Goal: Transaction & Acquisition: Download file/media

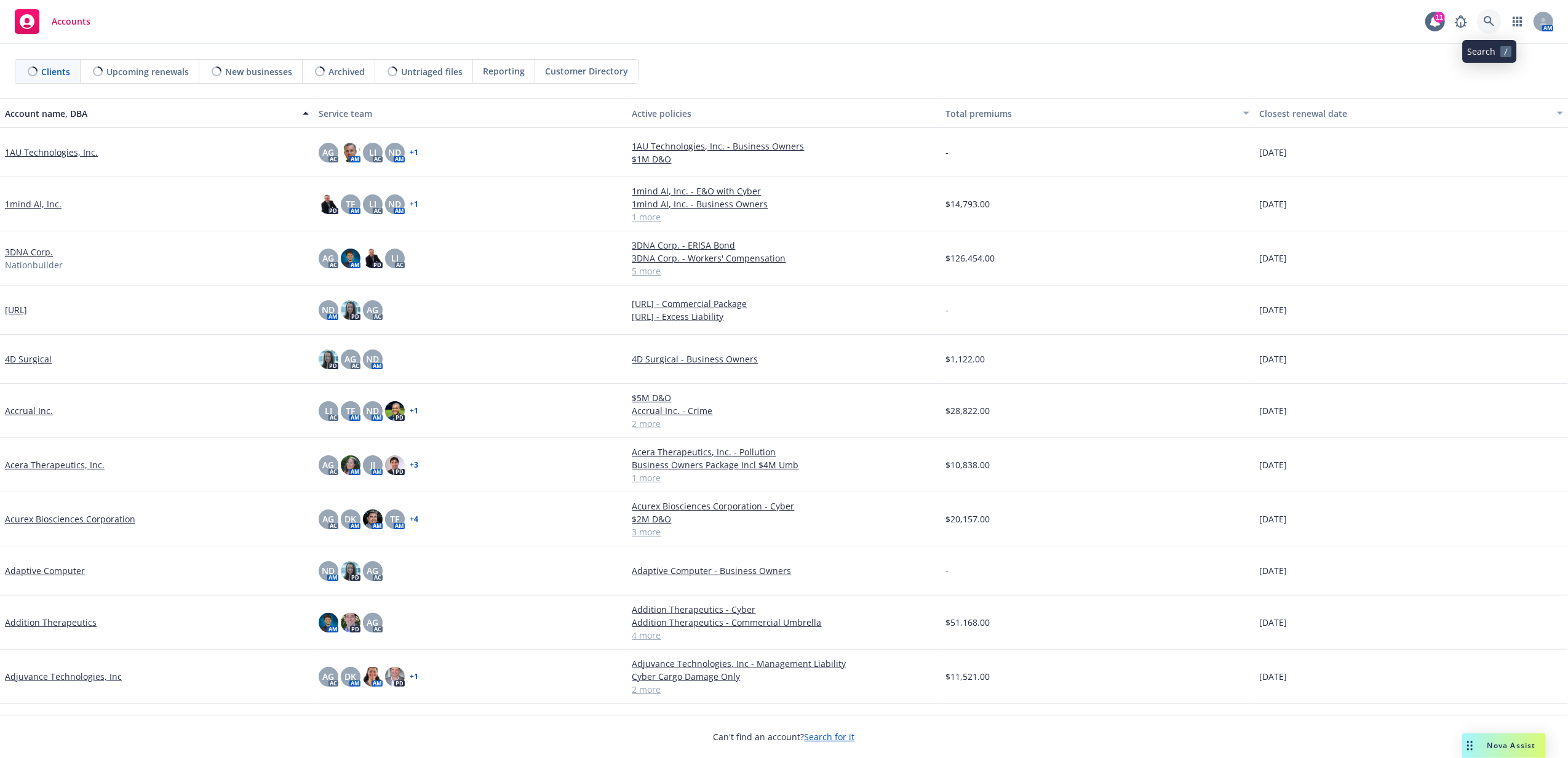
click at [1496, 21] on link at bounding box center [1489, 21] width 25 height 25
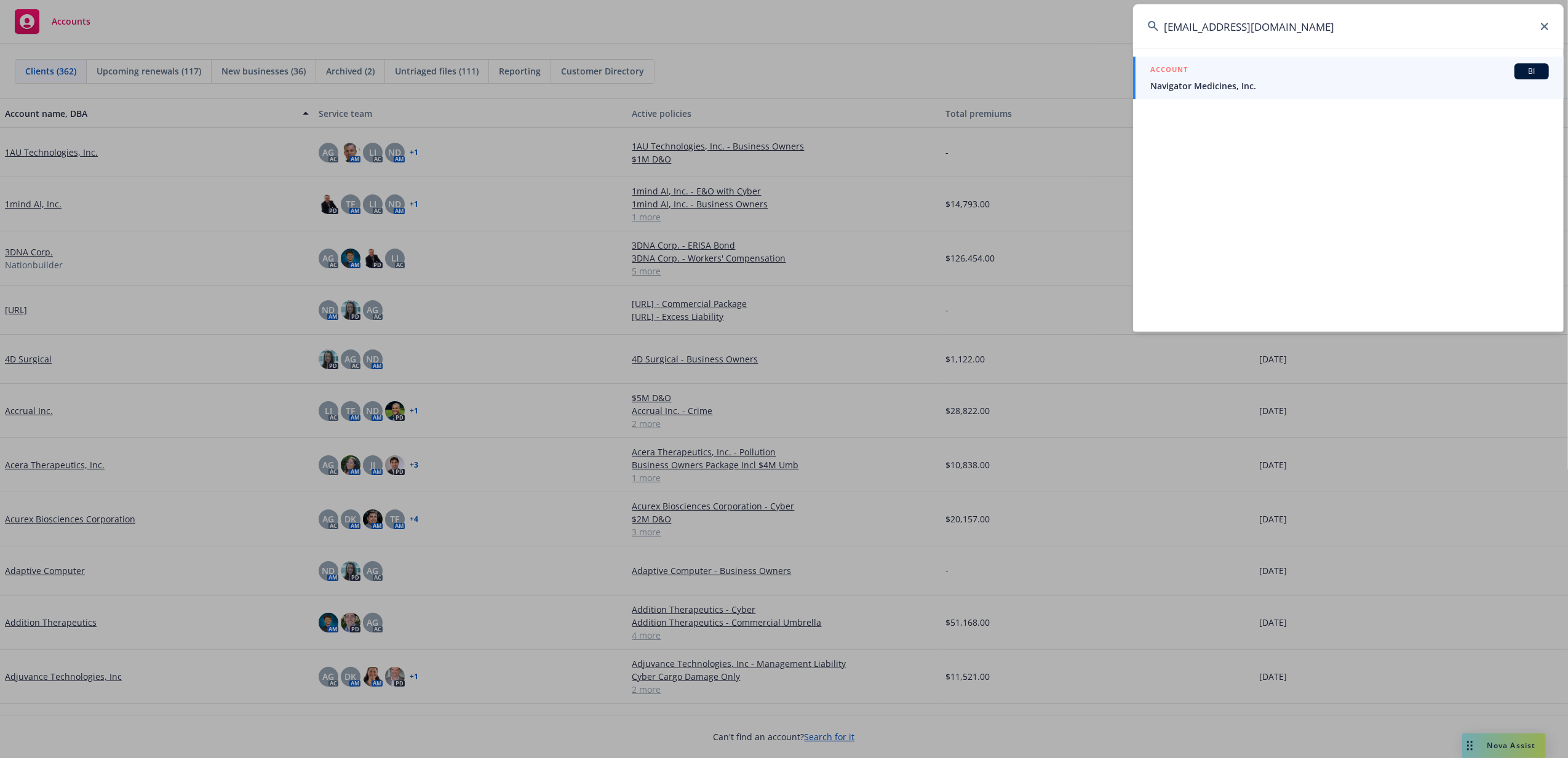
drag, startPoint x: 1413, startPoint y: 31, endPoint x: 1145, endPoint y: 20, distance: 268.2
click at [1145, 20] on input "accounting@navigatormedicines.com" at bounding box center [1349, 27] width 431 height 44
type input "accounting@navigatormedicines.com"
click at [1243, 75] on div "ACCOUNT BI" at bounding box center [1349, 71] width 398 height 16
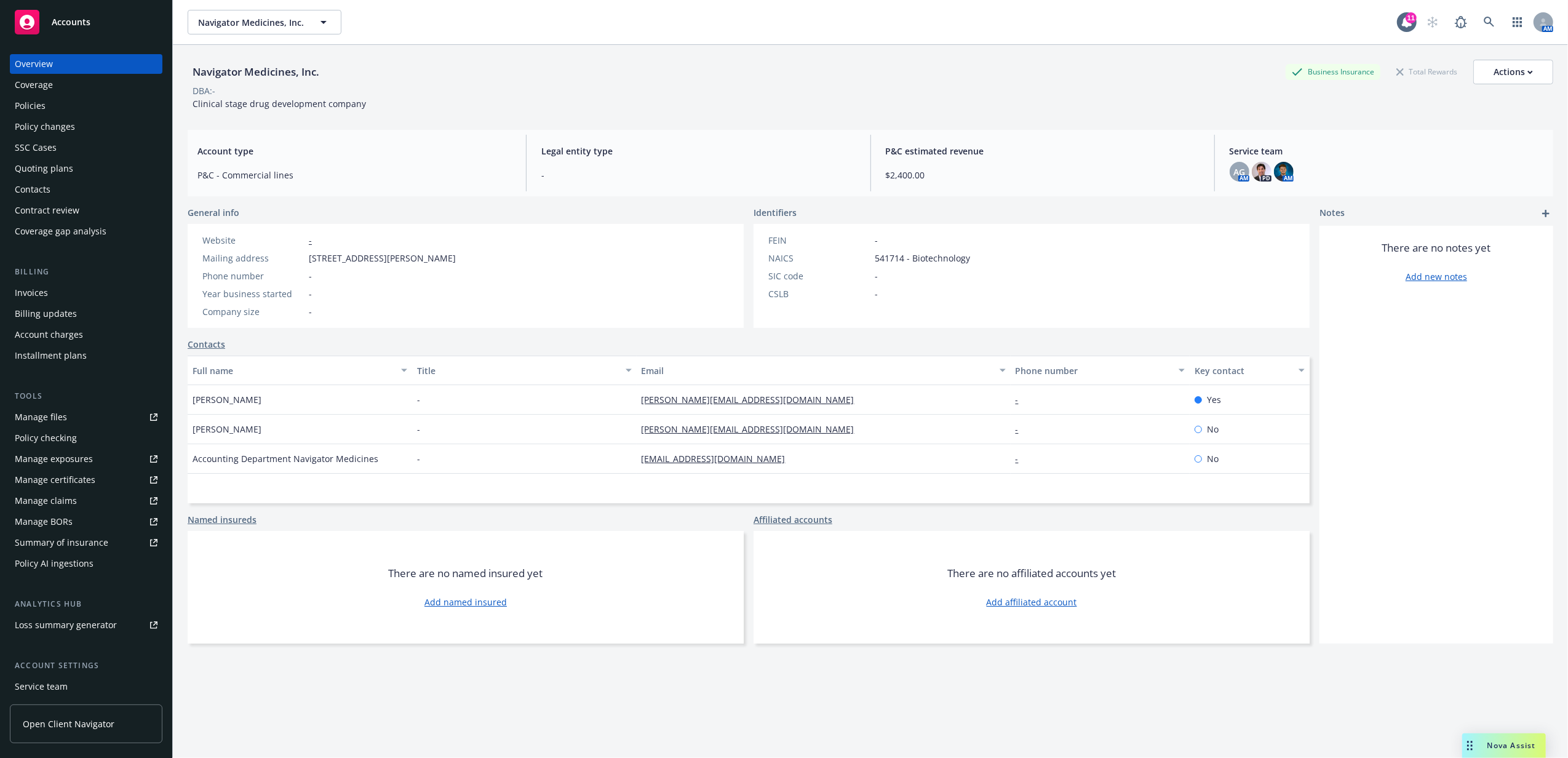
click at [73, 181] on div "Contacts" at bounding box center [86, 189] width 142 height 19
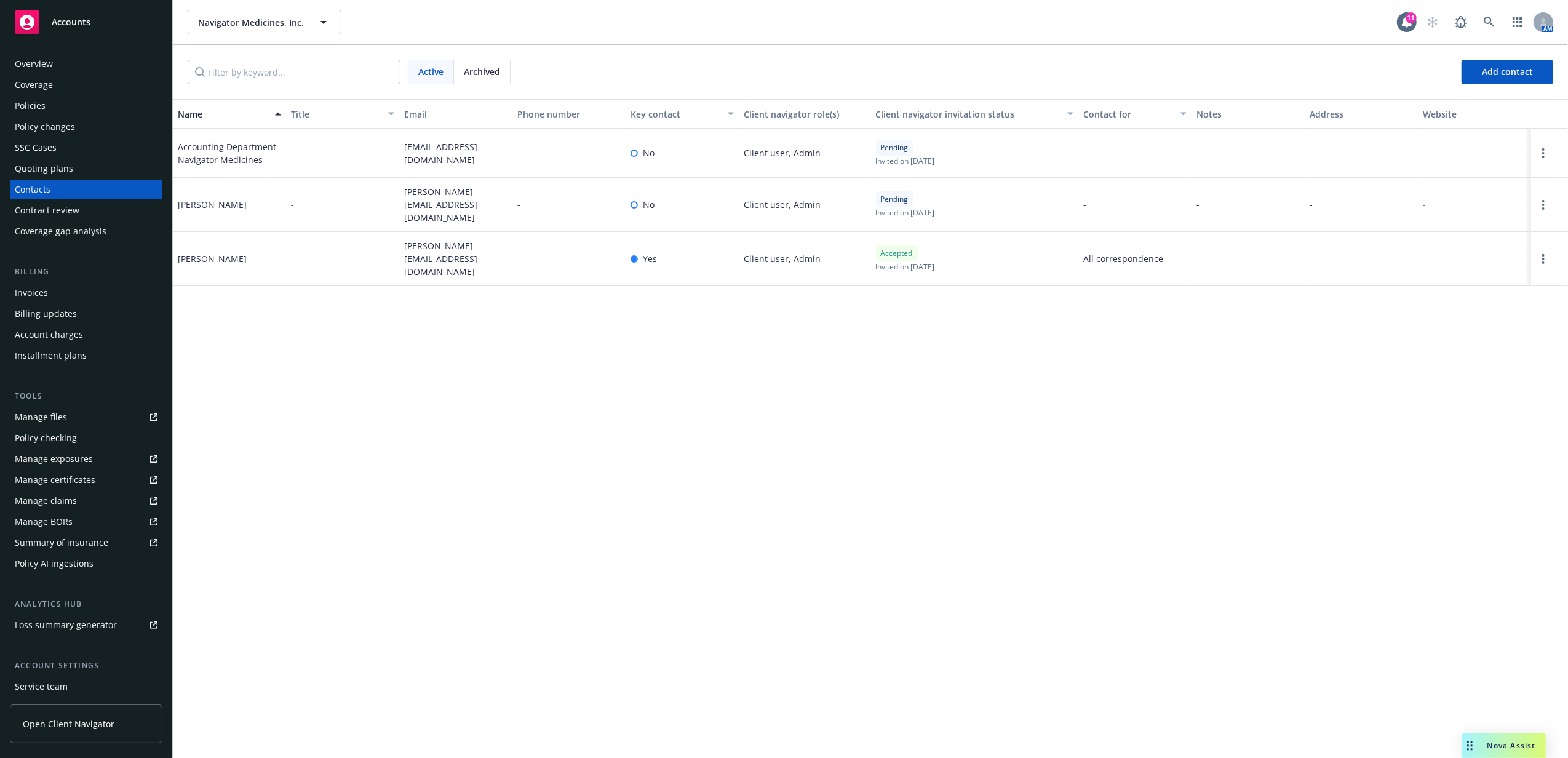
click at [99, 63] on div "Overview" at bounding box center [86, 64] width 142 height 19
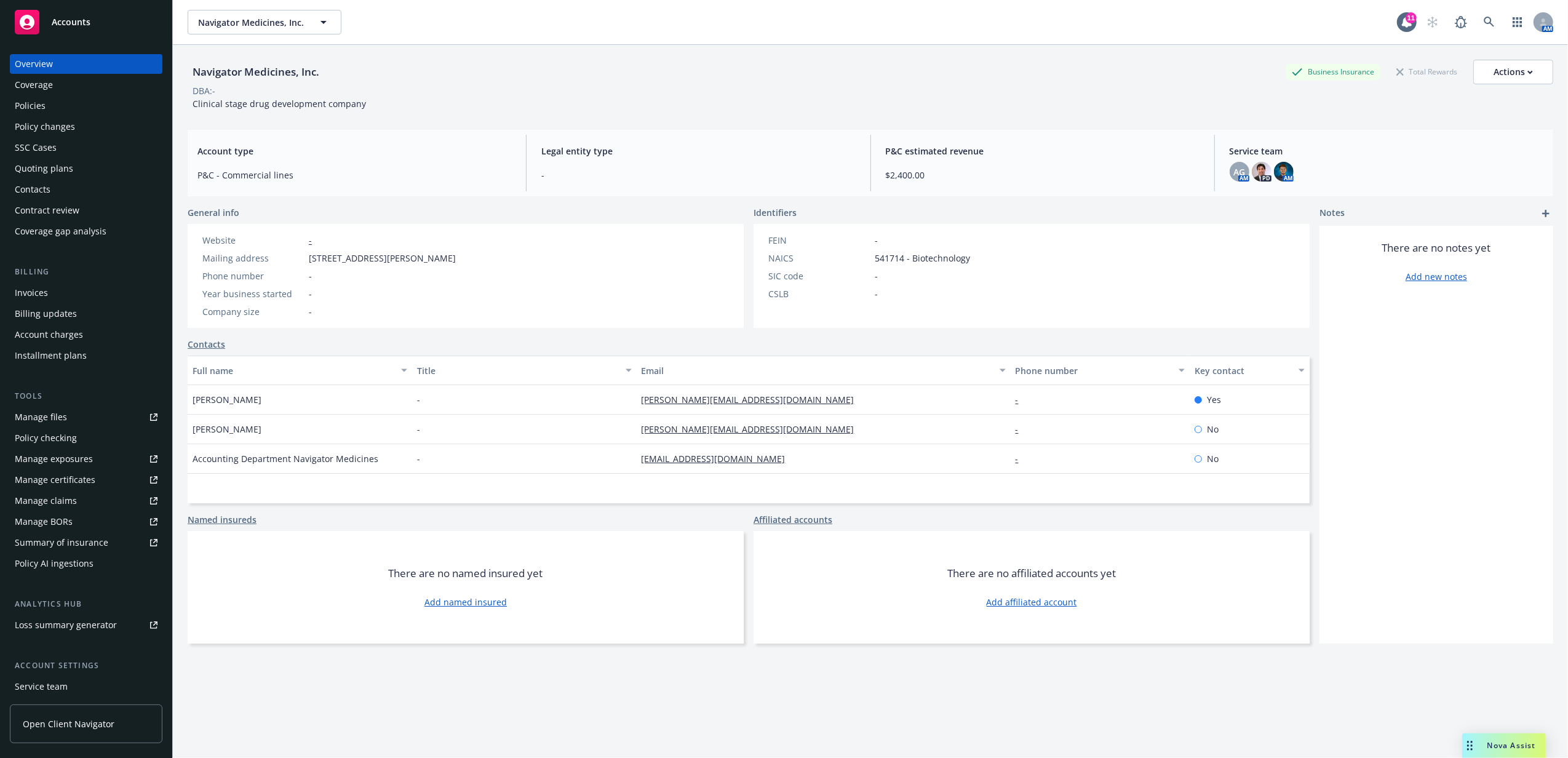
click at [16, 104] on div "Policies" at bounding box center [30, 105] width 31 height 19
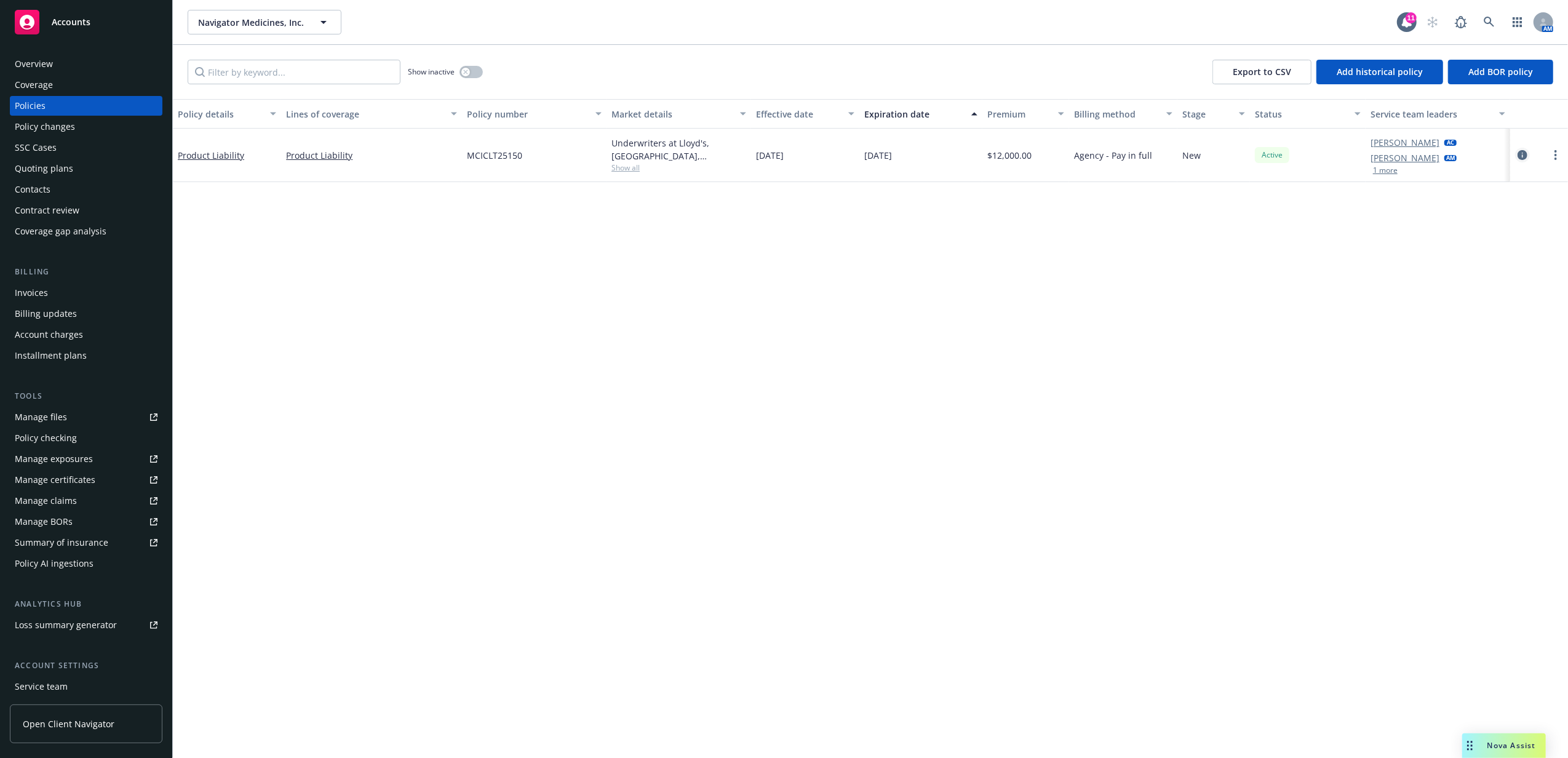
click at [1526, 153] on icon "circleInformation" at bounding box center [1523, 154] width 10 height 10
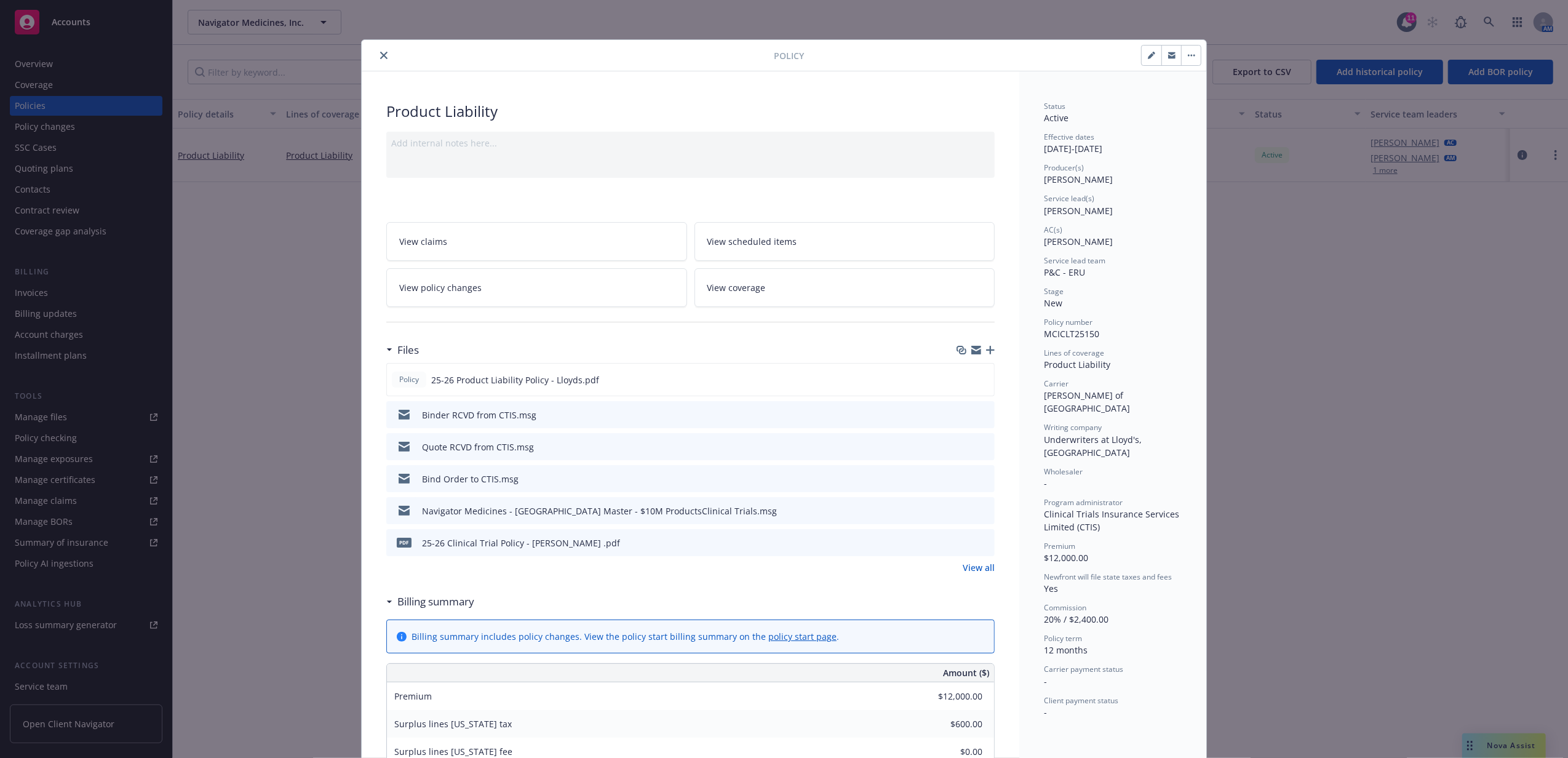
click at [380, 56] on icon "close" at bounding box center [384, 55] width 7 height 7
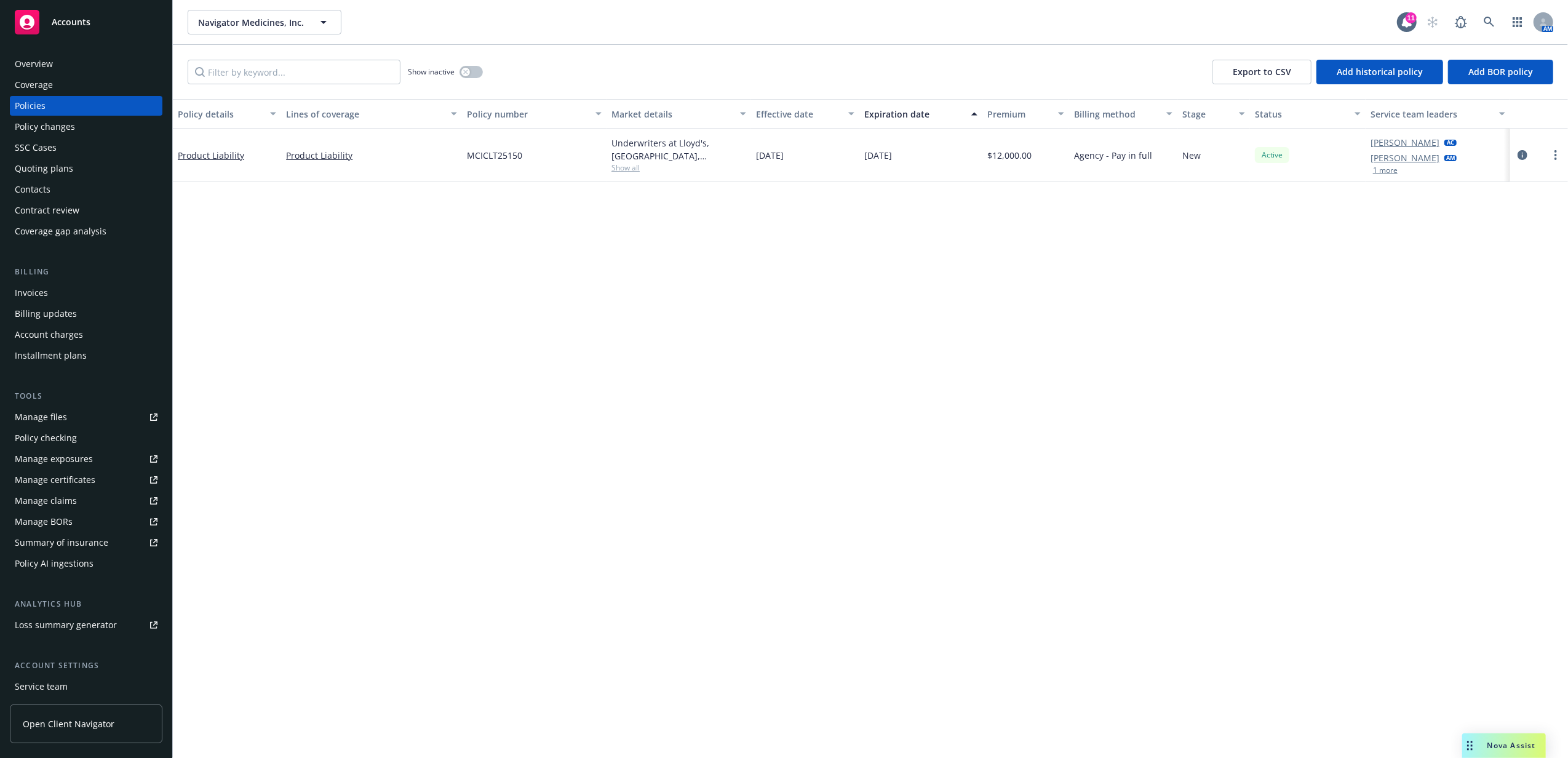
click at [80, 304] on div "Billing updates" at bounding box center [86, 313] width 142 height 19
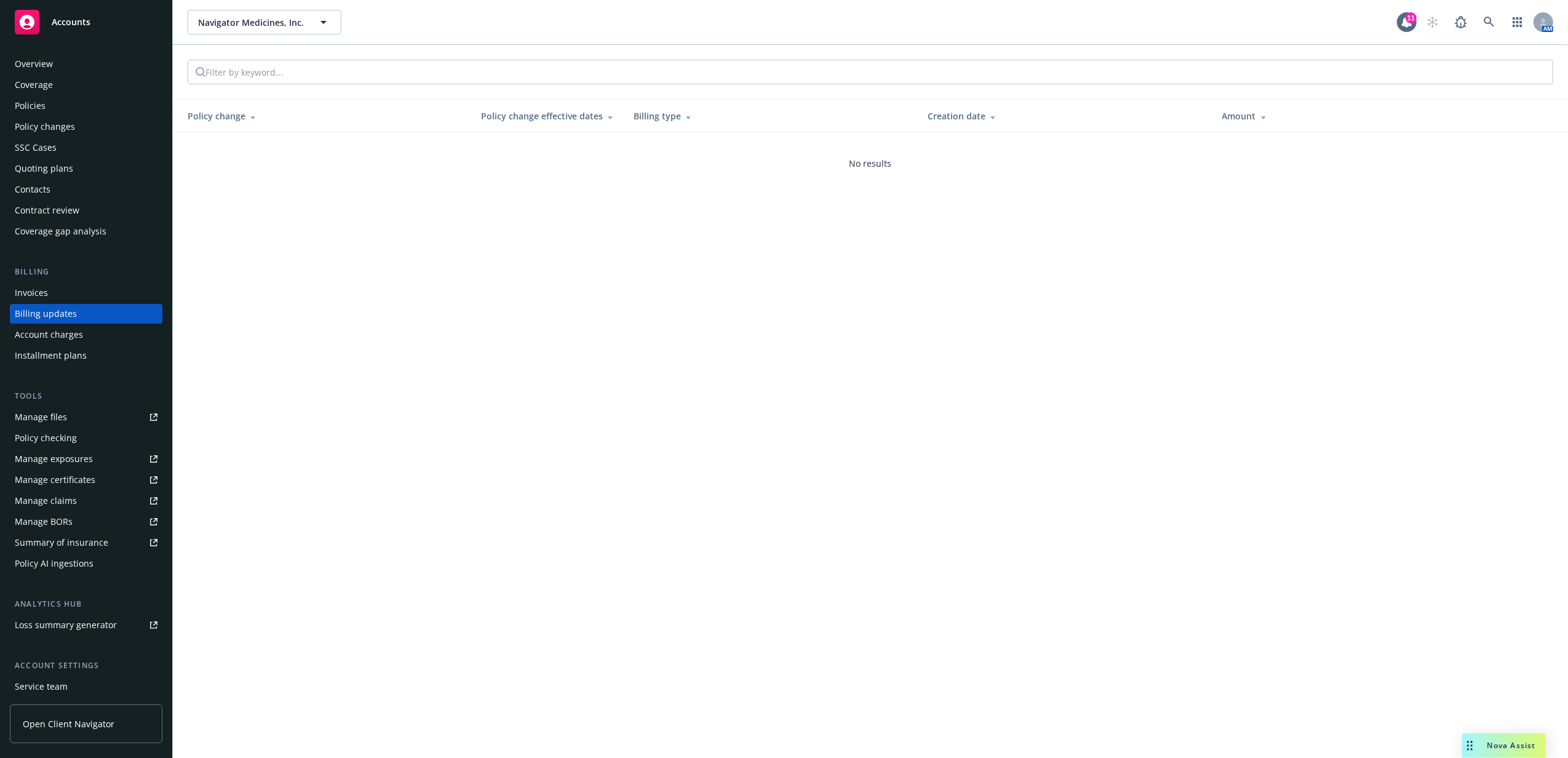
click at [80, 291] on div "Invoices" at bounding box center [86, 292] width 142 height 19
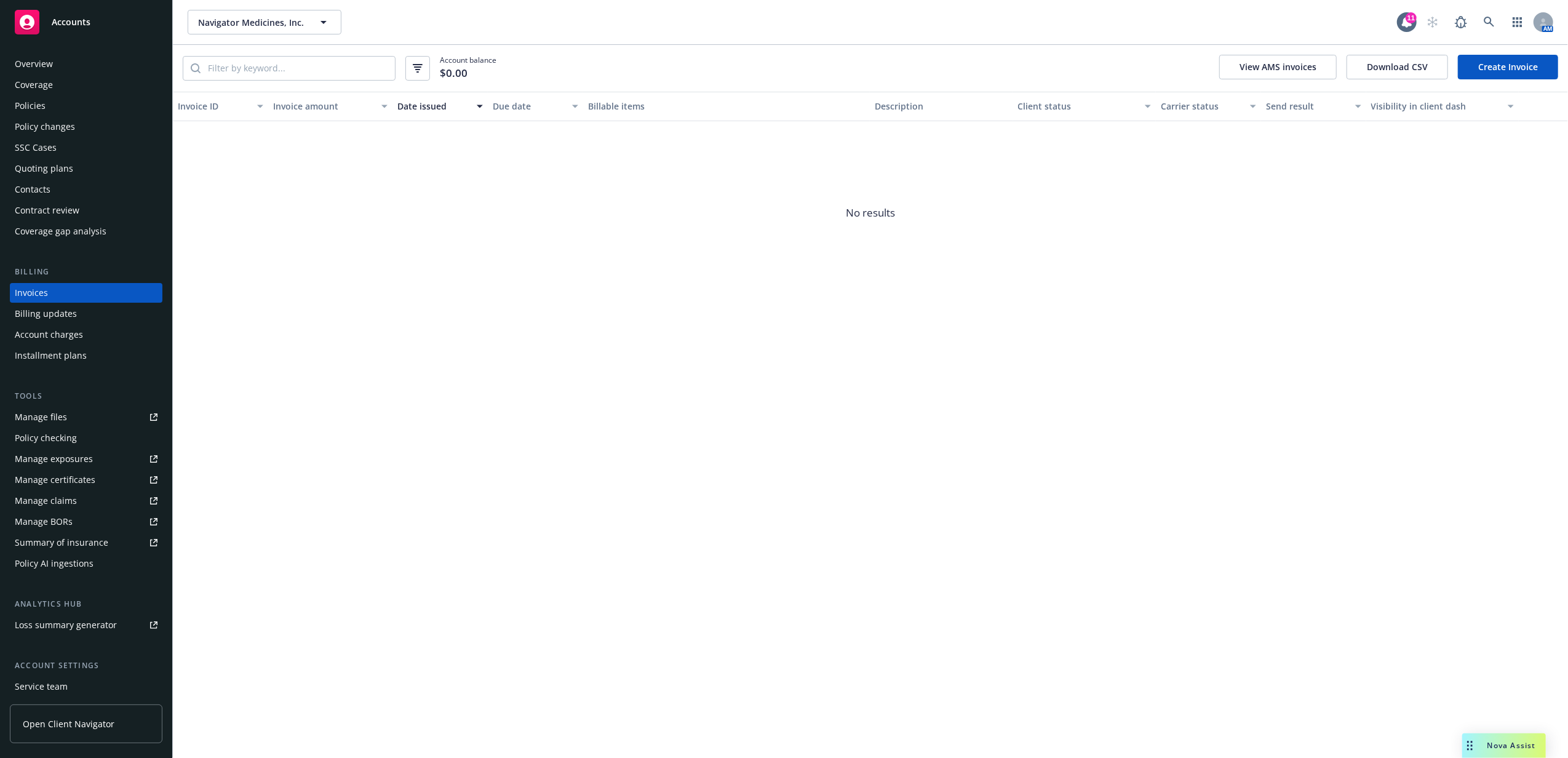
click at [83, 92] on div "Coverage" at bounding box center [86, 84] width 142 height 19
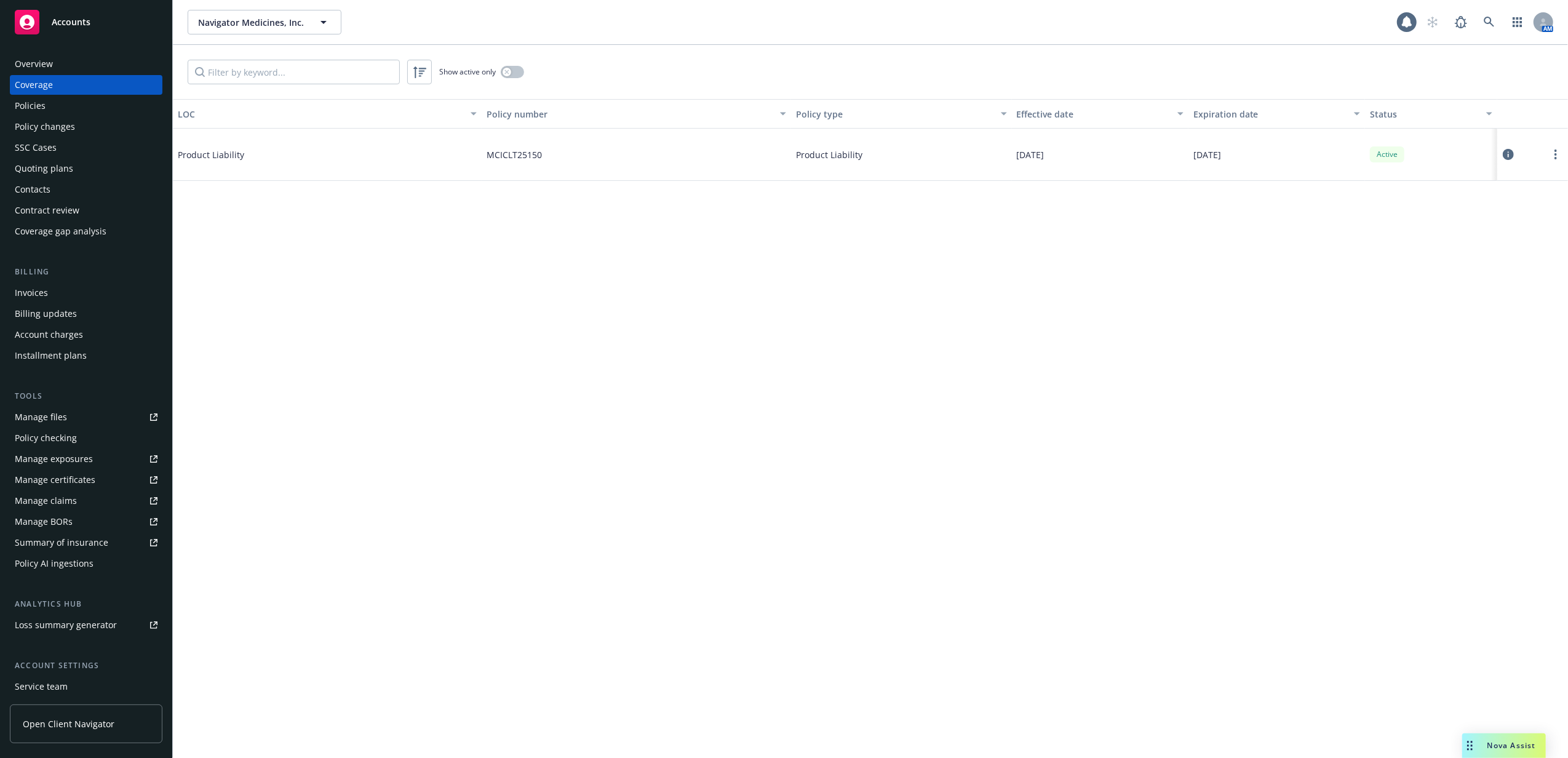
click at [80, 107] on div "Policies" at bounding box center [86, 105] width 142 height 19
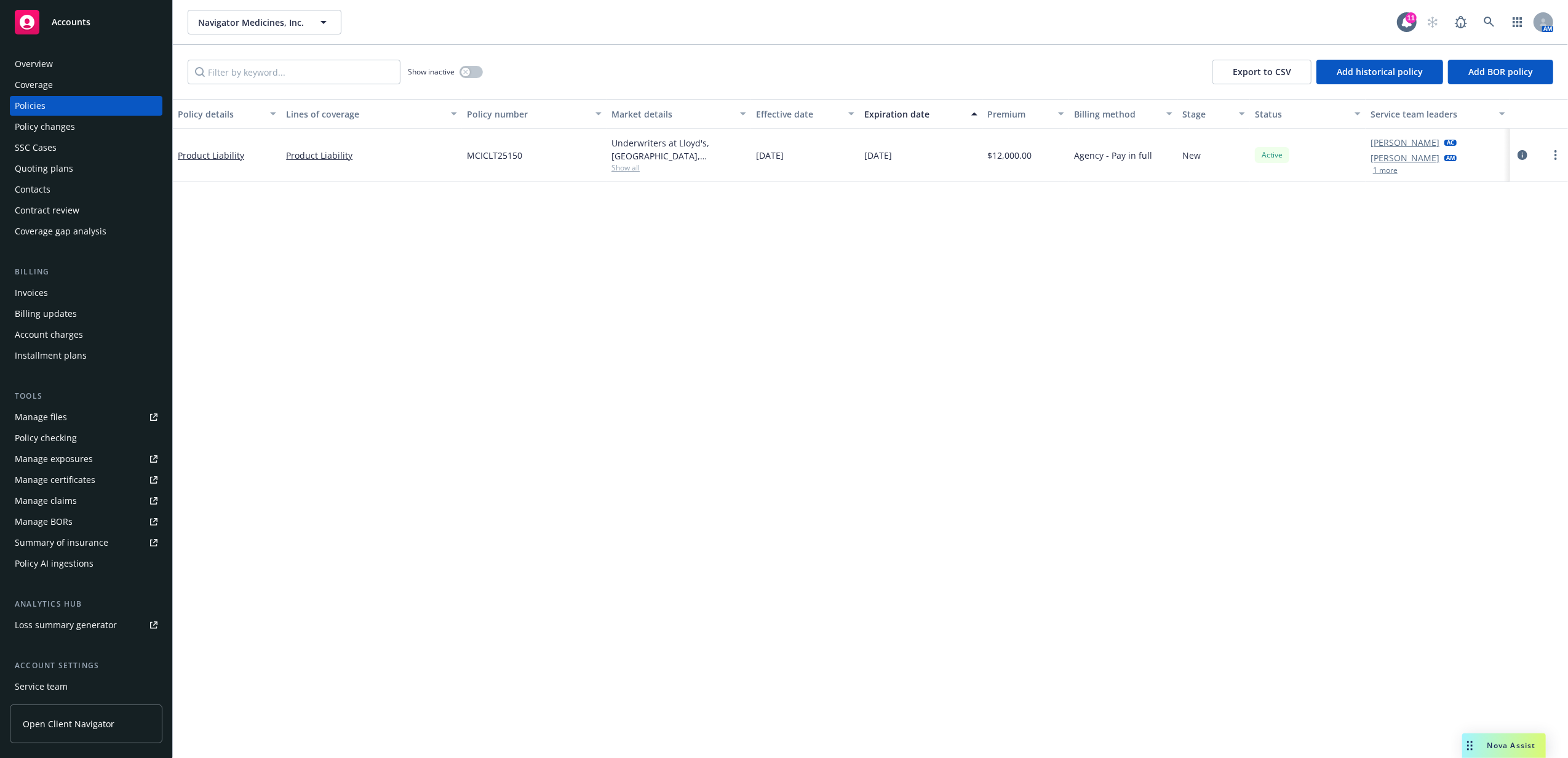
click at [1393, 173] on button "1 more" at bounding box center [1385, 170] width 25 height 7
click at [1525, 166] on icon "circleInformation" at bounding box center [1523, 163] width 10 height 10
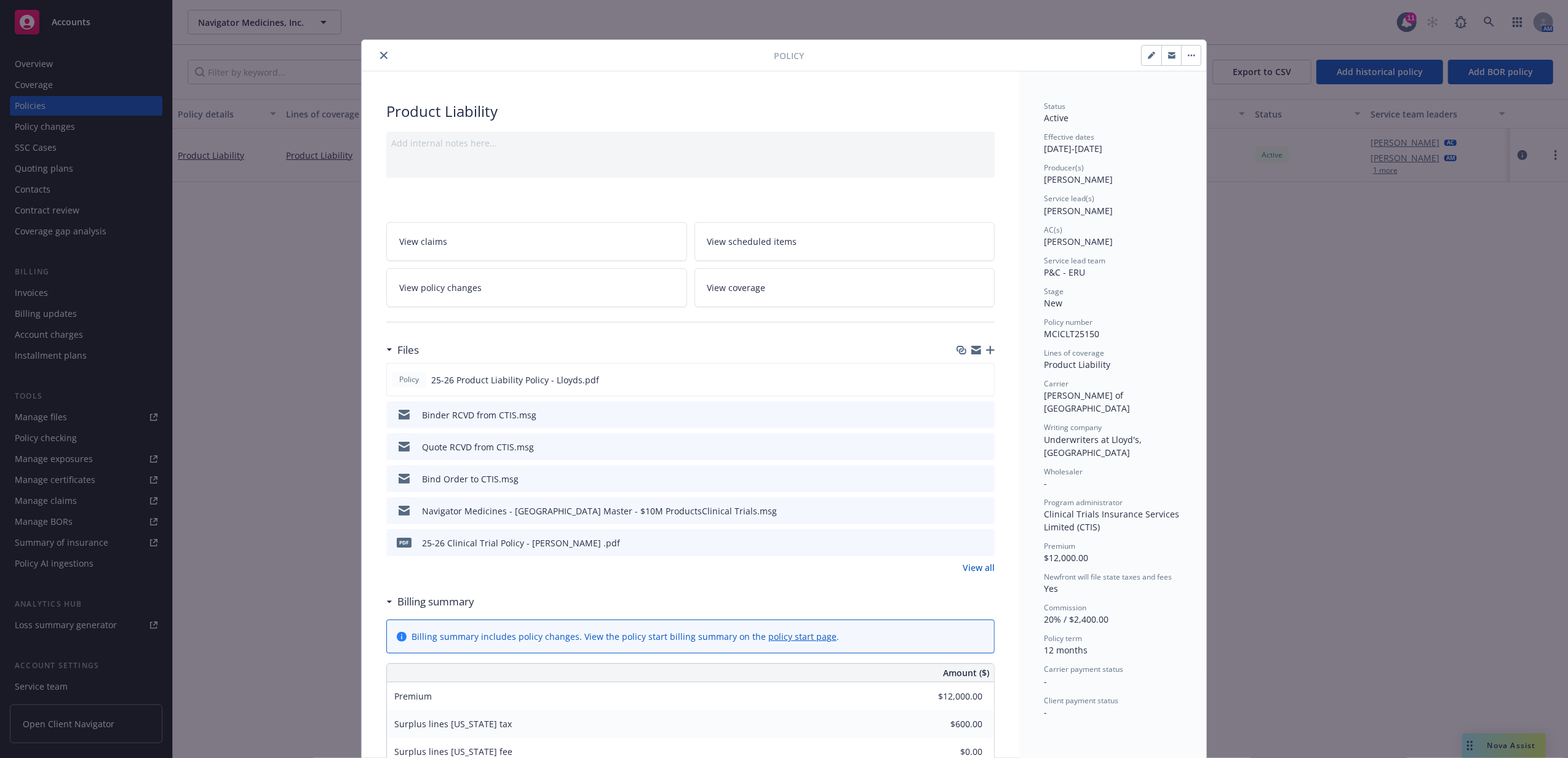
scroll to position [37, 0]
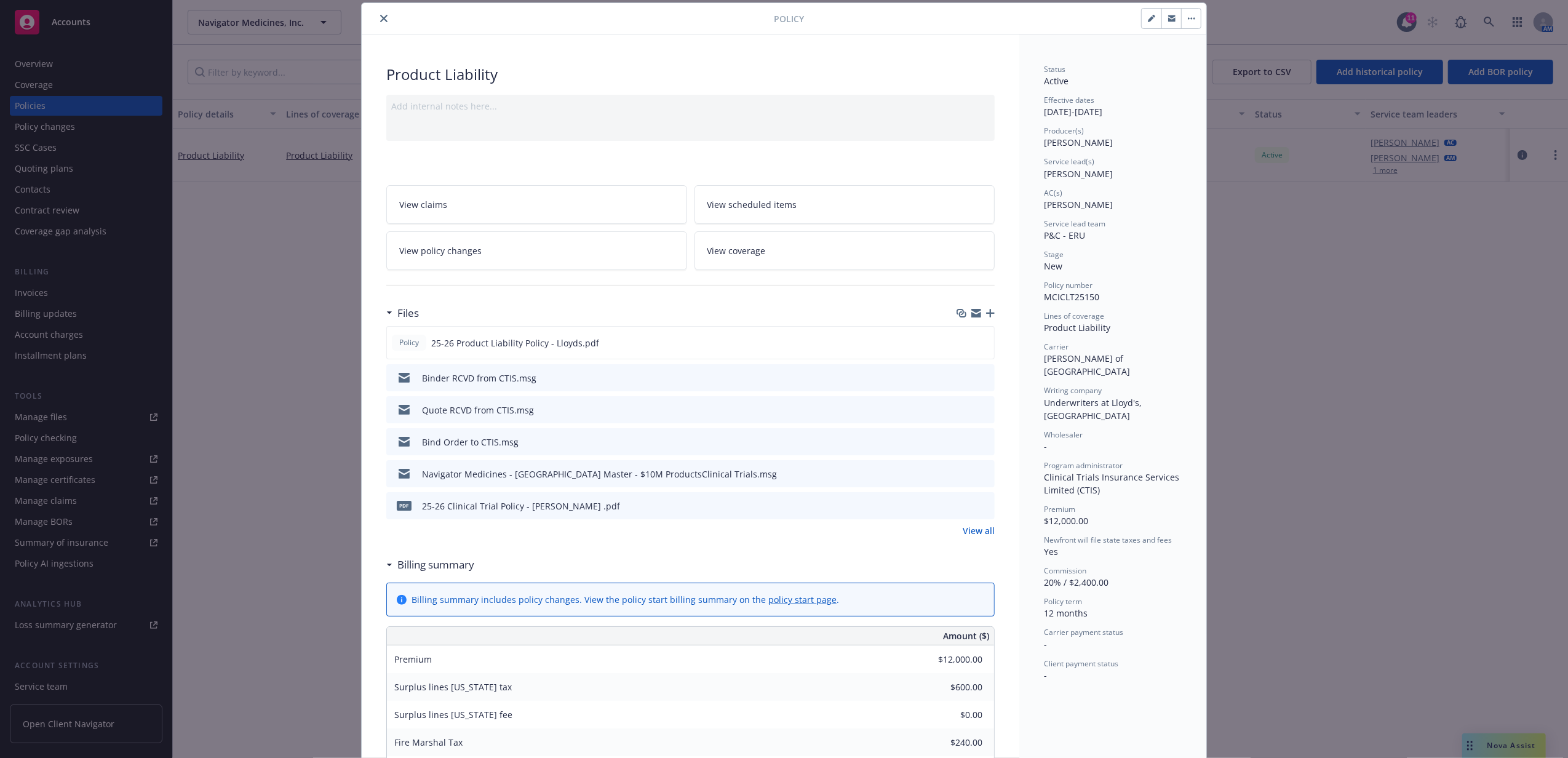
click at [380, 15] on icon "close" at bounding box center [384, 18] width 7 height 7
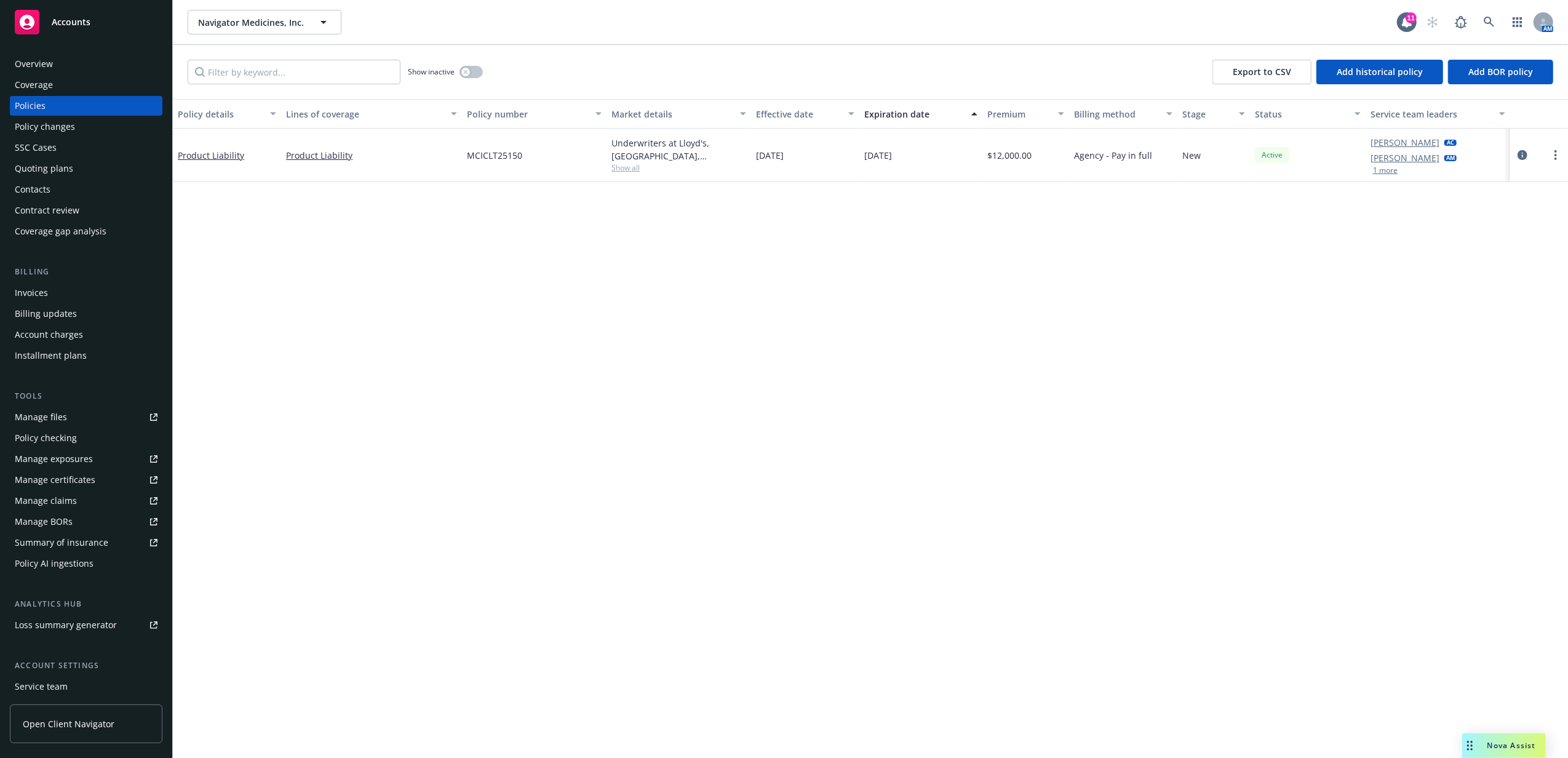
click at [64, 23] on span "Accounts" at bounding box center [71, 22] width 39 height 10
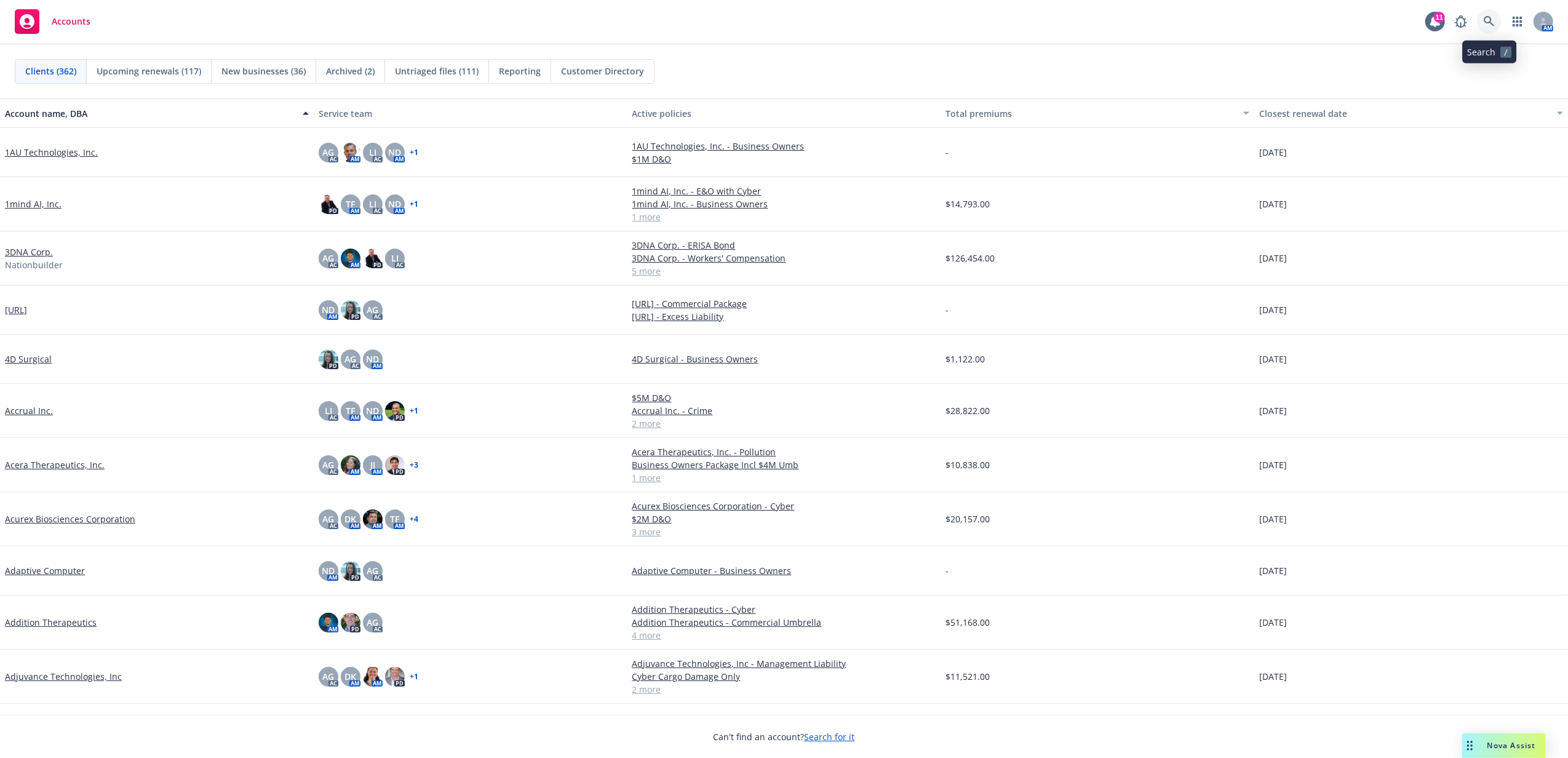
click at [1494, 15] on link at bounding box center [1489, 21] width 25 height 25
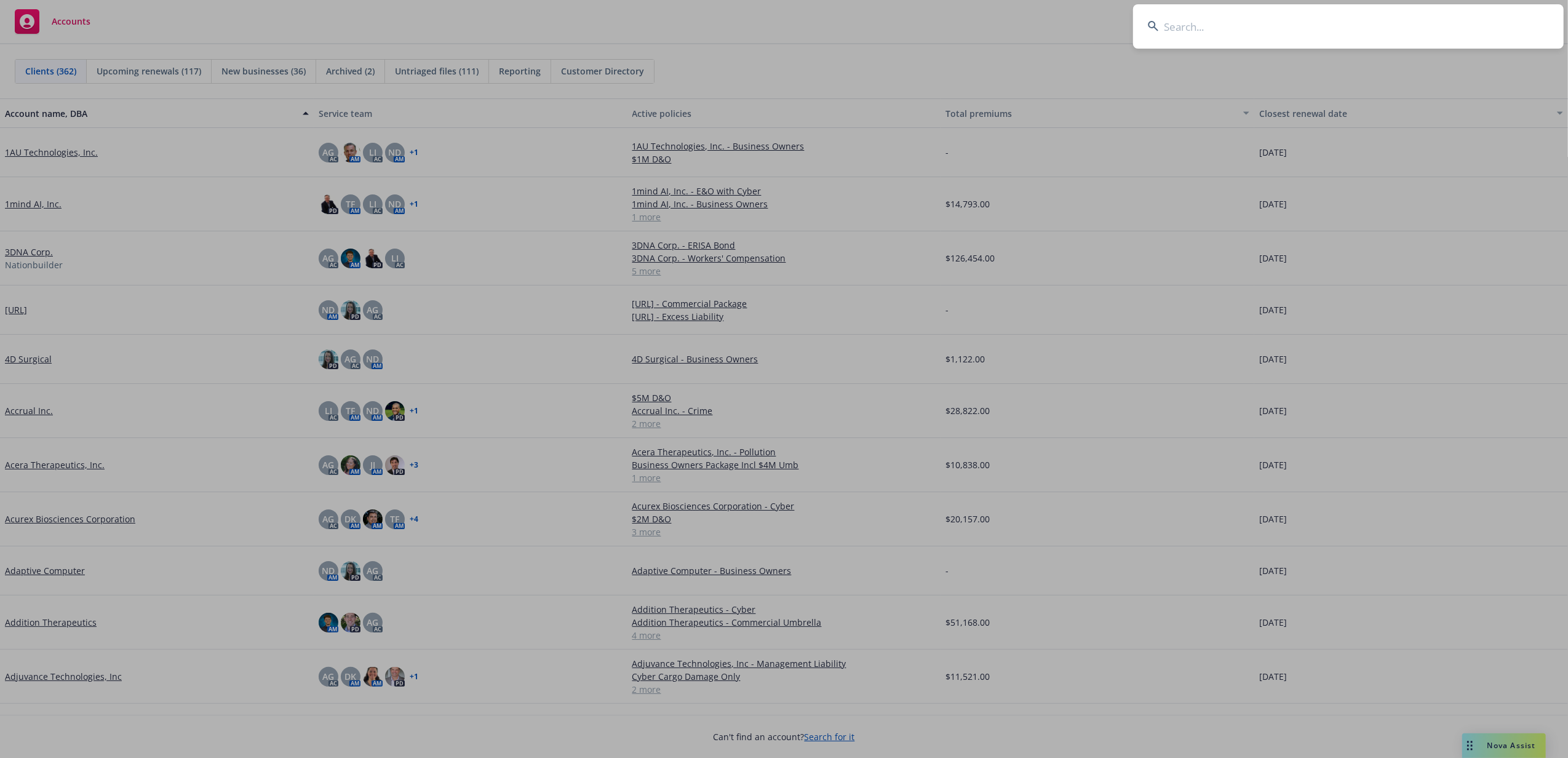
click at [1401, 33] on input at bounding box center [1349, 27] width 431 height 44
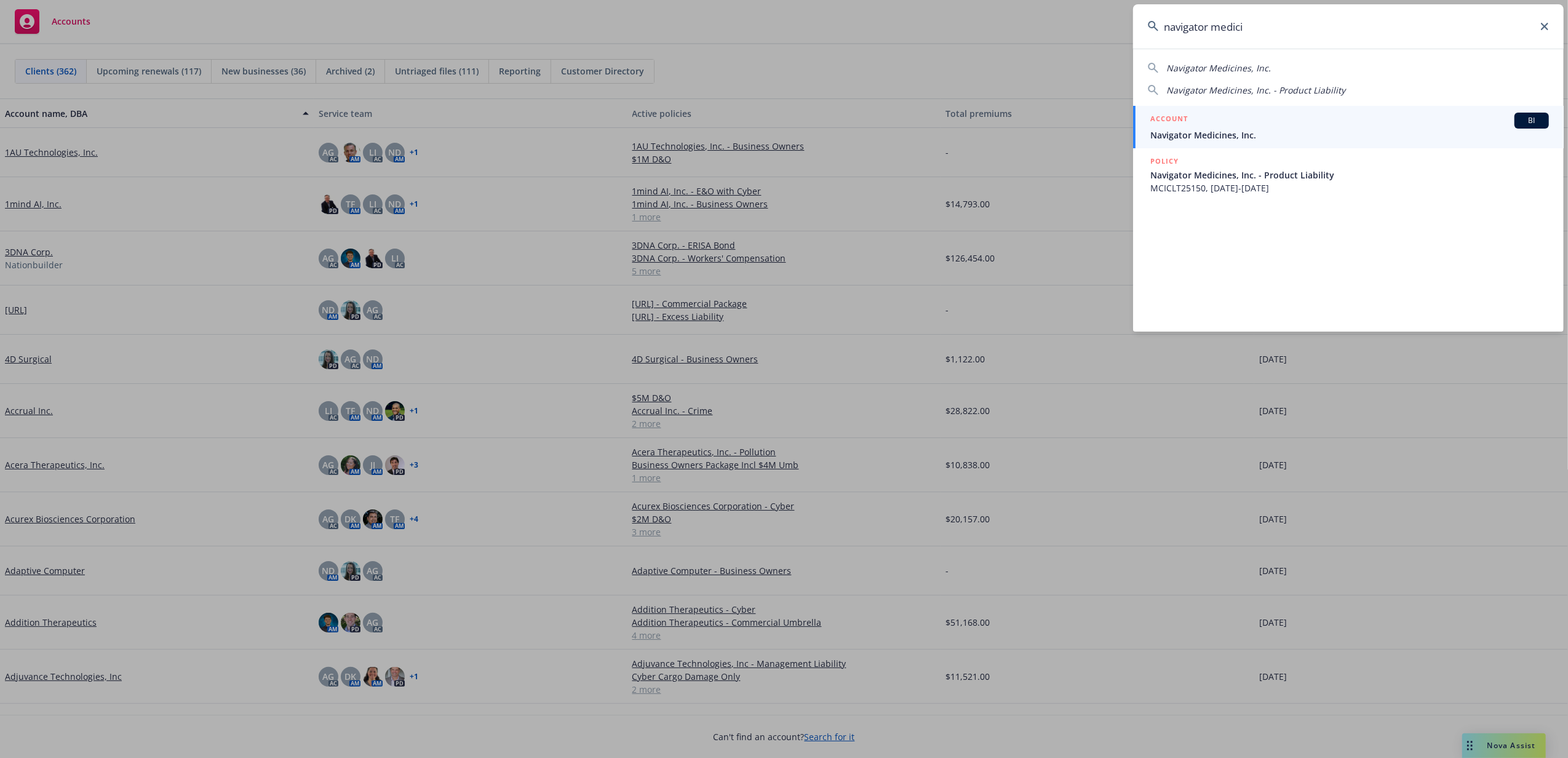
type input "navigator medici"
click at [1273, 134] on span "Navigator Medicines, Inc." at bounding box center [1349, 135] width 398 height 13
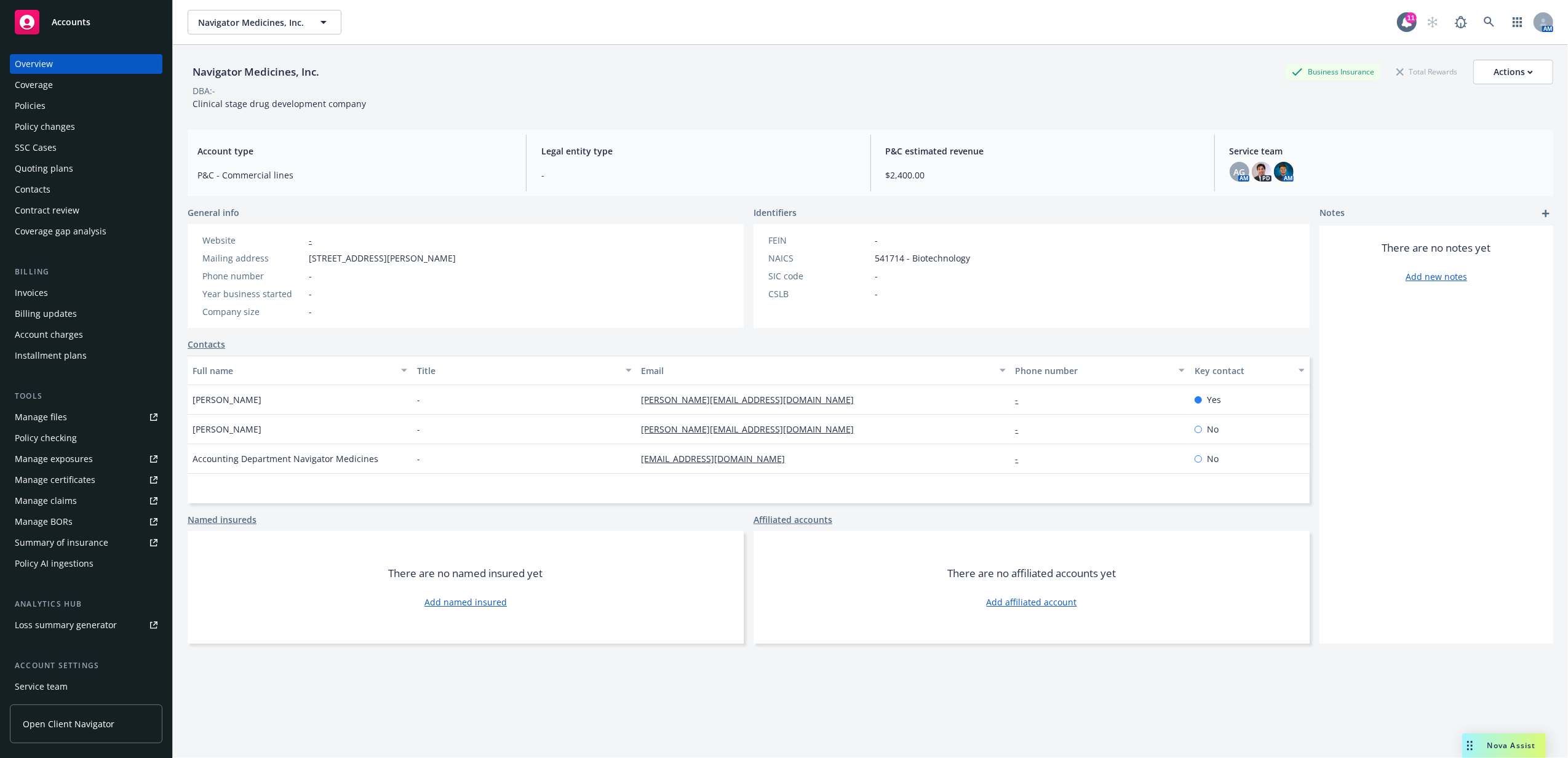
click at [116, 104] on div "Policies" at bounding box center [86, 105] width 142 height 19
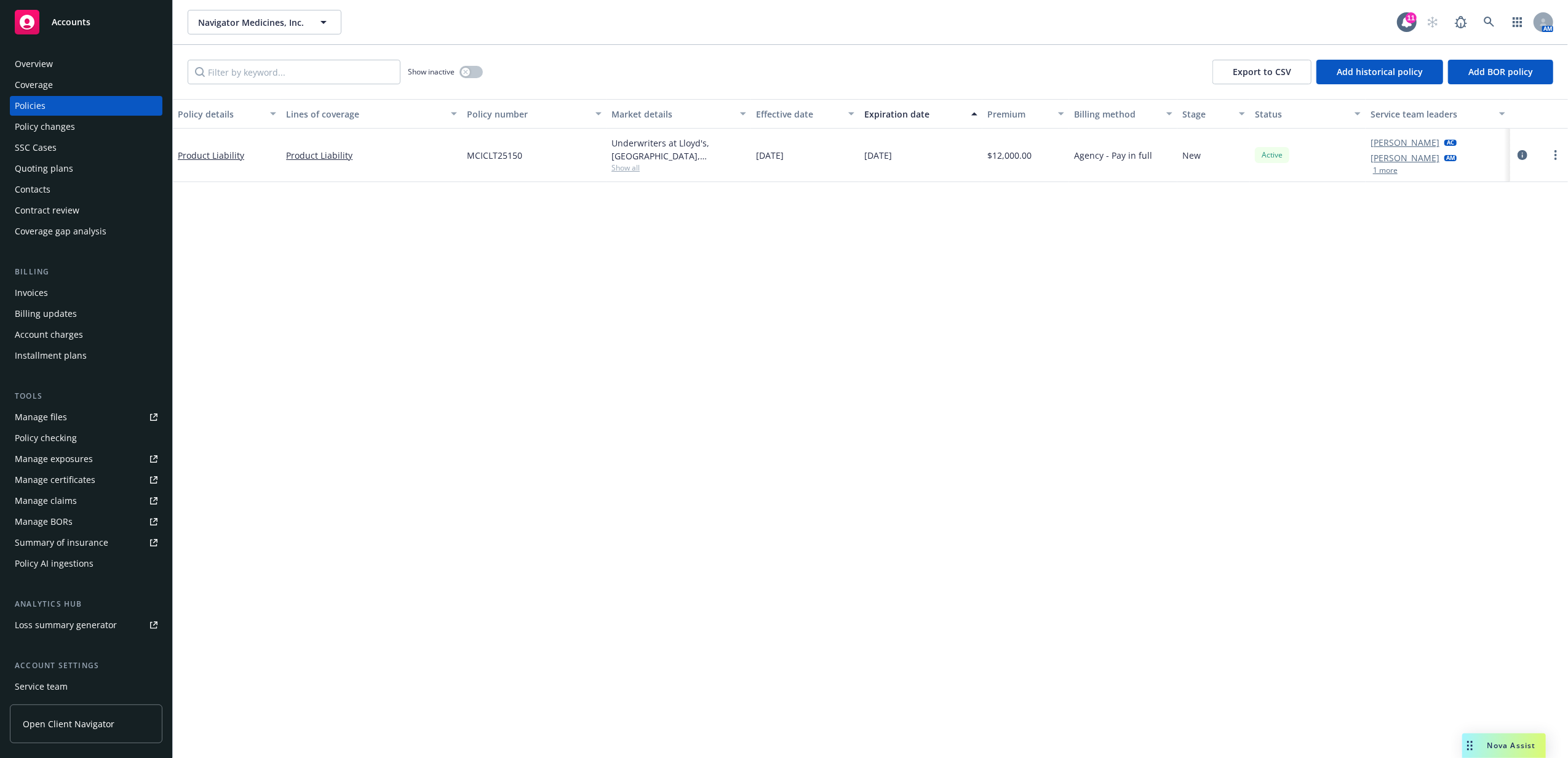
click at [90, 36] on link "Accounts" at bounding box center [86, 21] width 153 height 34
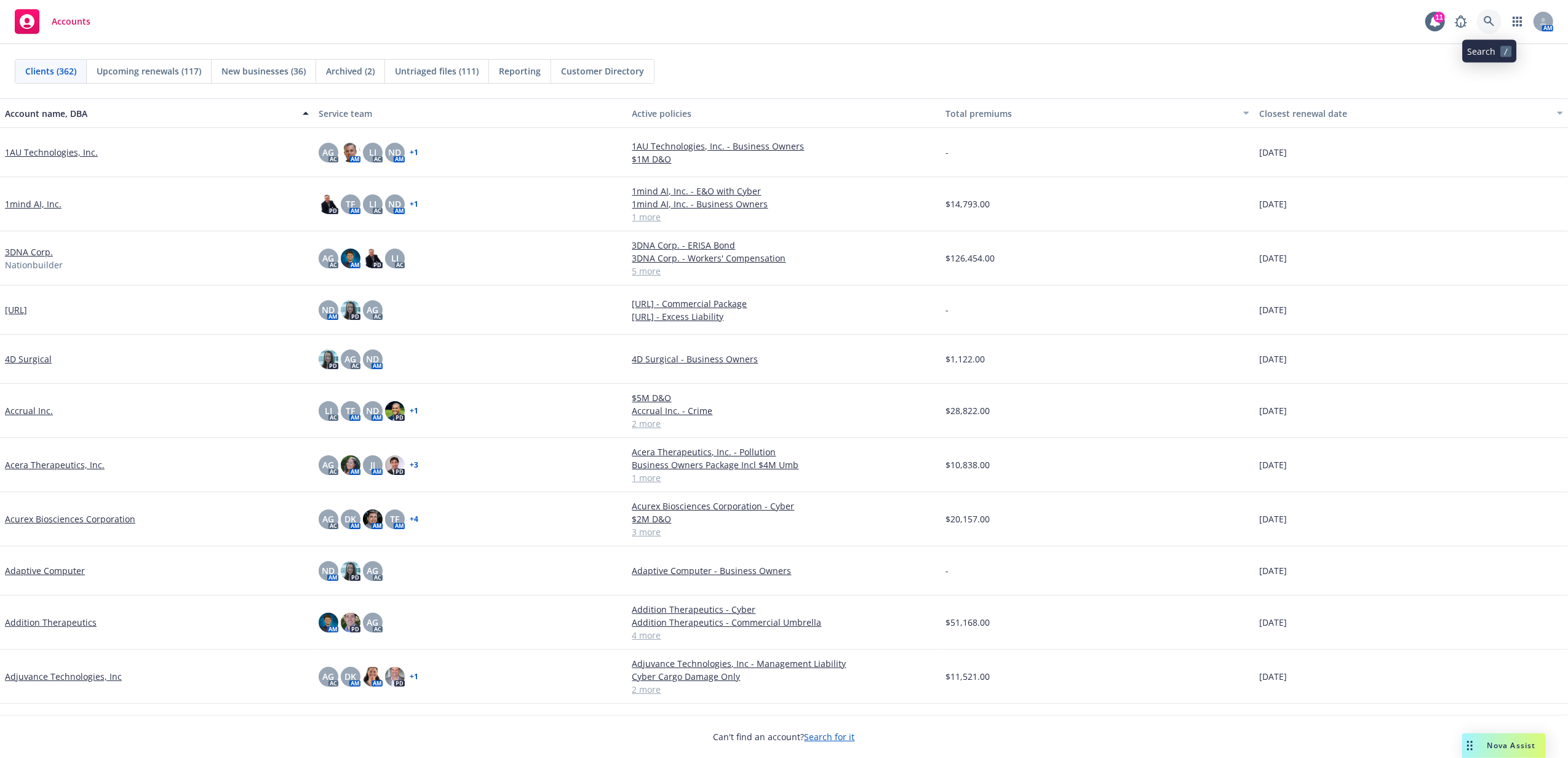
click at [1491, 23] on icon at bounding box center [1488, 20] width 10 height 10
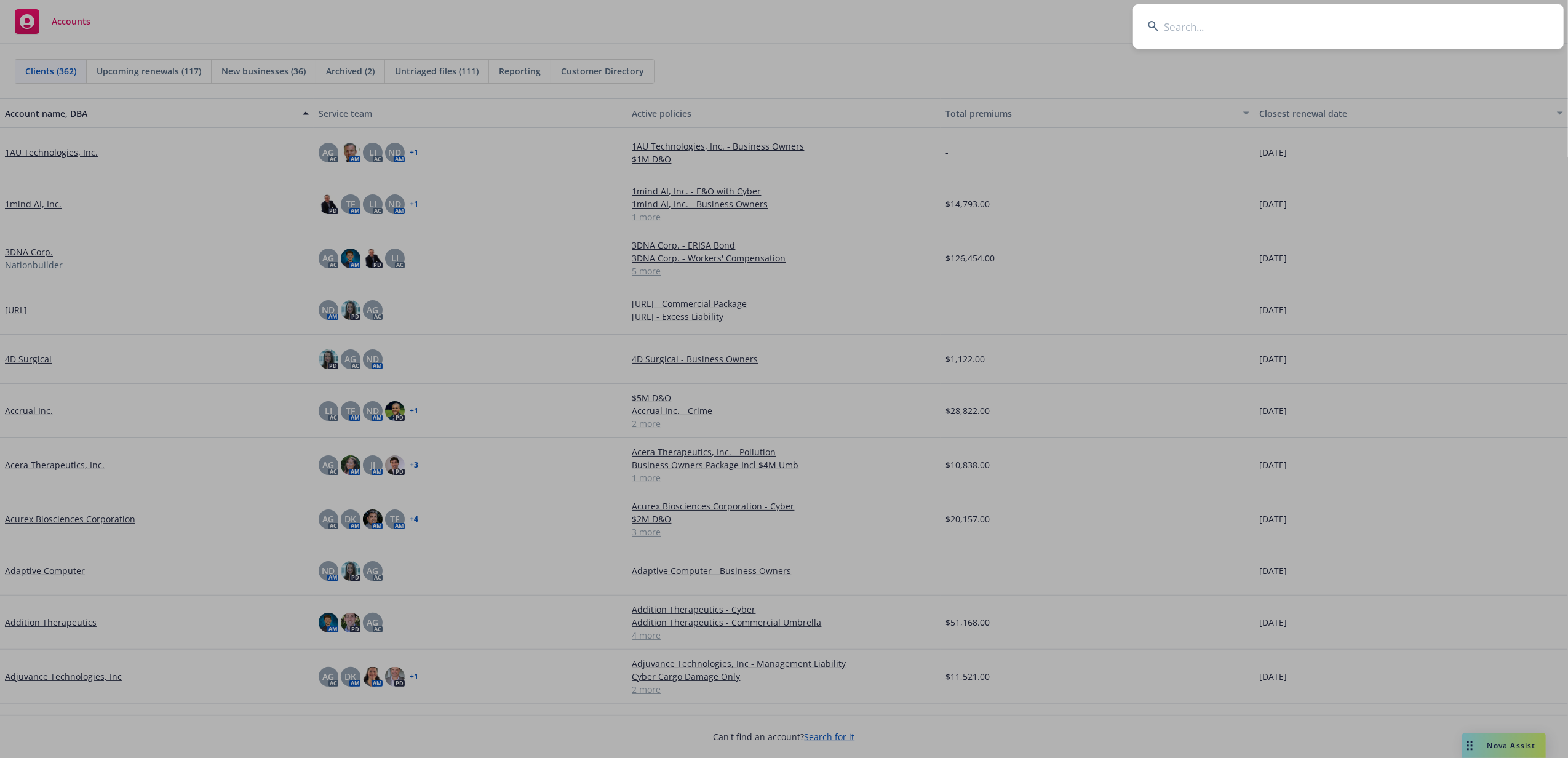
type input "j"
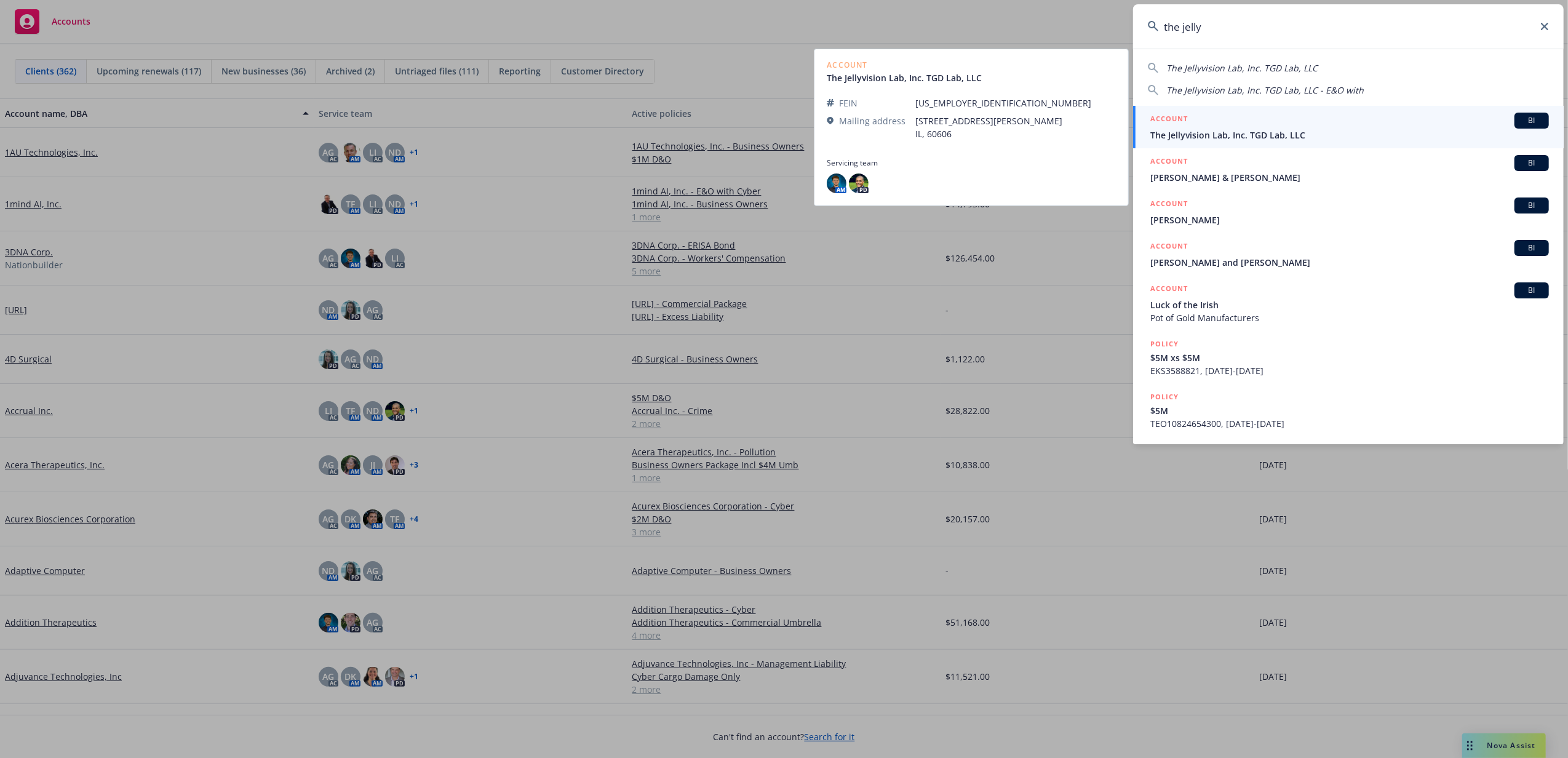
type input "the jelly"
click at [1219, 136] on span "The Jellyvision Lab, Inc. TGD Lab, LLC" at bounding box center [1349, 135] width 398 height 13
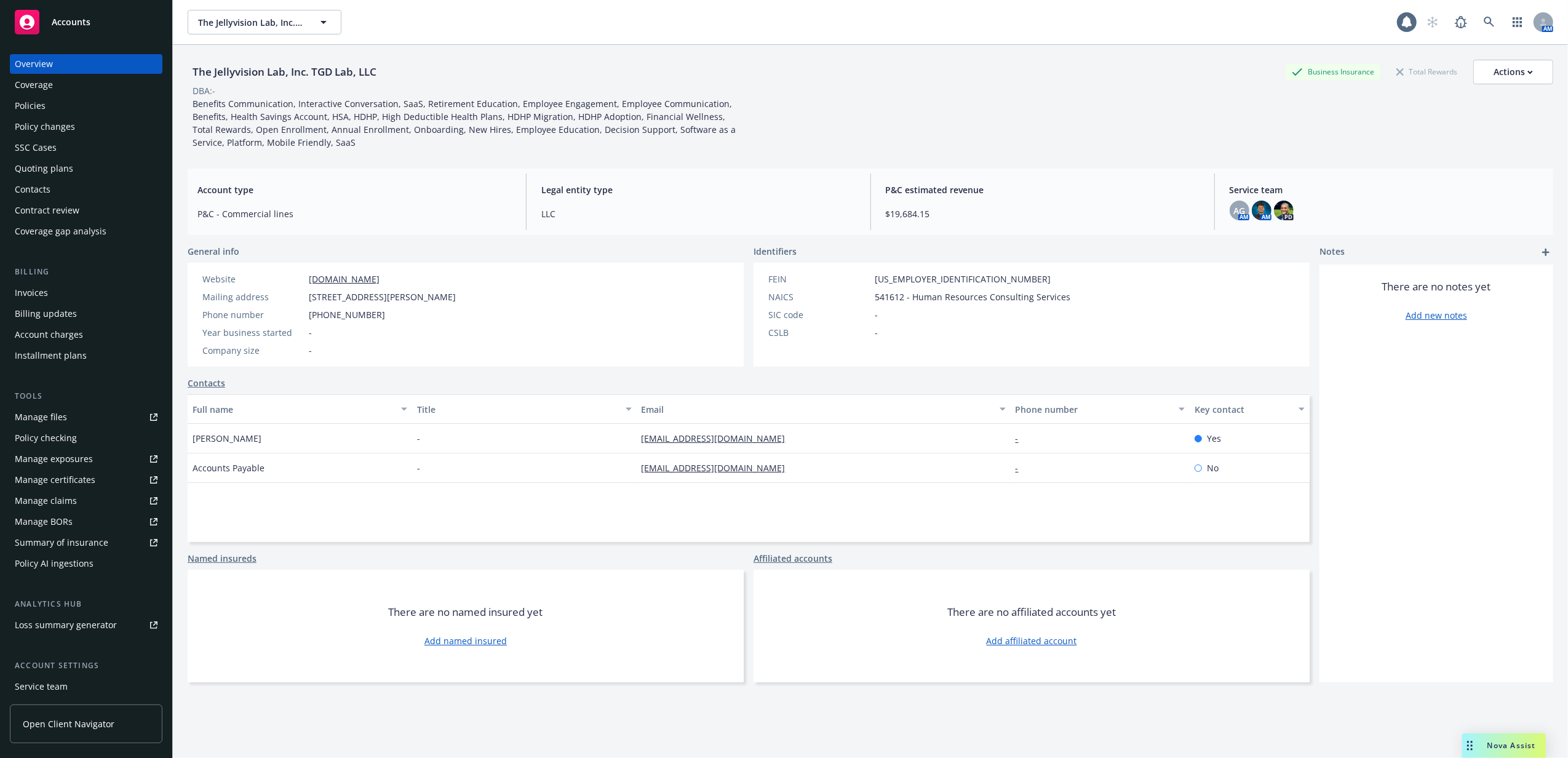
click at [67, 295] on div "Invoices" at bounding box center [86, 292] width 142 height 19
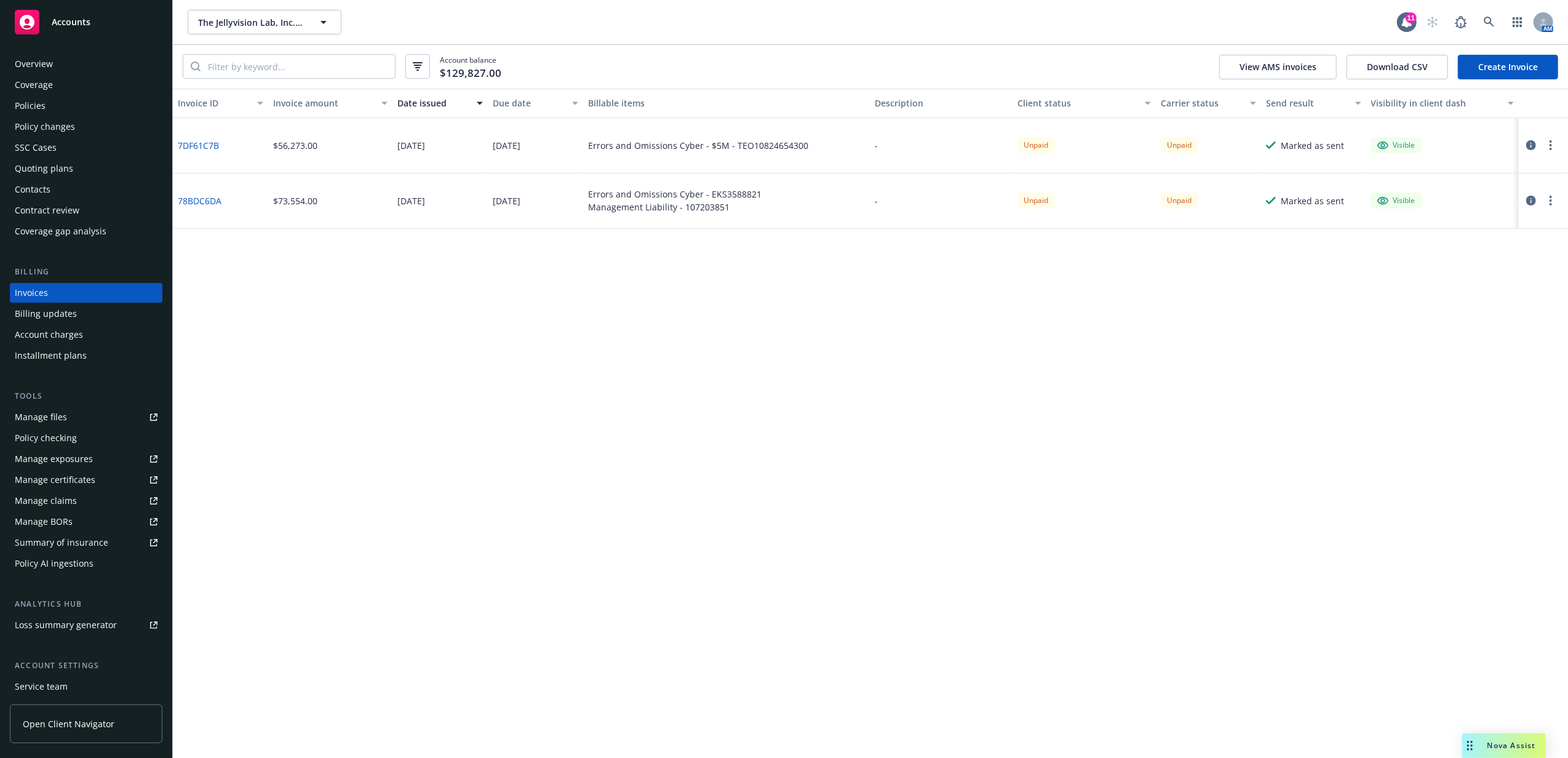
click at [1554, 145] on button "button" at bounding box center [1551, 145] width 15 height 15
click at [943, 325] on div "Invoice ID Invoice amount Date issued Due date Billable items Description Clien…" at bounding box center [870, 423] width 1395 height 670
click at [1531, 145] on icon "button" at bounding box center [1531, 145] width 10 height 10
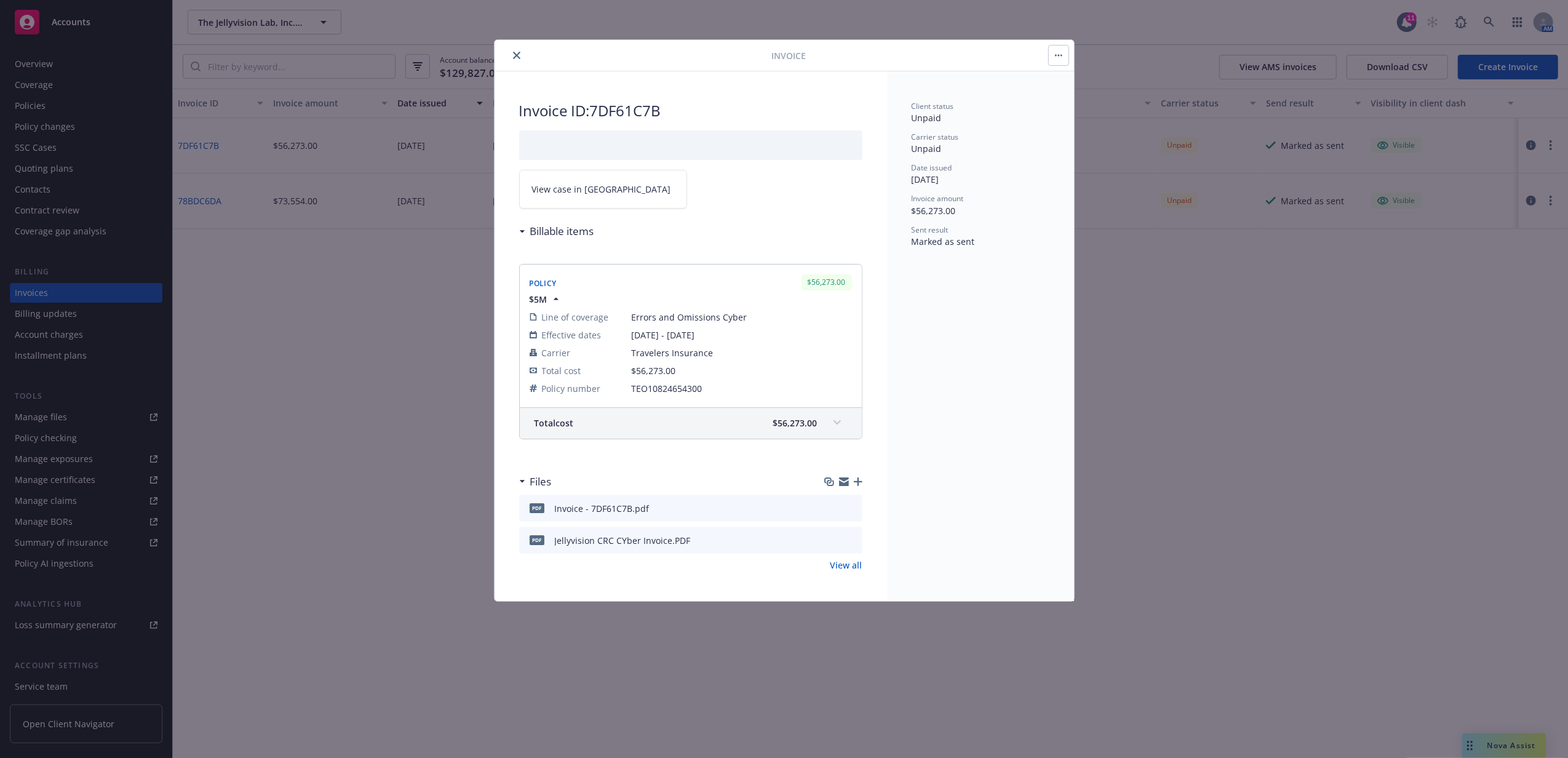
click at [847, 565] on link "View all" at bounding box center [846, 565] width 32 height 13
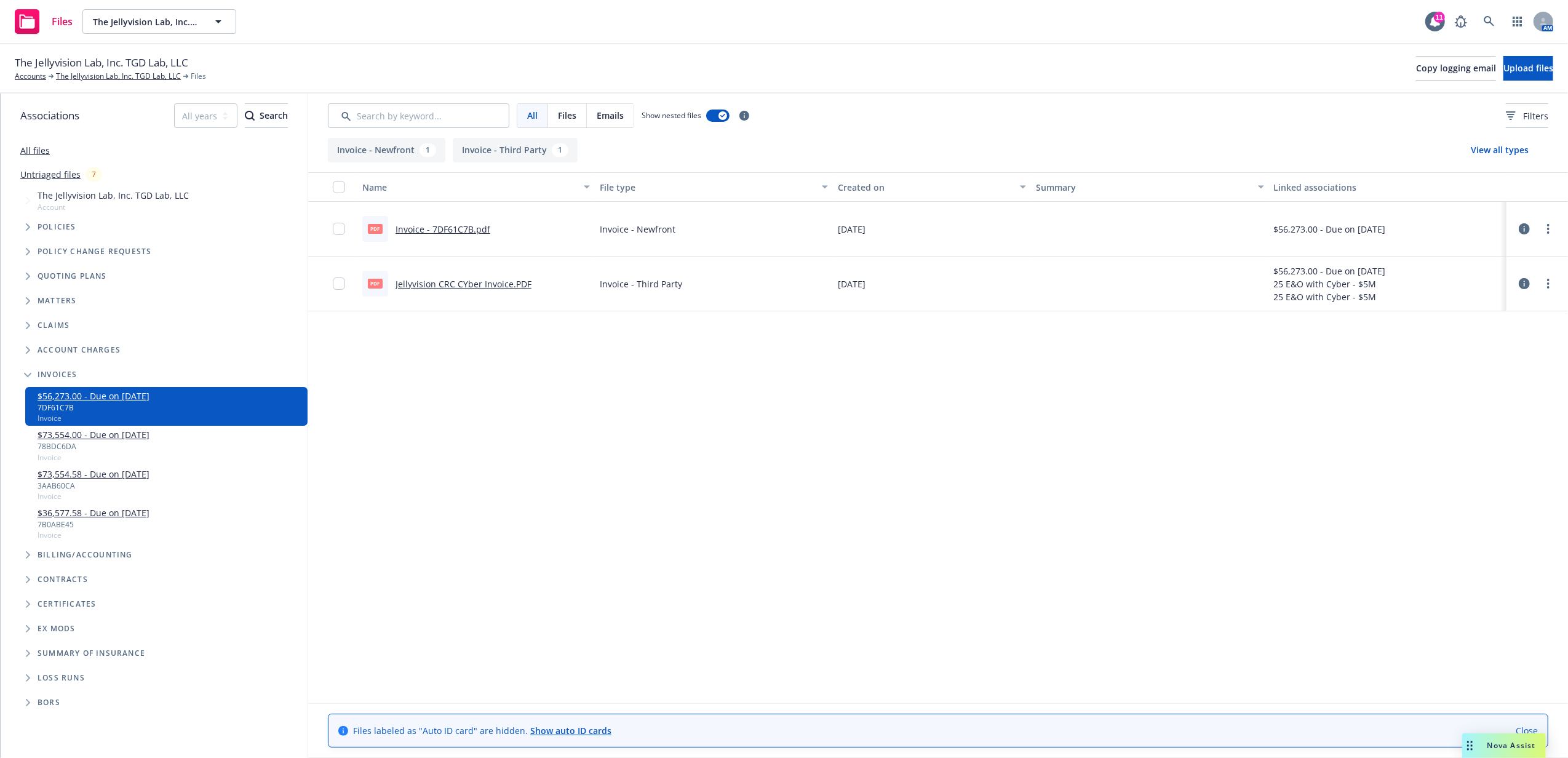
click at [1525, 284] on icon at bounding box center [1525, 284] width 11 height 11
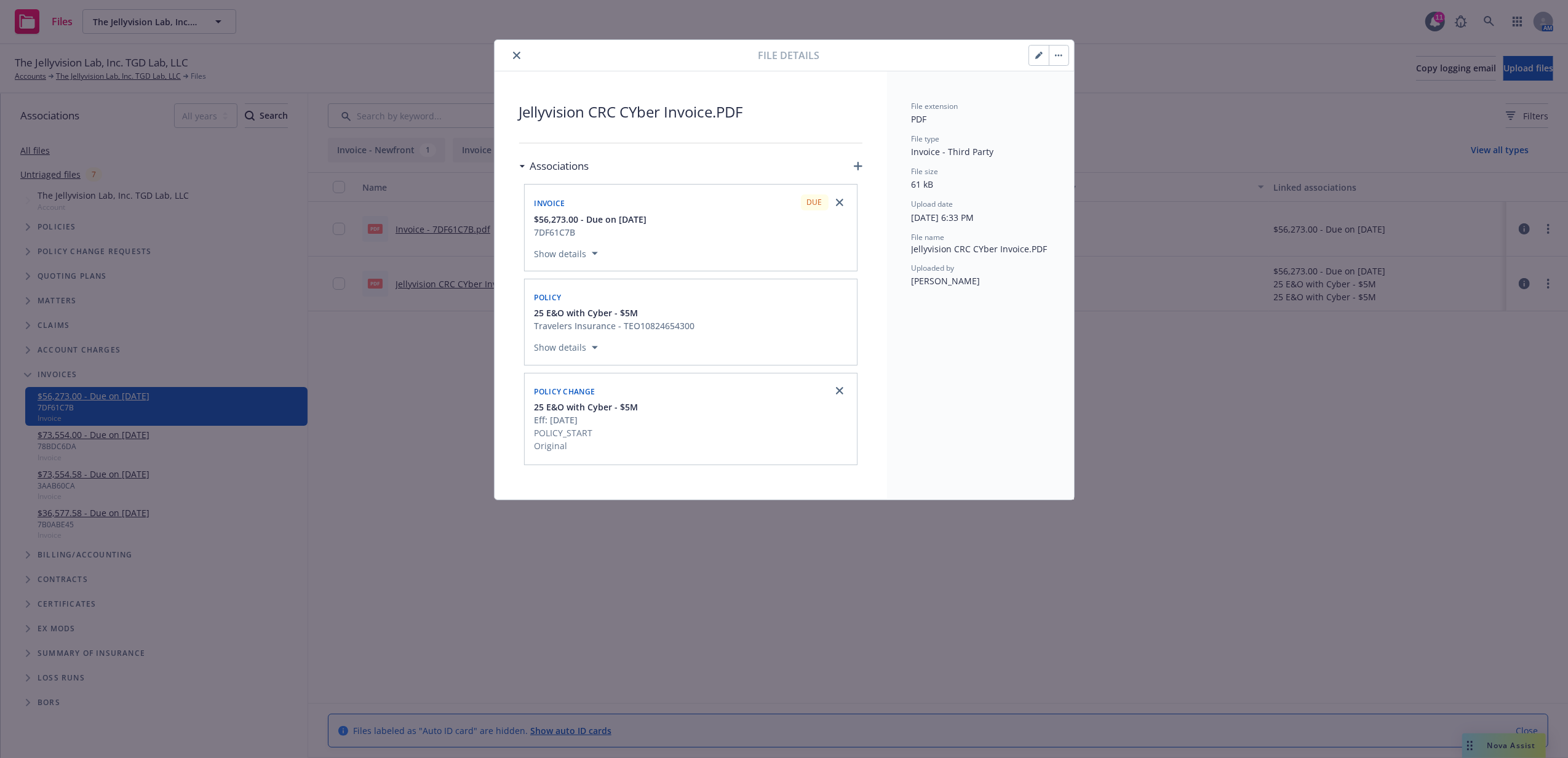
click at [518, 53] on icon "close" at bounding box center [517, 55] width 7 height 7
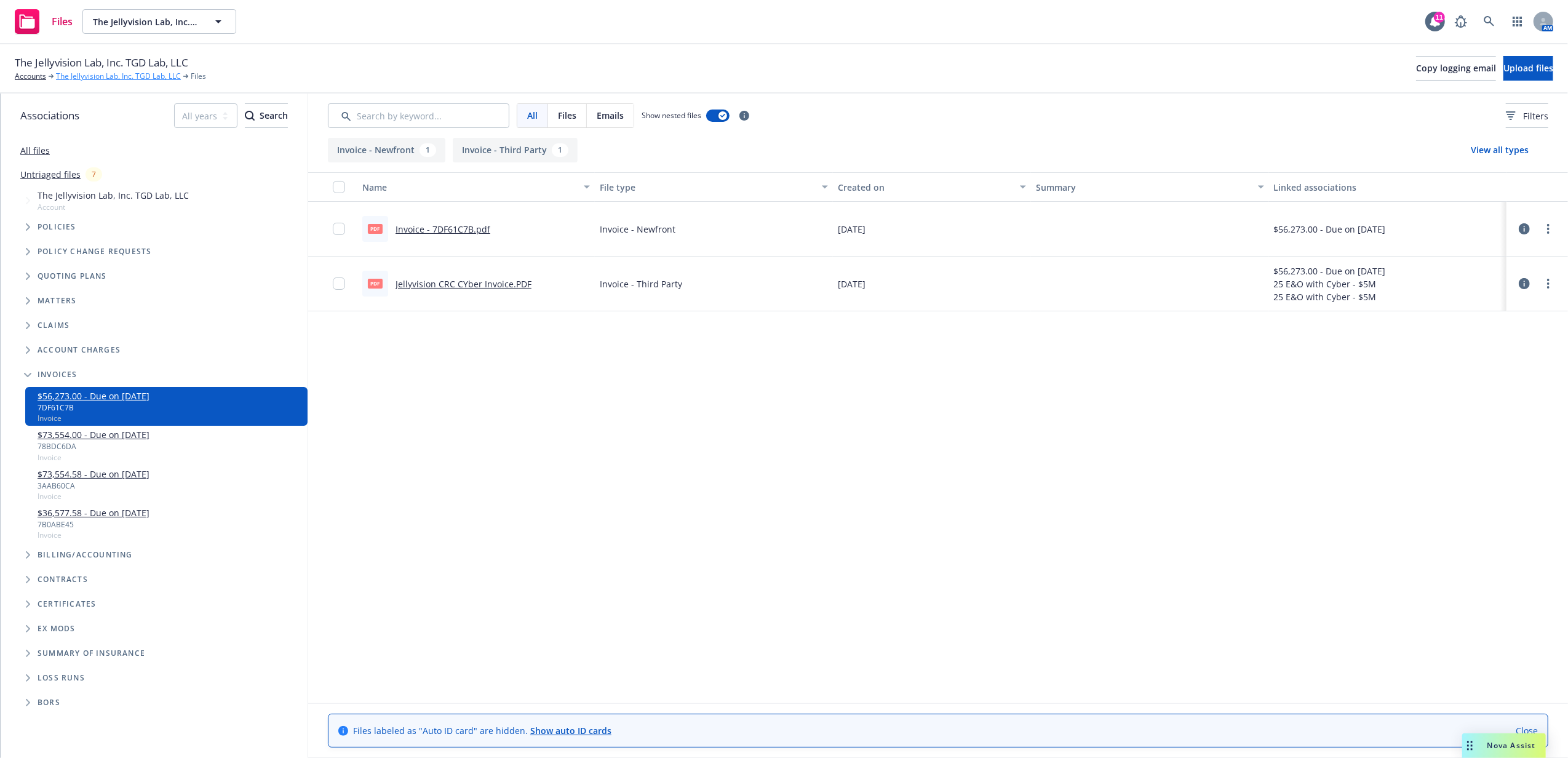
click at [111, 79] on link "The Jellyvision Lab, Inc. TGD Lab, LLC" at bounding box center [118, 77] width 125 height 11
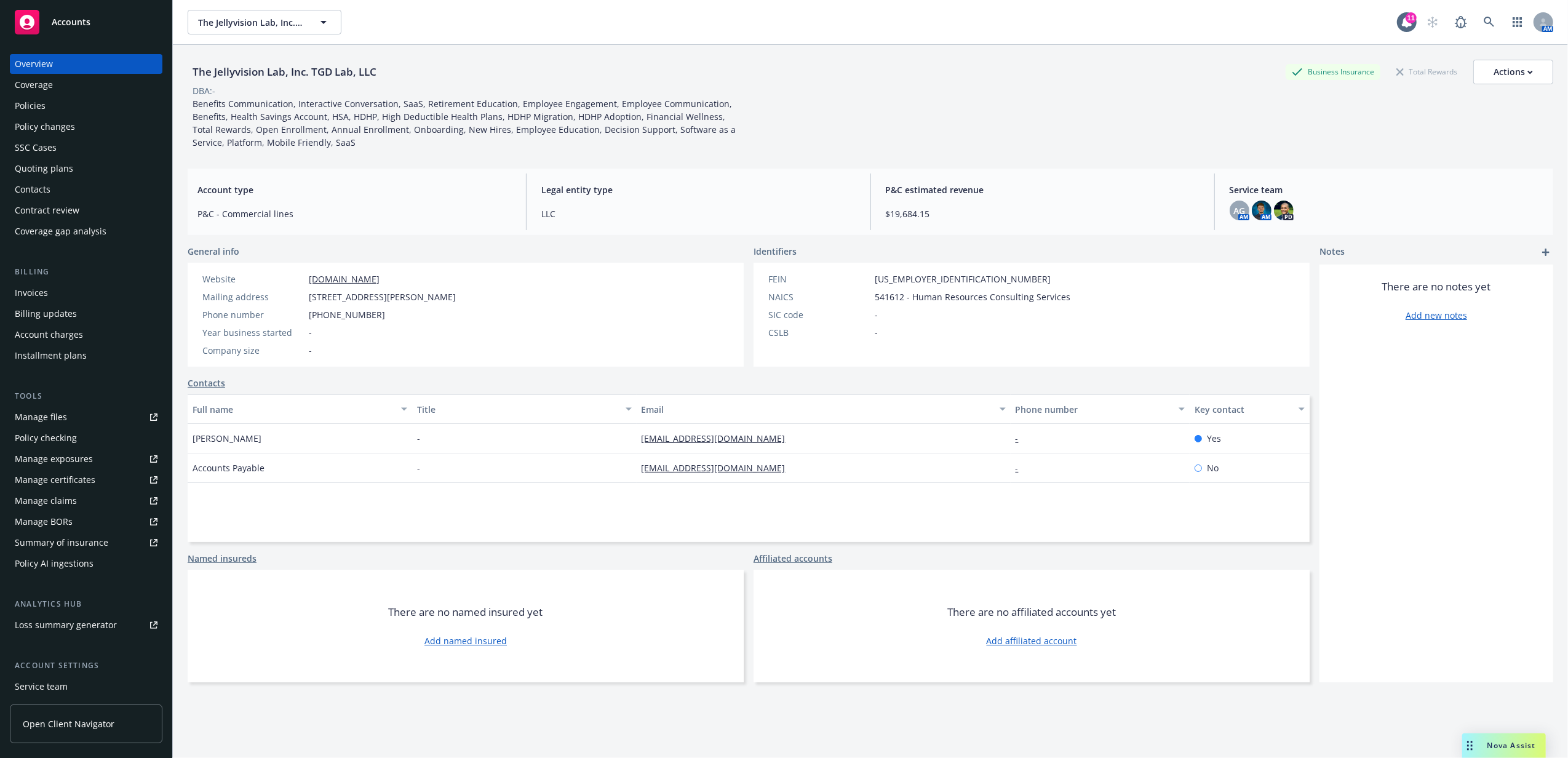
click at [48, 108] on div "Policies" at bounding box center [86, 105] width 142 height 19
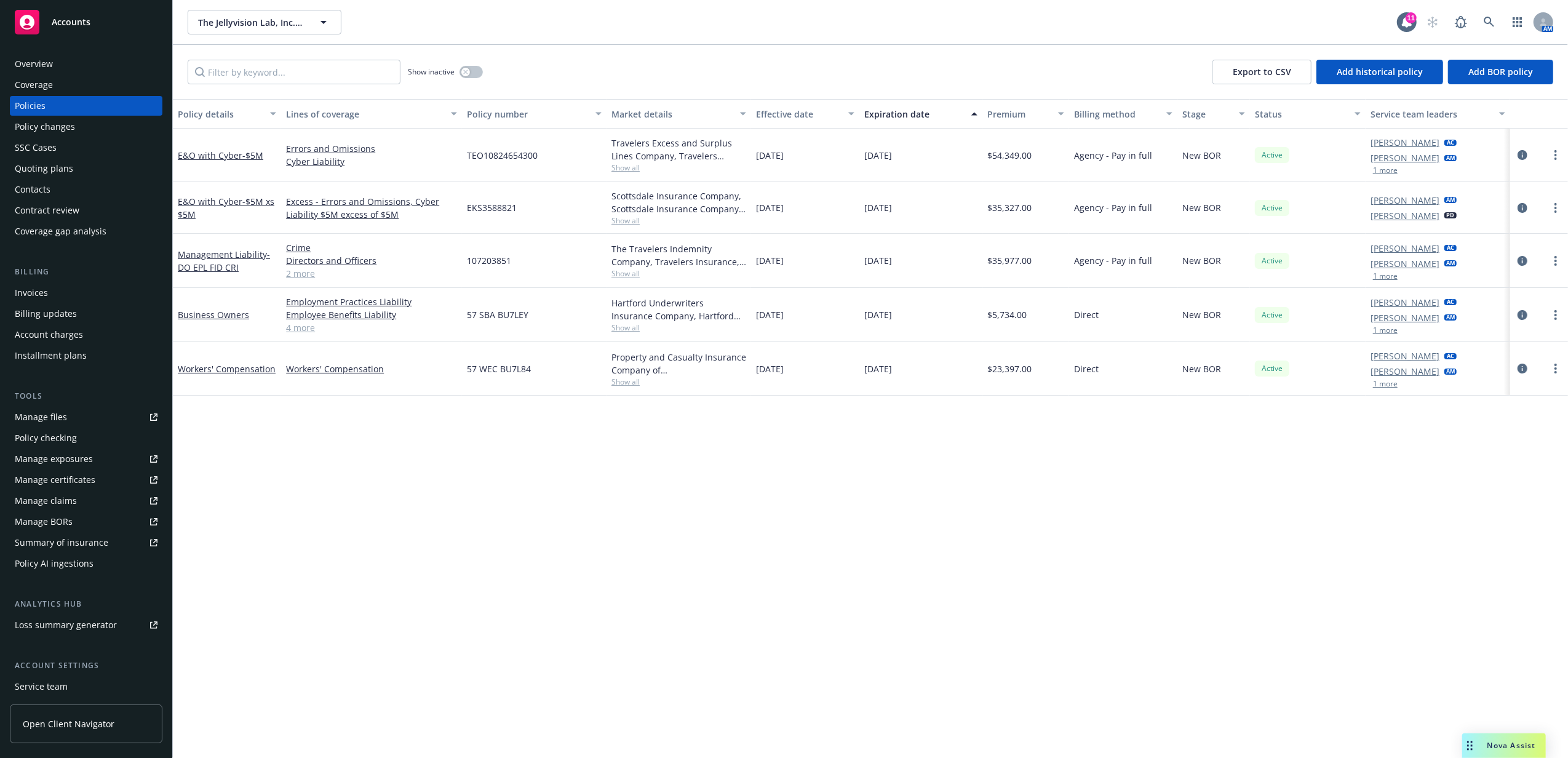
click at [1383, 170] on button "1 more" at bounding box center [1385, 170] width 25 height 7
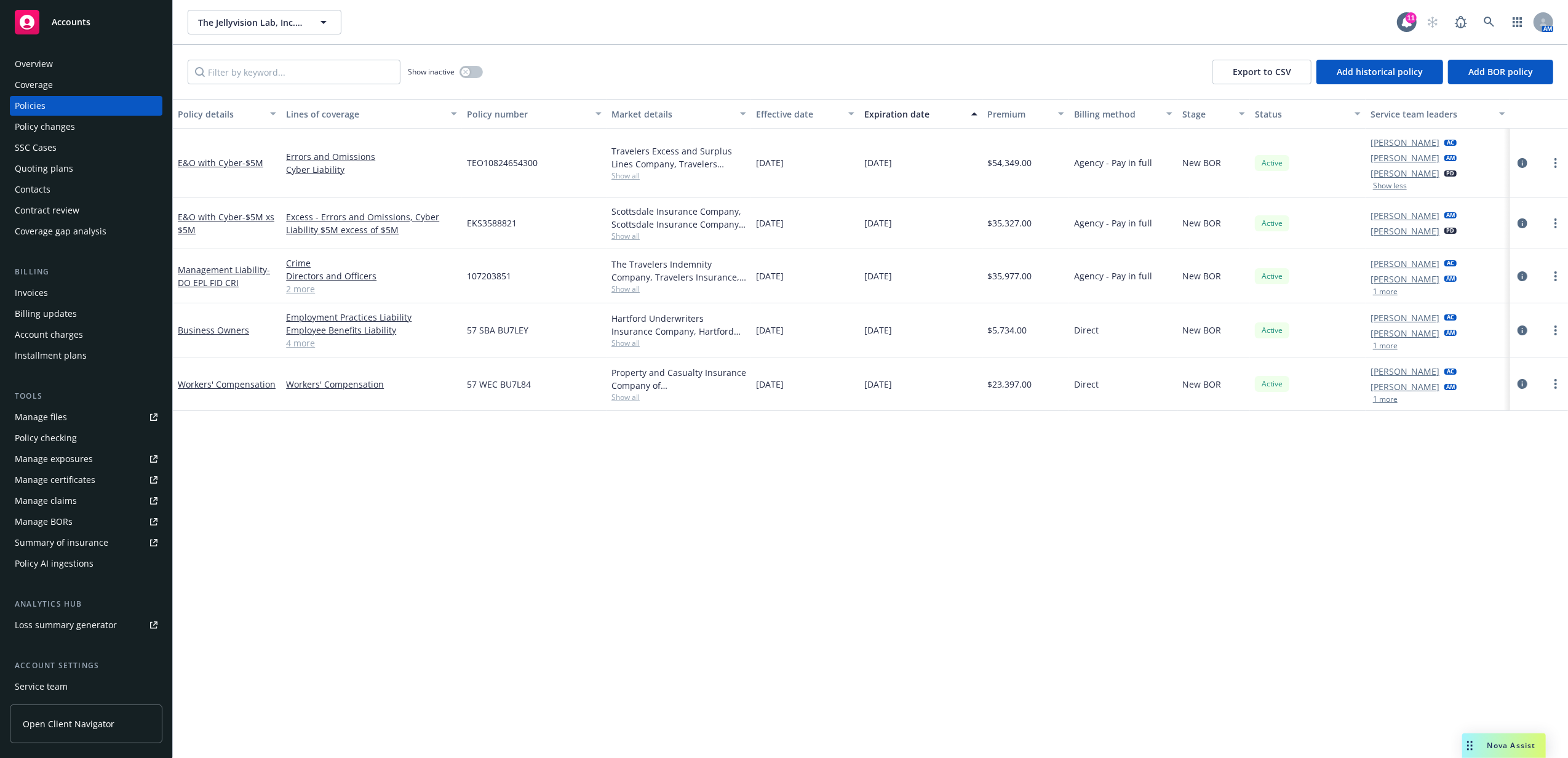
click at [1347, 157] on div "Active" at bounding box center [1307, 163] width 116 height 69
click at [1524, 163] on icon "circleInformation" at bounding box center [1523, 163] width 10 height 10
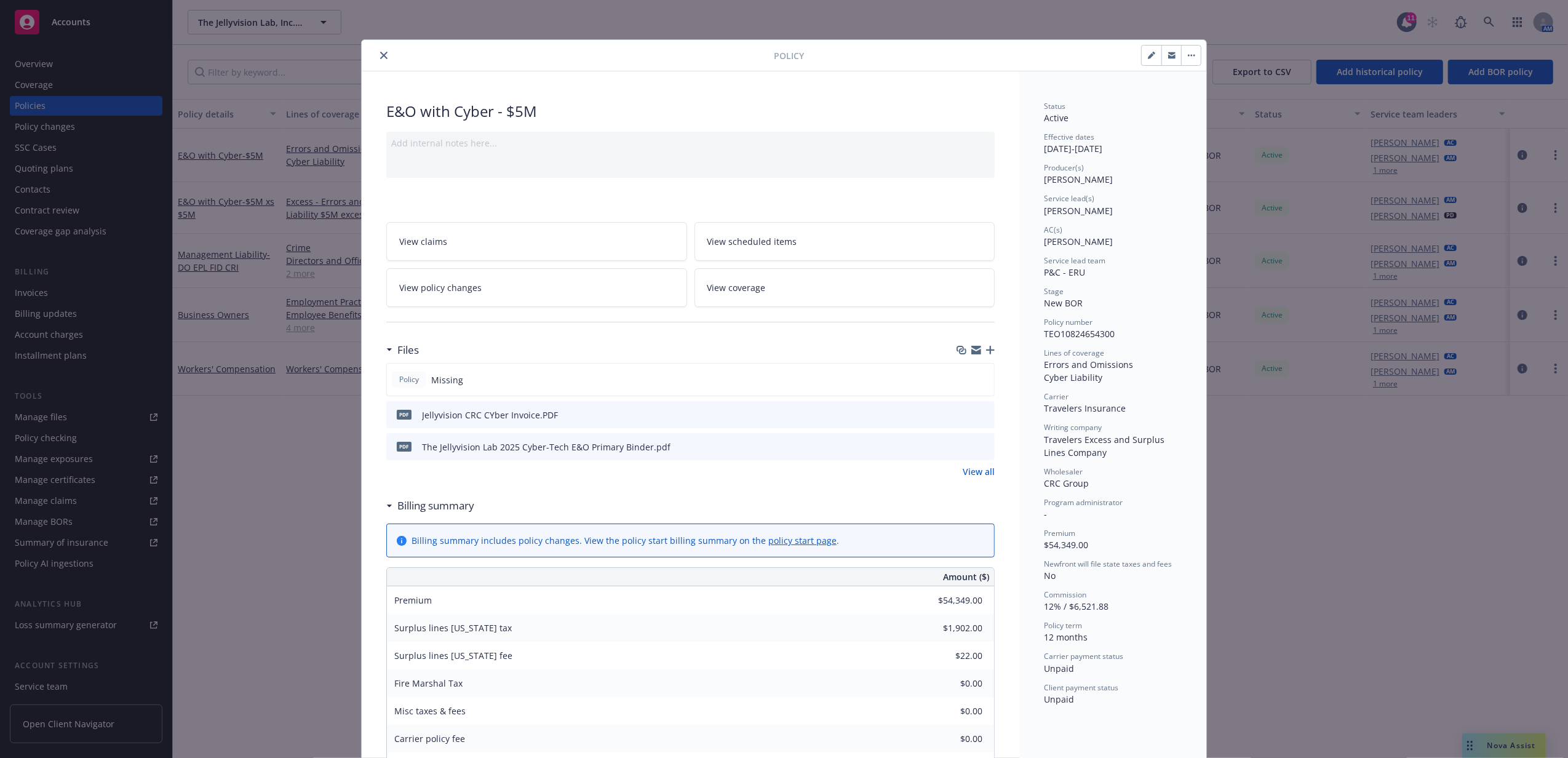
click at [380, 56] on icon "close" at bounding box center [384, 55] width 7 height 7
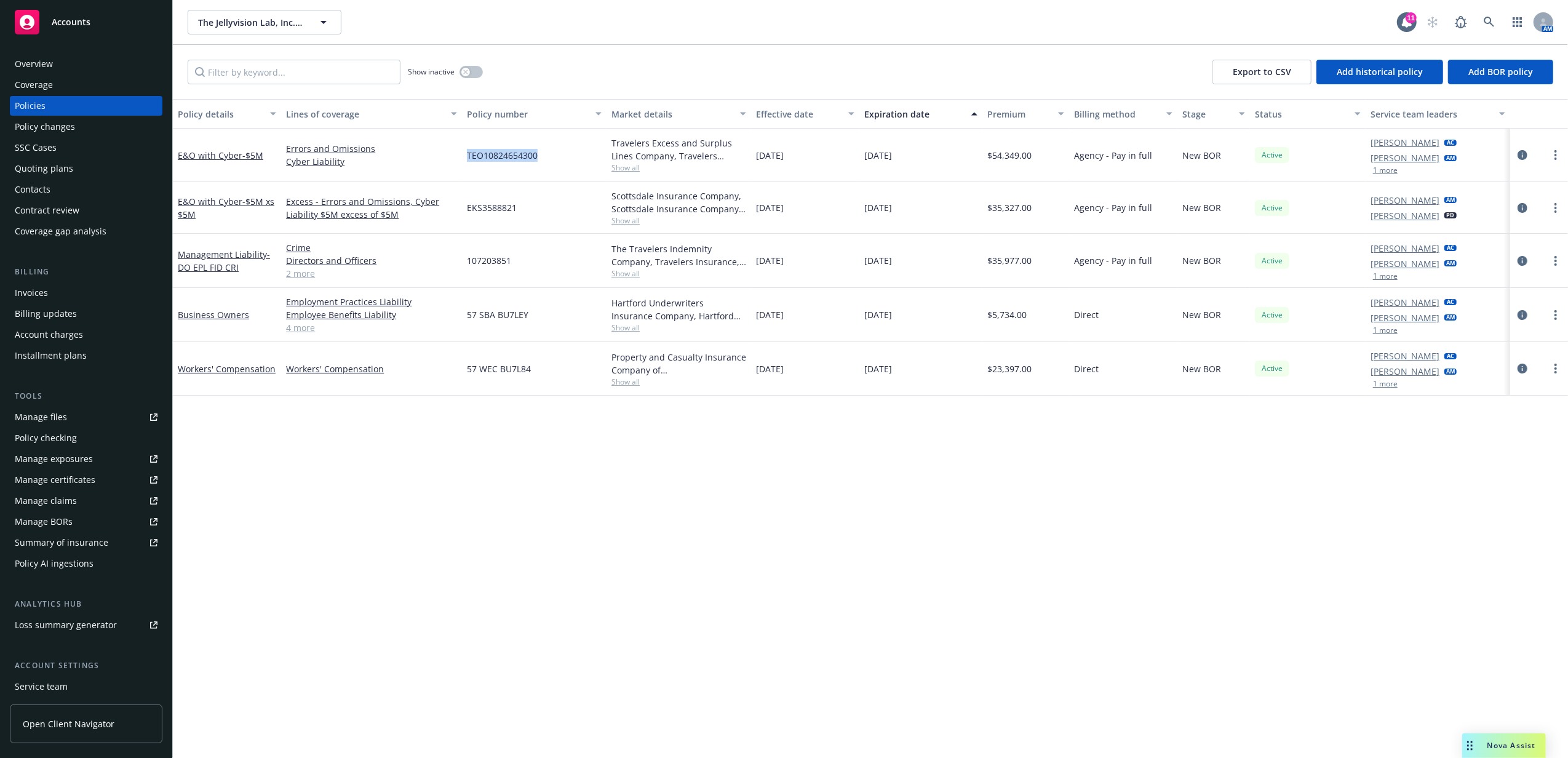
drag, startPoint x: 462, startPoint y: 155, endPoint x: 545, endPoint y: 159, distance: 83.1
click at [545, 159] on div "TEO10824654300" at bounding box center [534, 155] width 144 height 54
copy span "TEO10824654300"
click at [67, 286] on div "Invoices" at bounding box center [86, 292] width 142 height 19
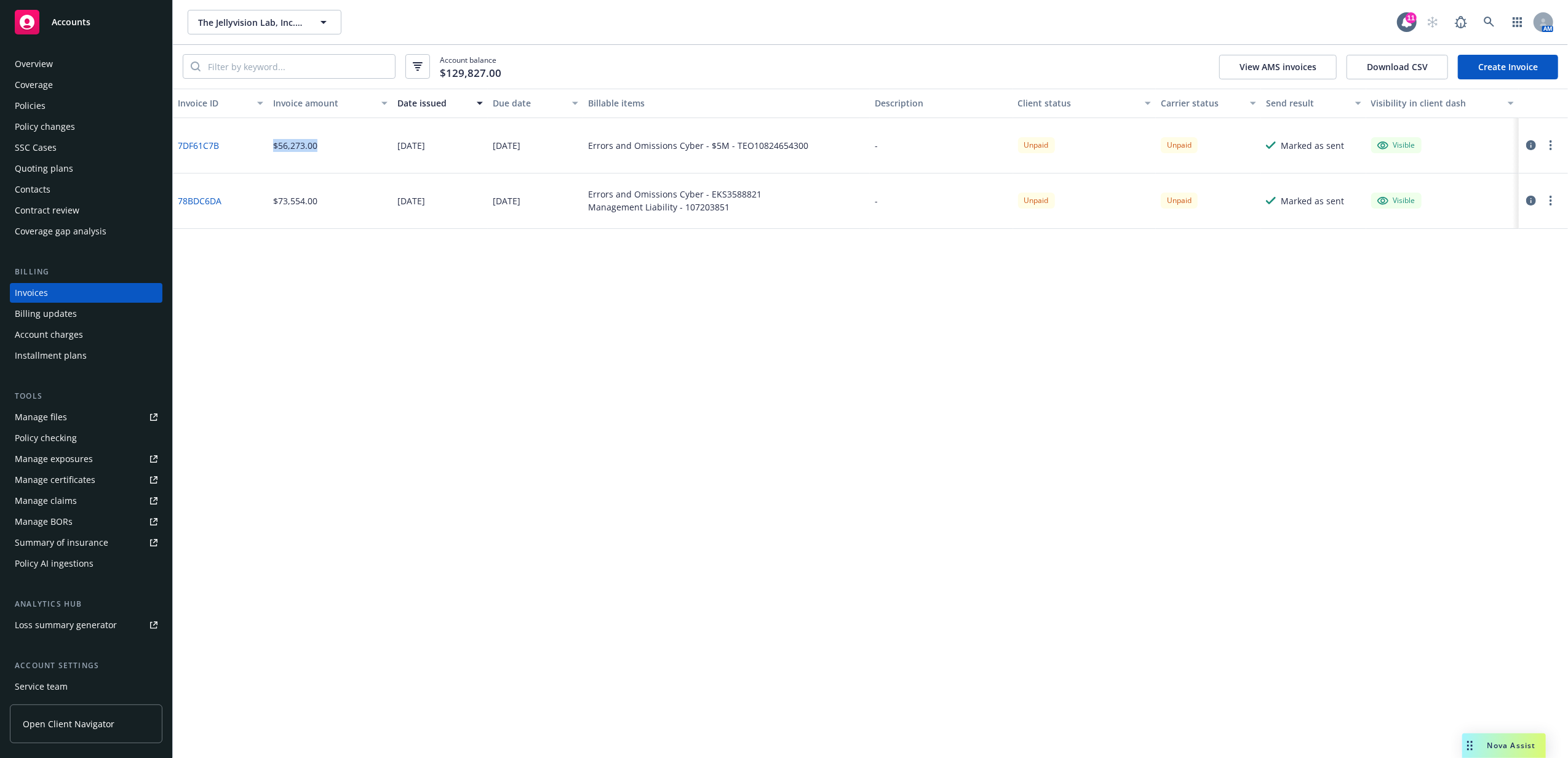
drag, startPoint x: 274, startPoint y: 144, endPoint x: 321, endPoint y: 148, distance: 47.2
click at [321, 148] on div "$56,273.00" at bounding box center [330, 146] width 124 height 55
copy div "$56,273.00"
click at [104, 99] on div "Policies" at bounding box center [86, 105] width 142 height 19
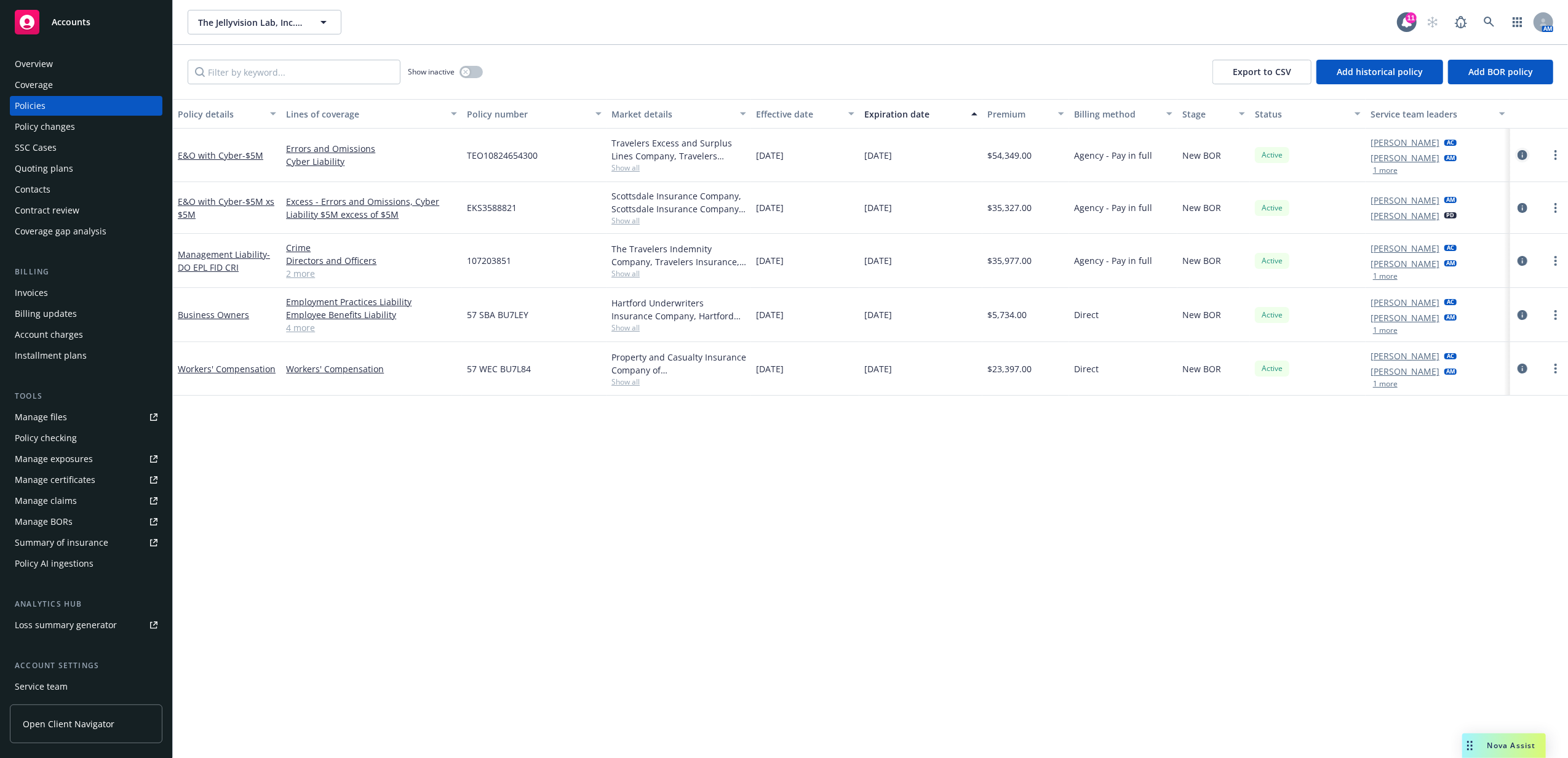
click at [1528, 153] on link "circleInformation" at bounding box center [1523, 155] width 15 height 15
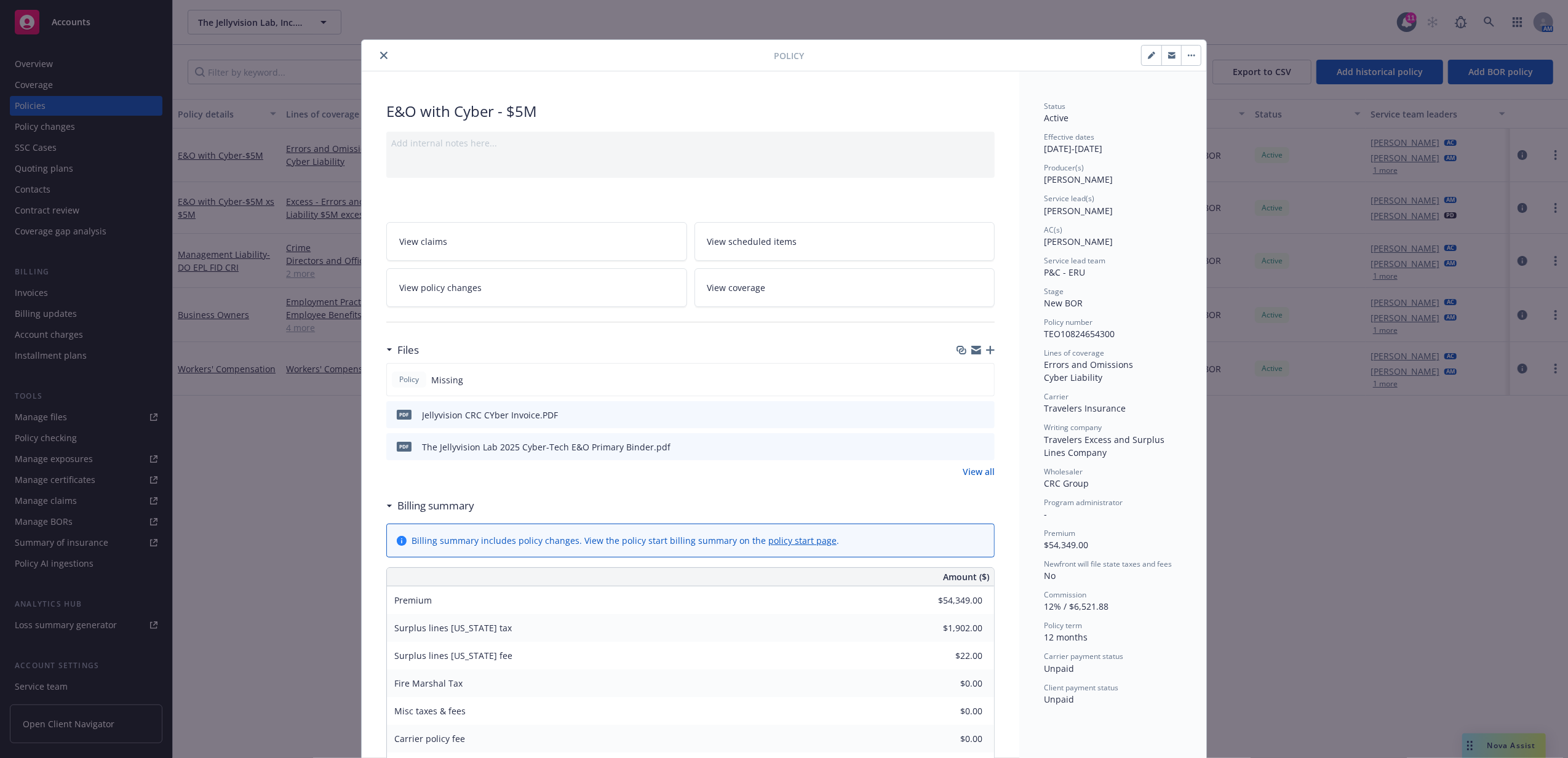
click at [982, 446] on icon "preview file" at bounding box center [983, 446] width 11 height 8
click at [960, 446] on icon "download file" at bounding box center [962, 446] width 10 height 10
click at [798, 298] on link "View coverage" at bounding box center [844, 287] width 300 height 39
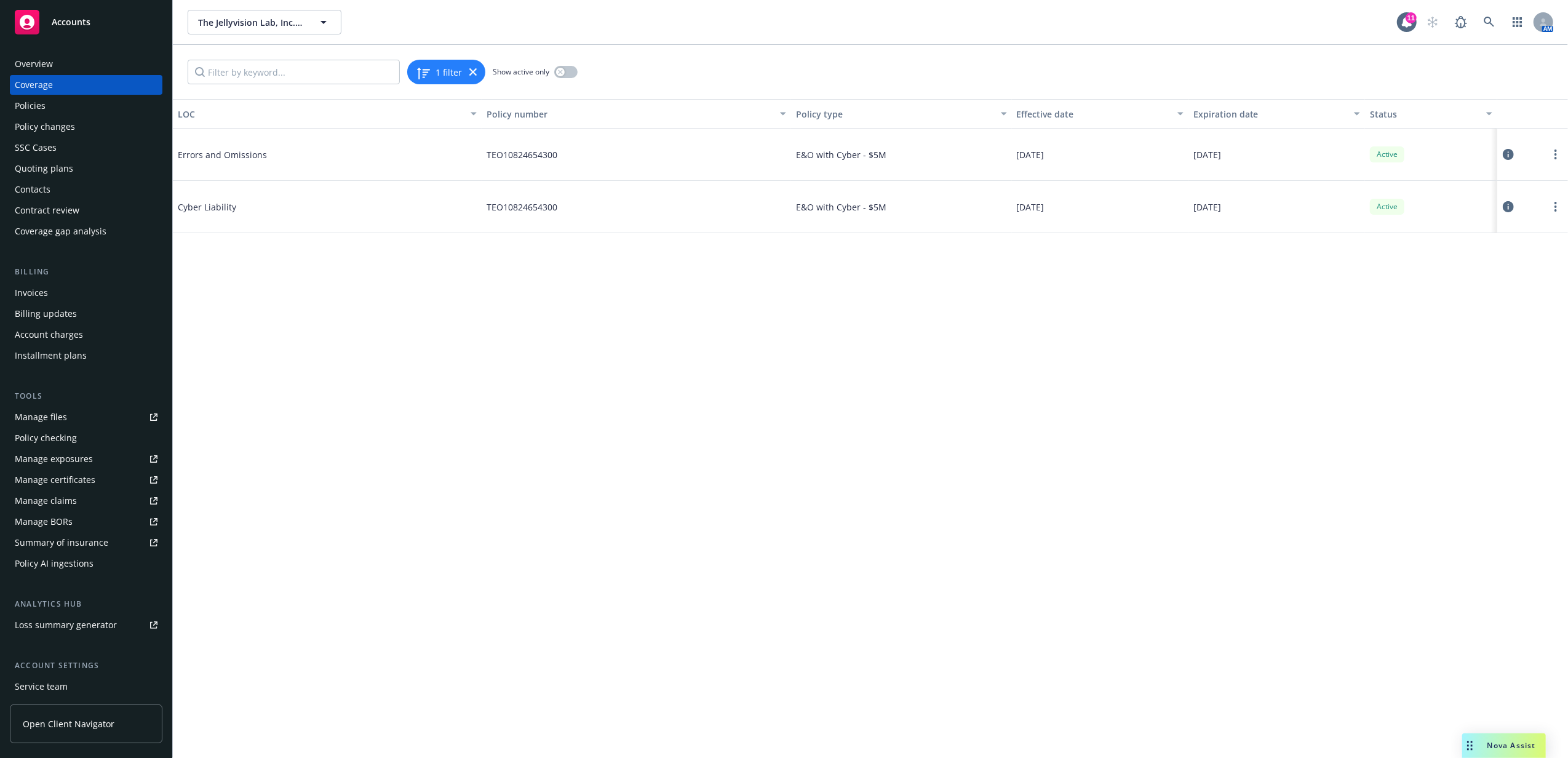
click at [1506, 155] on icon at bounding box center [1509, 154] width 11 height 11
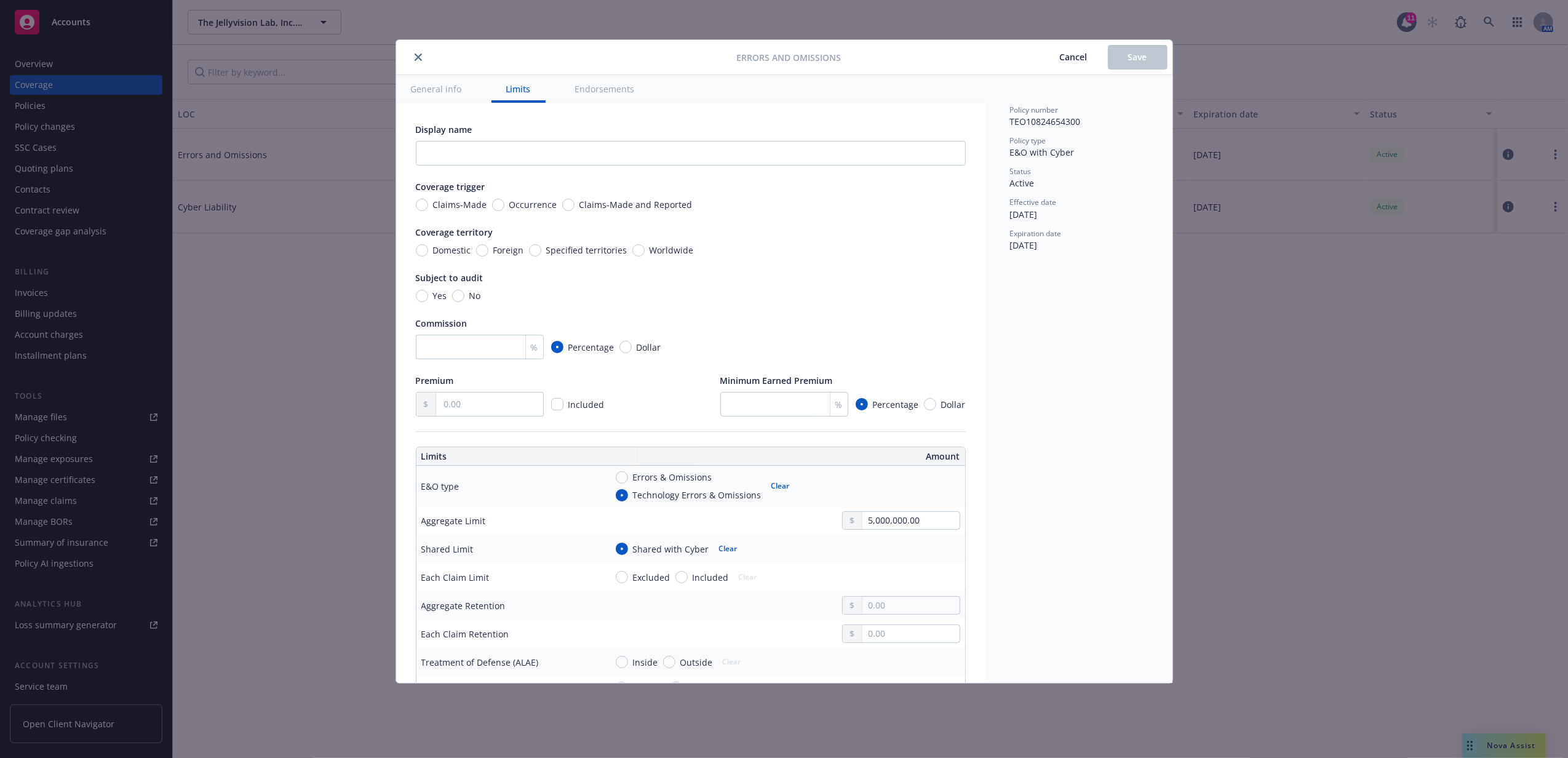
click at [414, 60] on icon "close" at bounding box center [418, 57] width 7 height 7
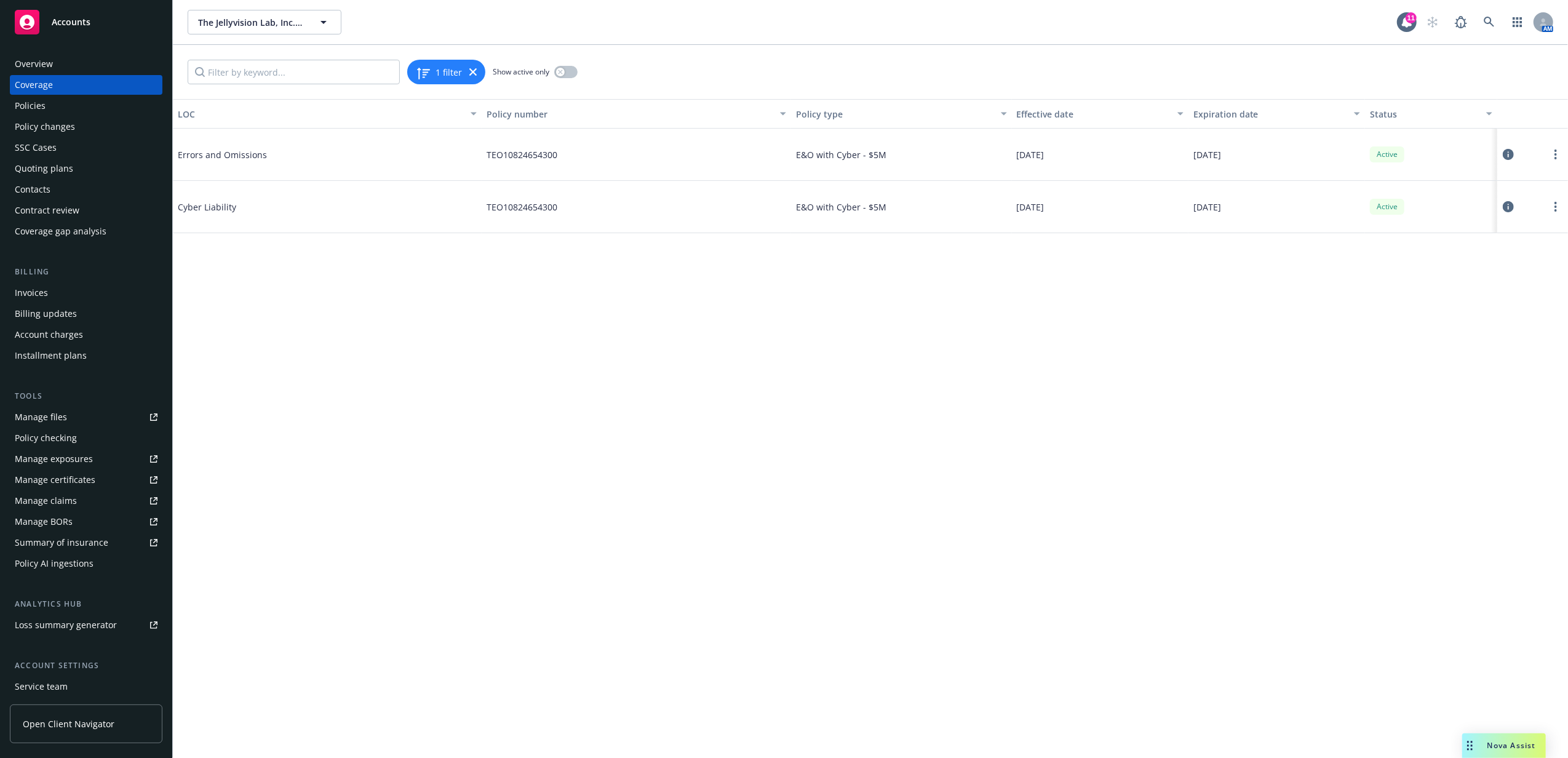
click at [1512, 205] on icon at bounding box center [1509, 207] width 11 height 11
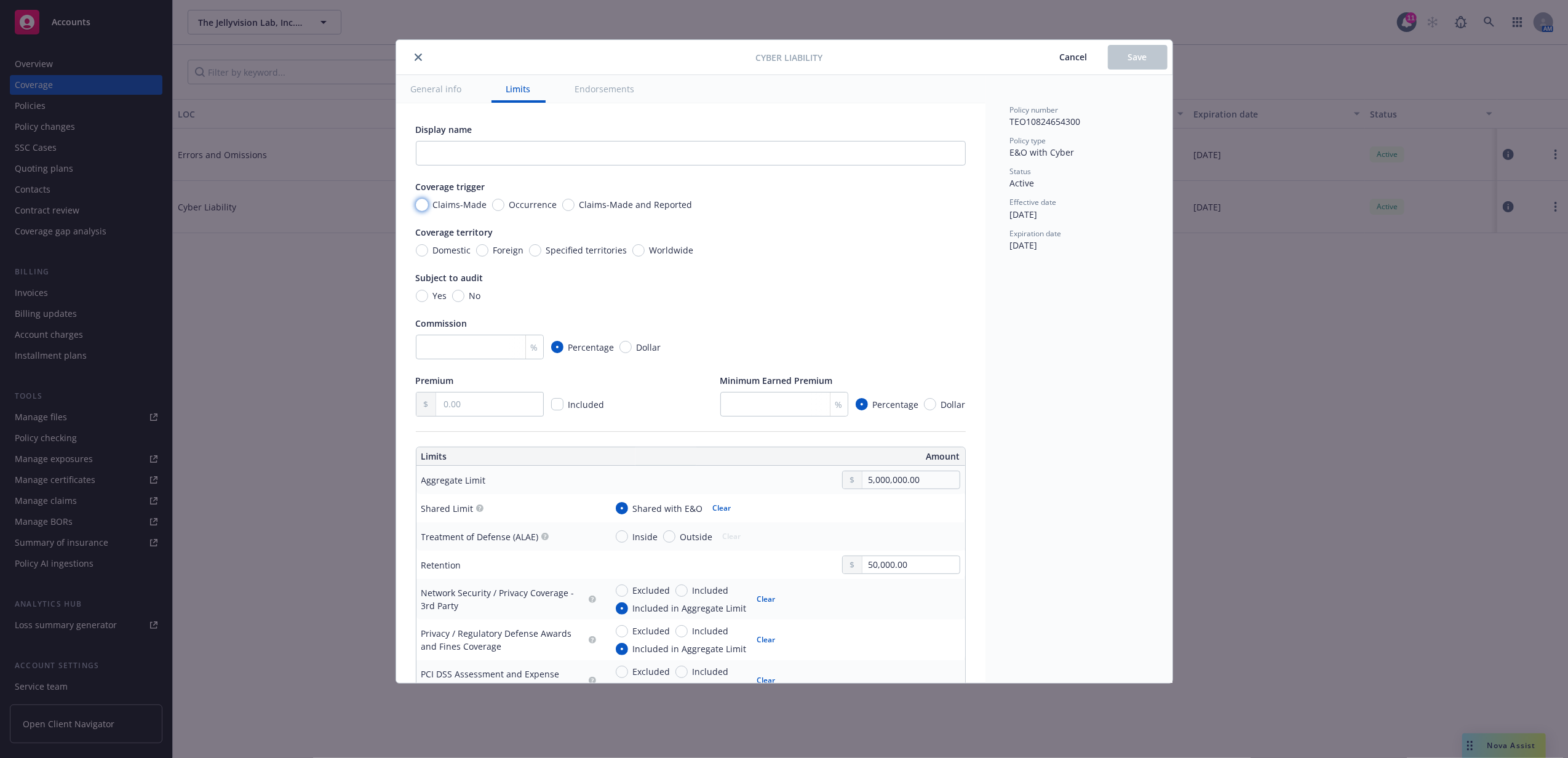
click at [417, 203] on input "Claims-Made" at bounding box center [422, 204] width 12 height 12
radio input "true"
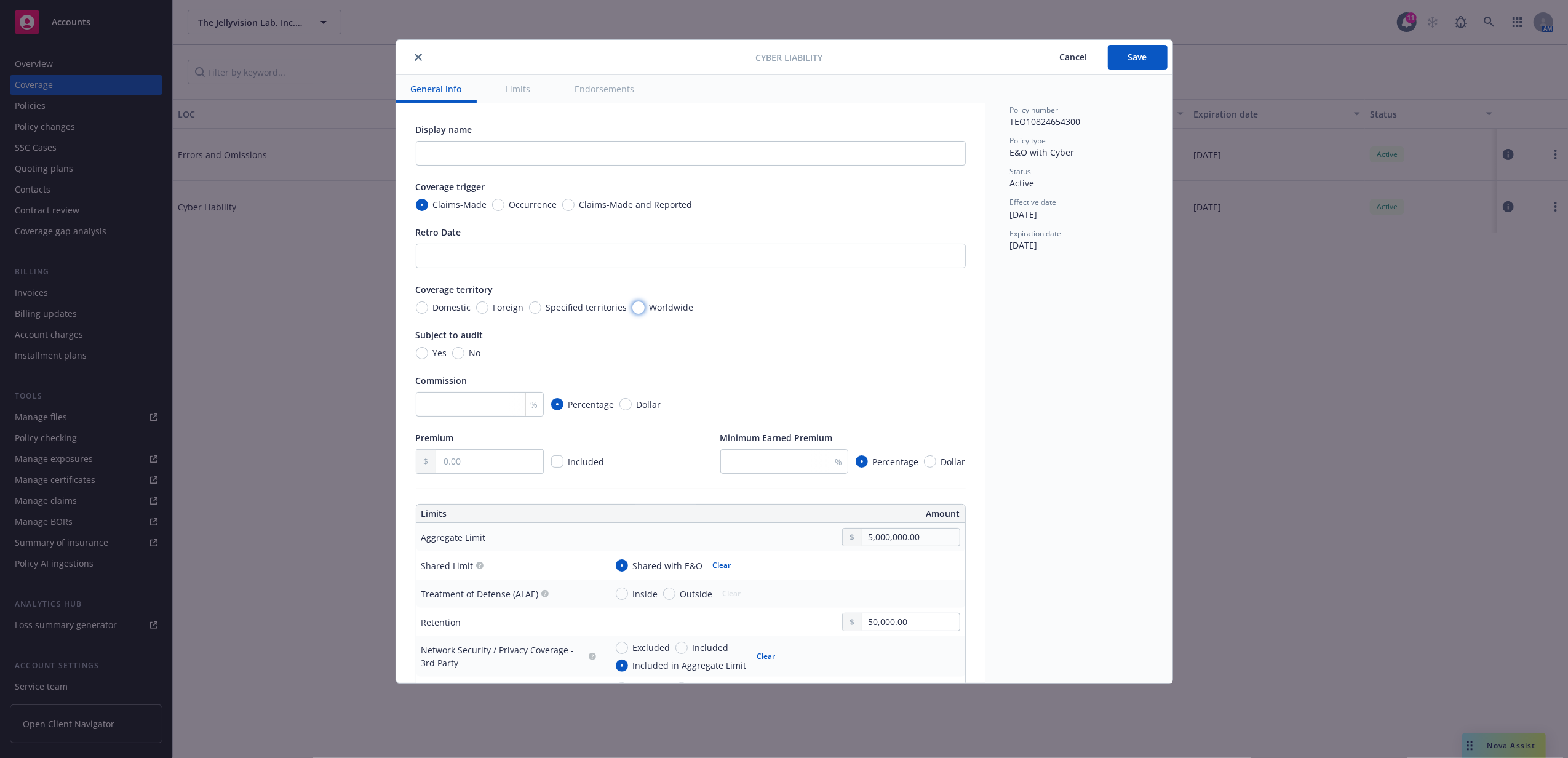
click at [640, 306] on input "Worldwide" at bounding box center [638, 307] width 12 height 12
radio input "true"
click at [416, 355] on input "Yes" at bounding box center [422, 352] width 12 height 12
radio input "true"
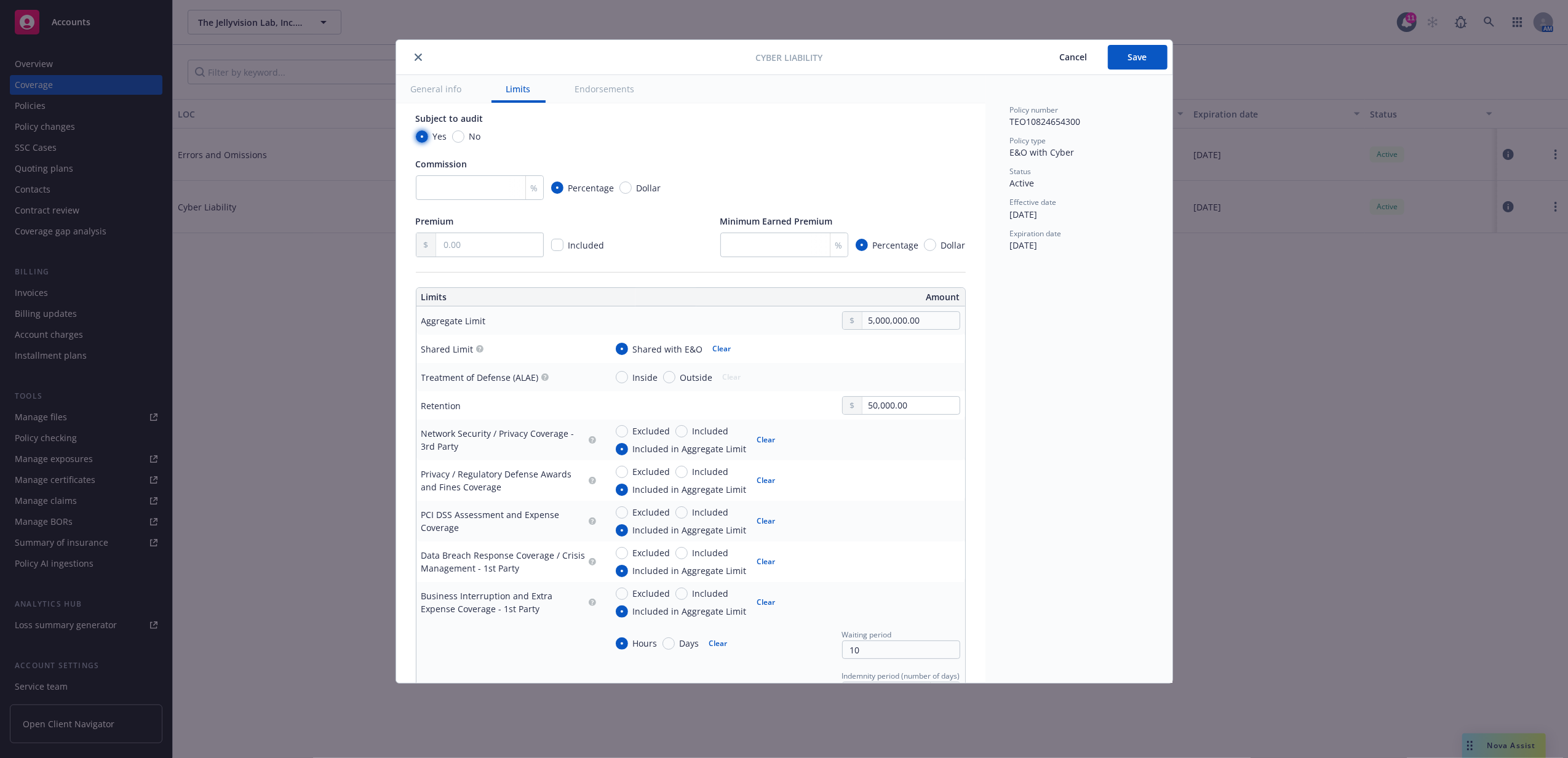
scroll to position [82, 0]
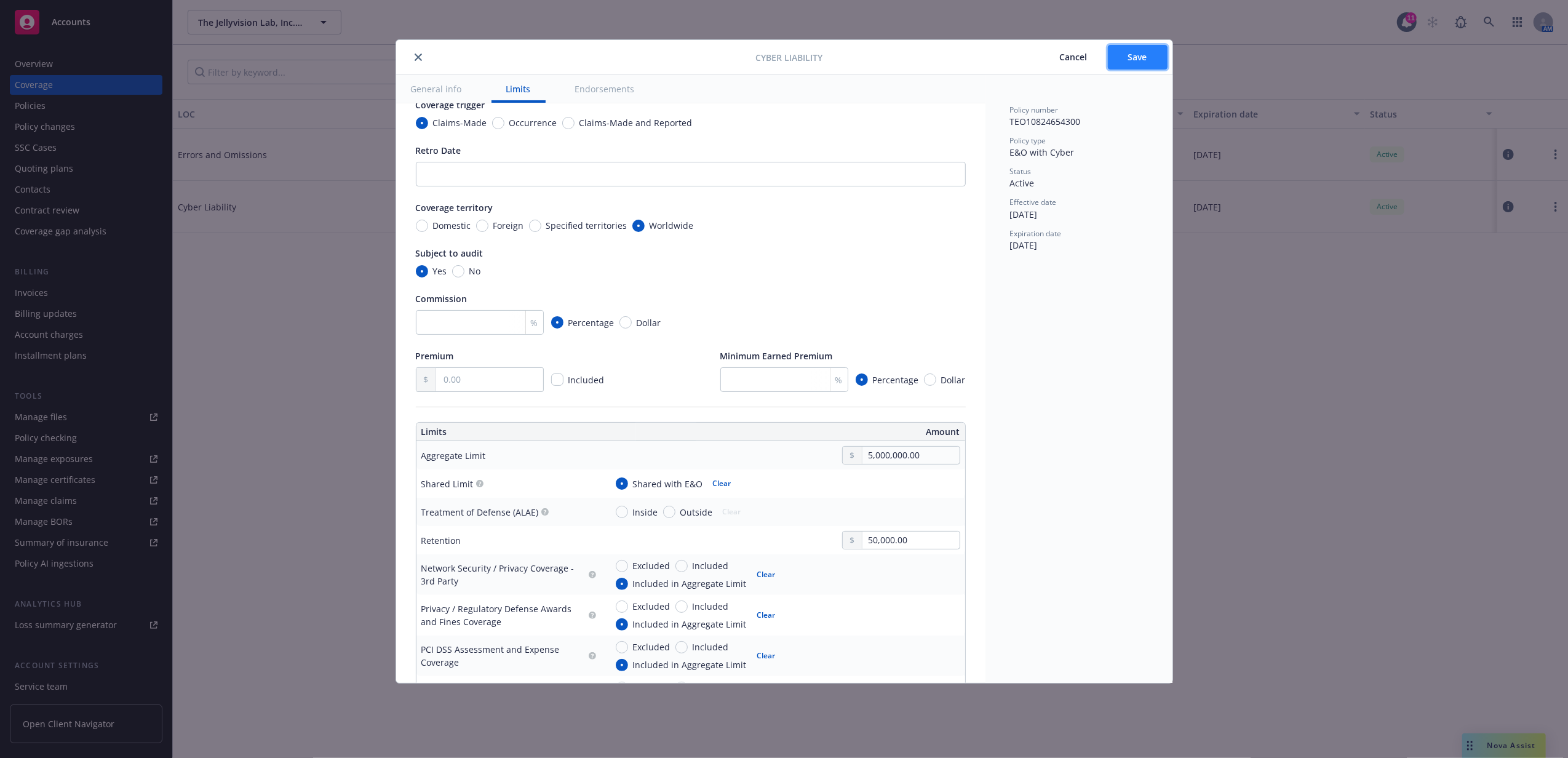
click at [1141, 64] on button "Save" at bounding box center [1137, 57] width 60 height 25
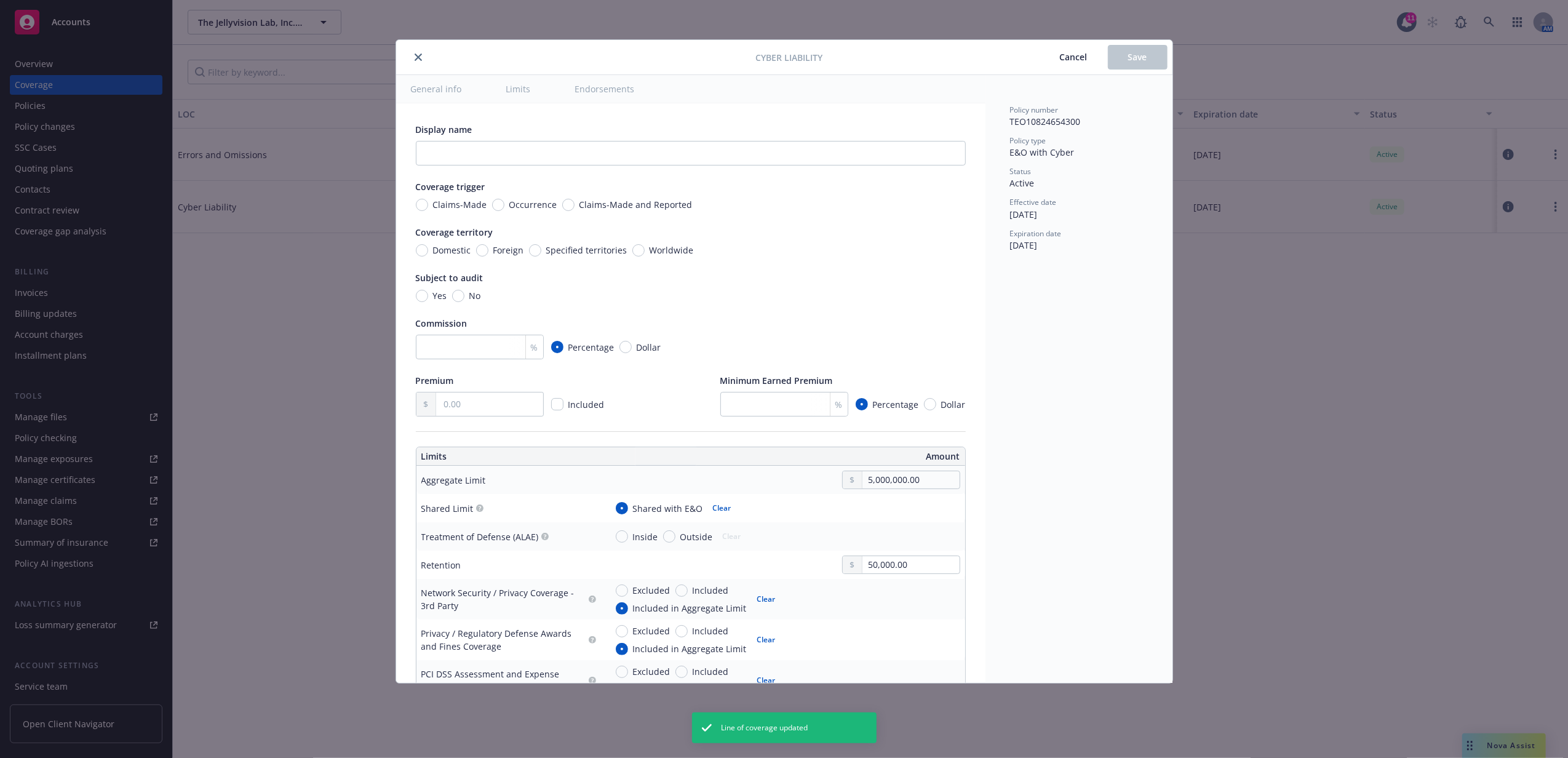
click at [102, 109] on div "Cyber Liability Cancel Save General info Limits Endorsements Display name Cover…" at bounding box center [784, 379] width 1568 height 758
radio input "true"
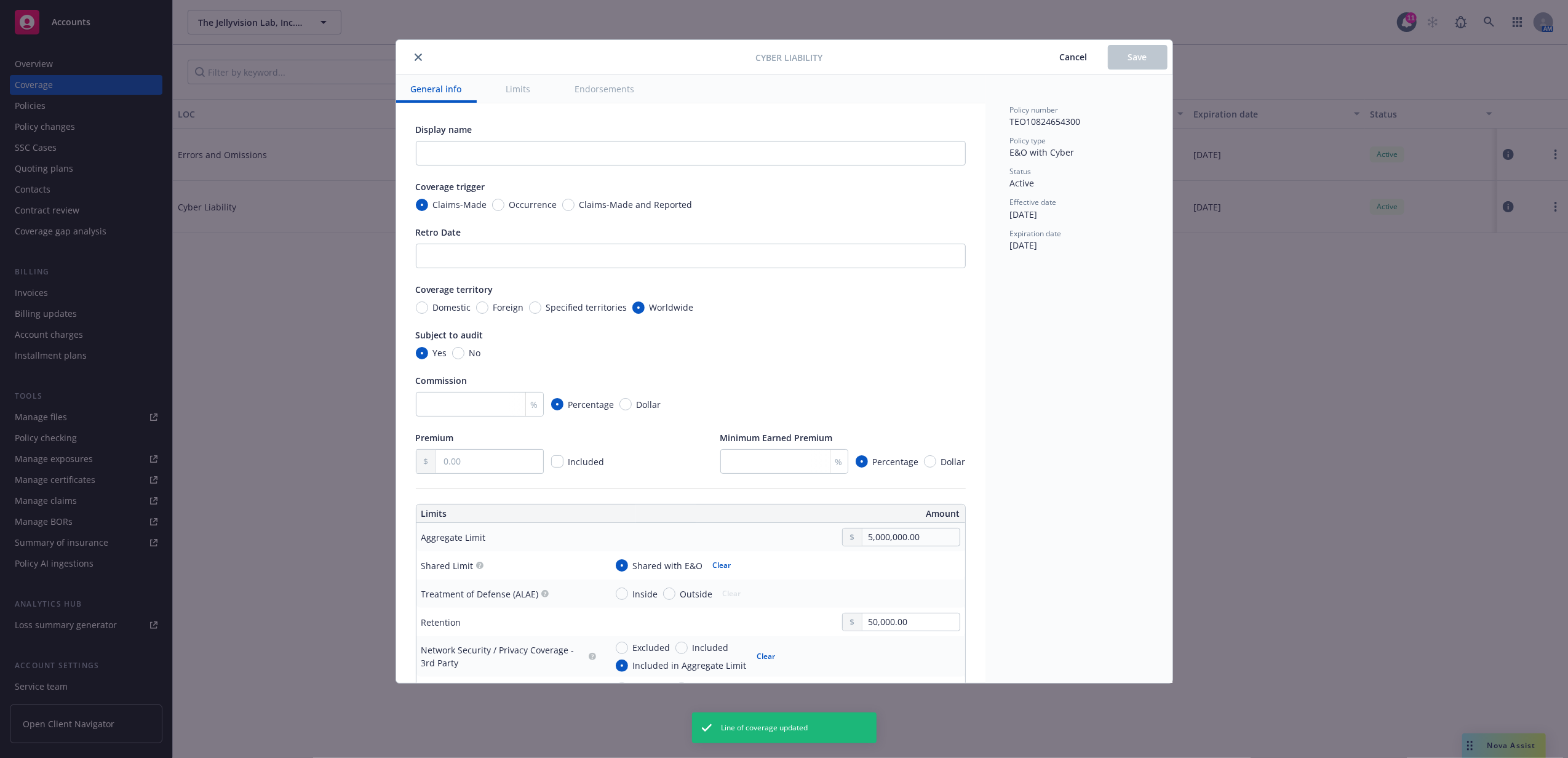
click at [412, 62] on button "close" at bounding box center [419, 57] width 15 height 15
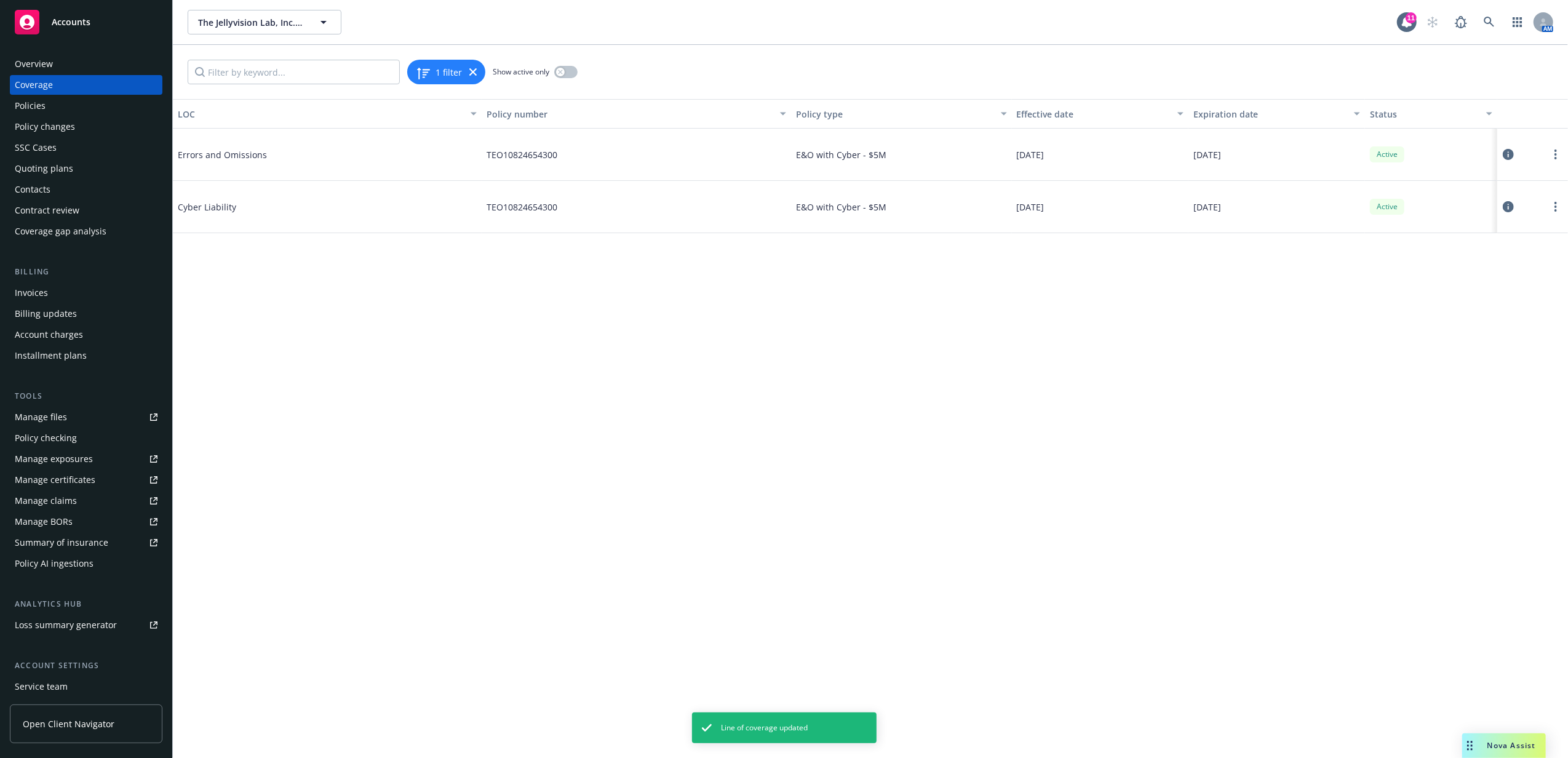
click at [94, 102] on div "Policies" at bounding box center [86, 105] width 142 height 19
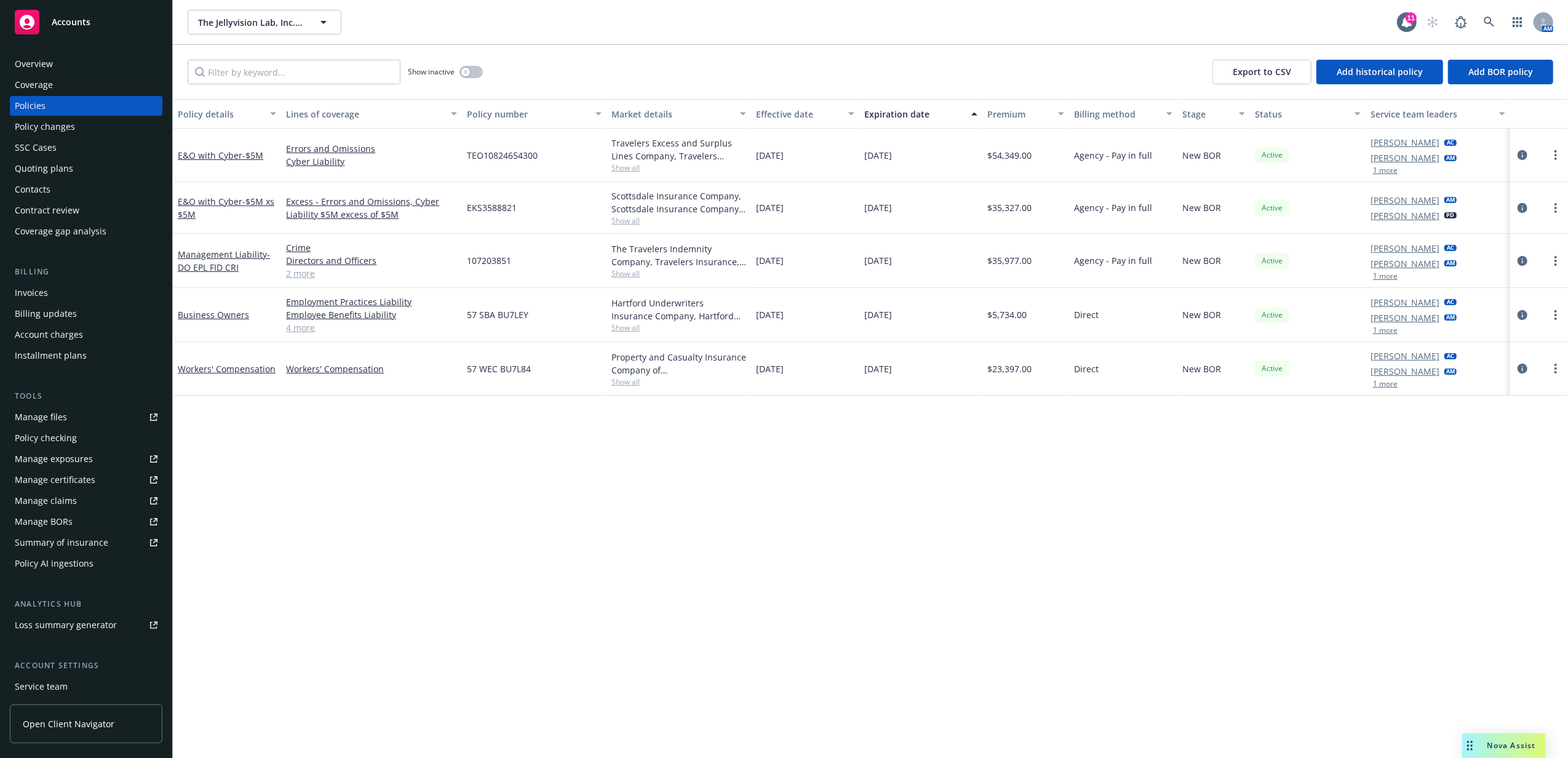
click at [49, 293] on div "Invoices" at bounding box center [86, 292] width 142 height 19
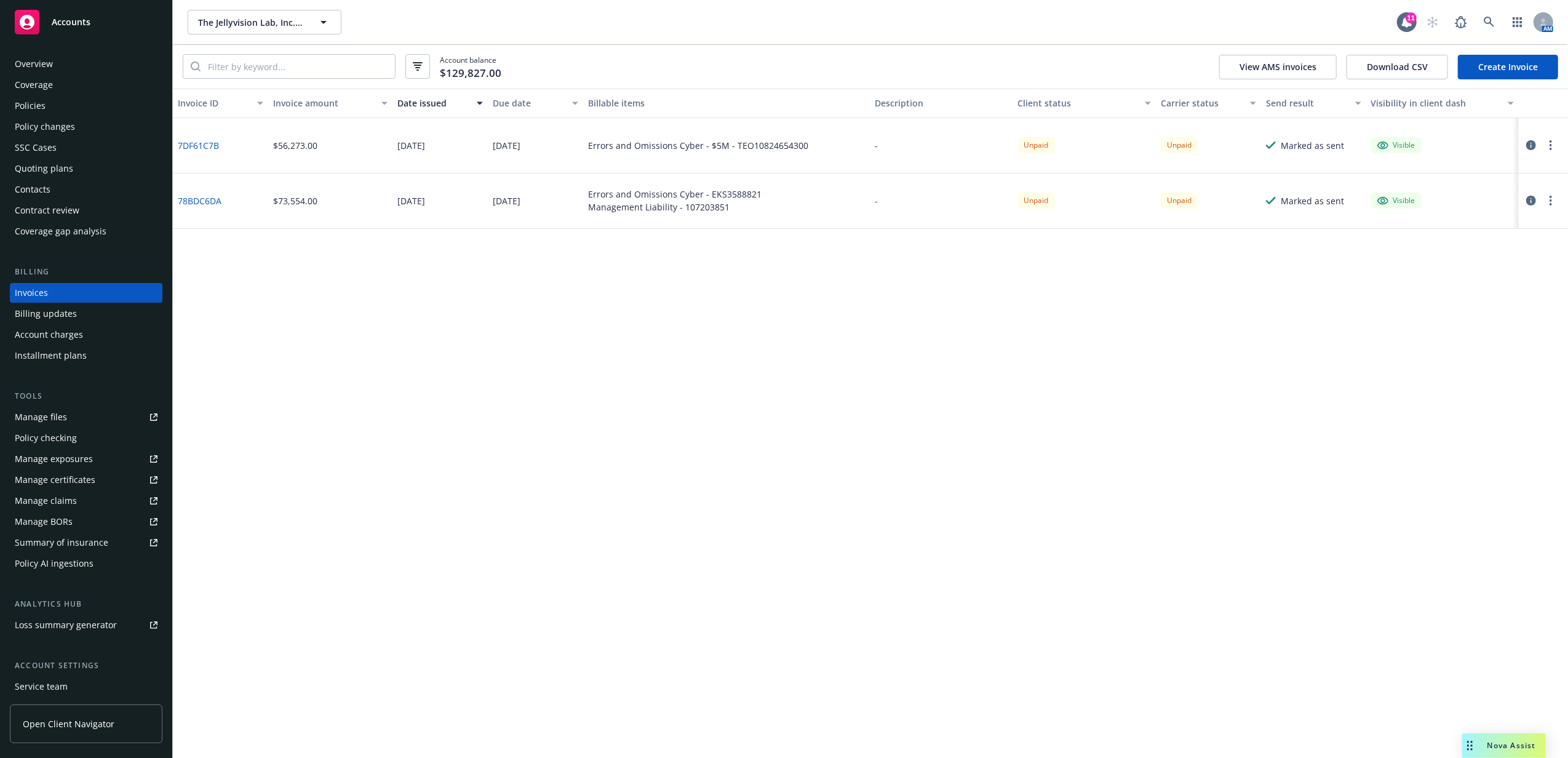
click at [49, 109] on div "Policies" at bounding box center [86, 105] width 142 height 19
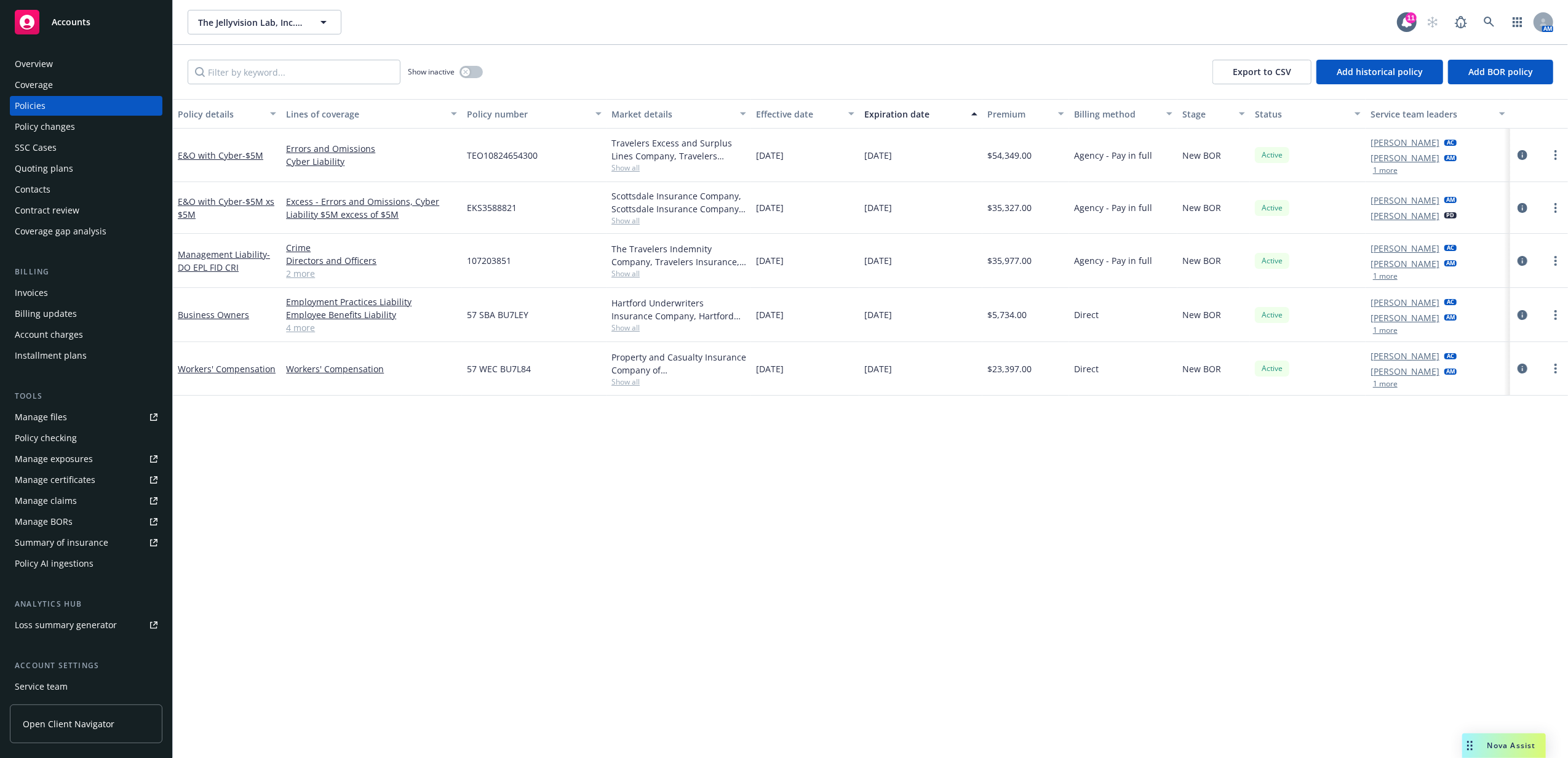
click at [89, 293] on div "Invoices" at bounding box center [86, 292] width 142 height 19
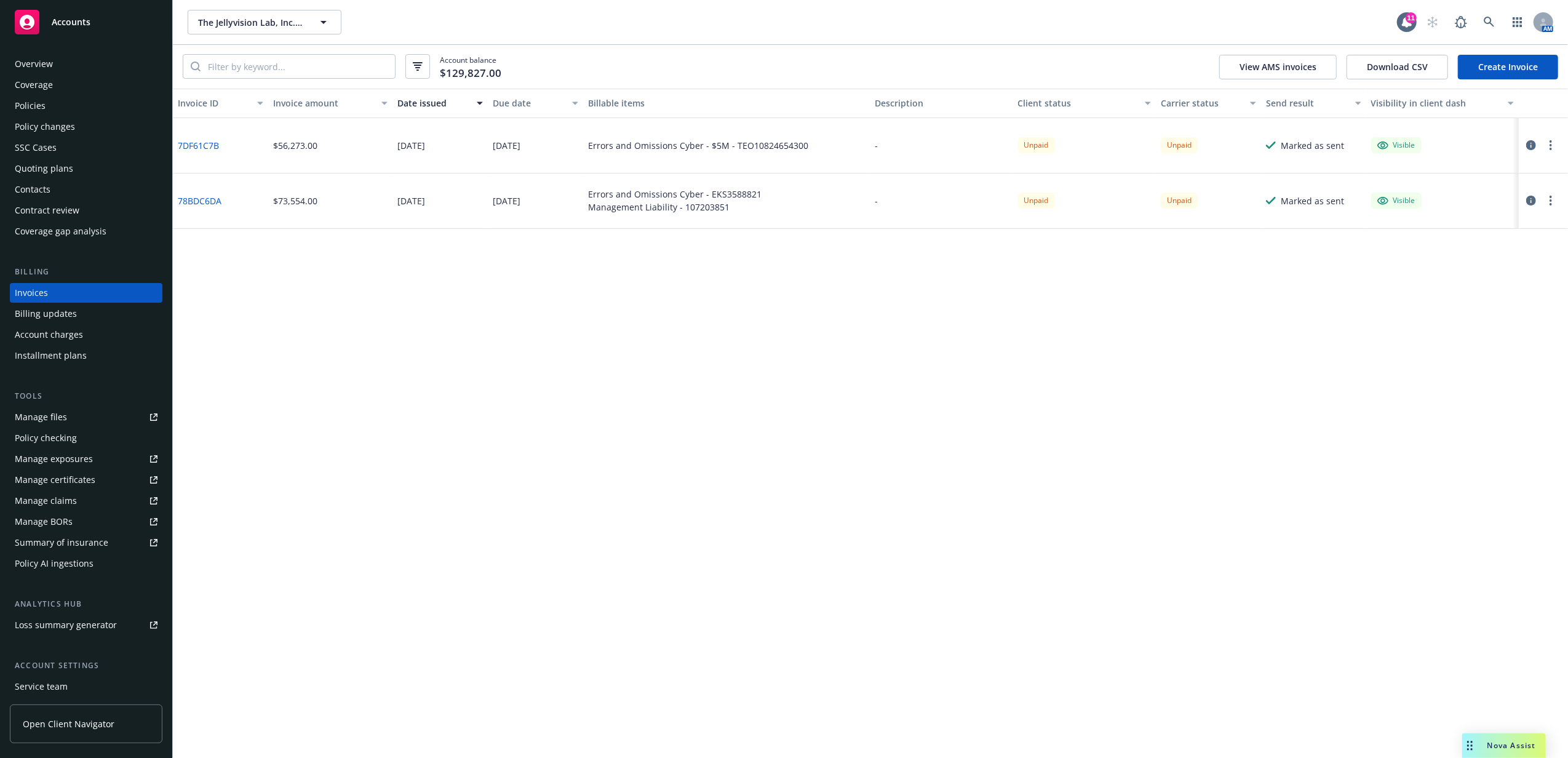
click at [198, 141] on link "7DF61C7B" at bounding box center [198, 145] width 42 height 13
click at [1551, 150] on icon "button" at bounding box center [1550, 145] width 3 height 10
click at [1459, 220] on link "Copy invoice URL" at bounding box center [1479, 219] width 157 height 25
drag, startPoint x: 82, startPoint y: 23, endPoint x: 94, endPoint y: 23, distance: 12.0
click at [82, 23] on span "Accounts" at bounding box center [71, 22] width 39 height 10
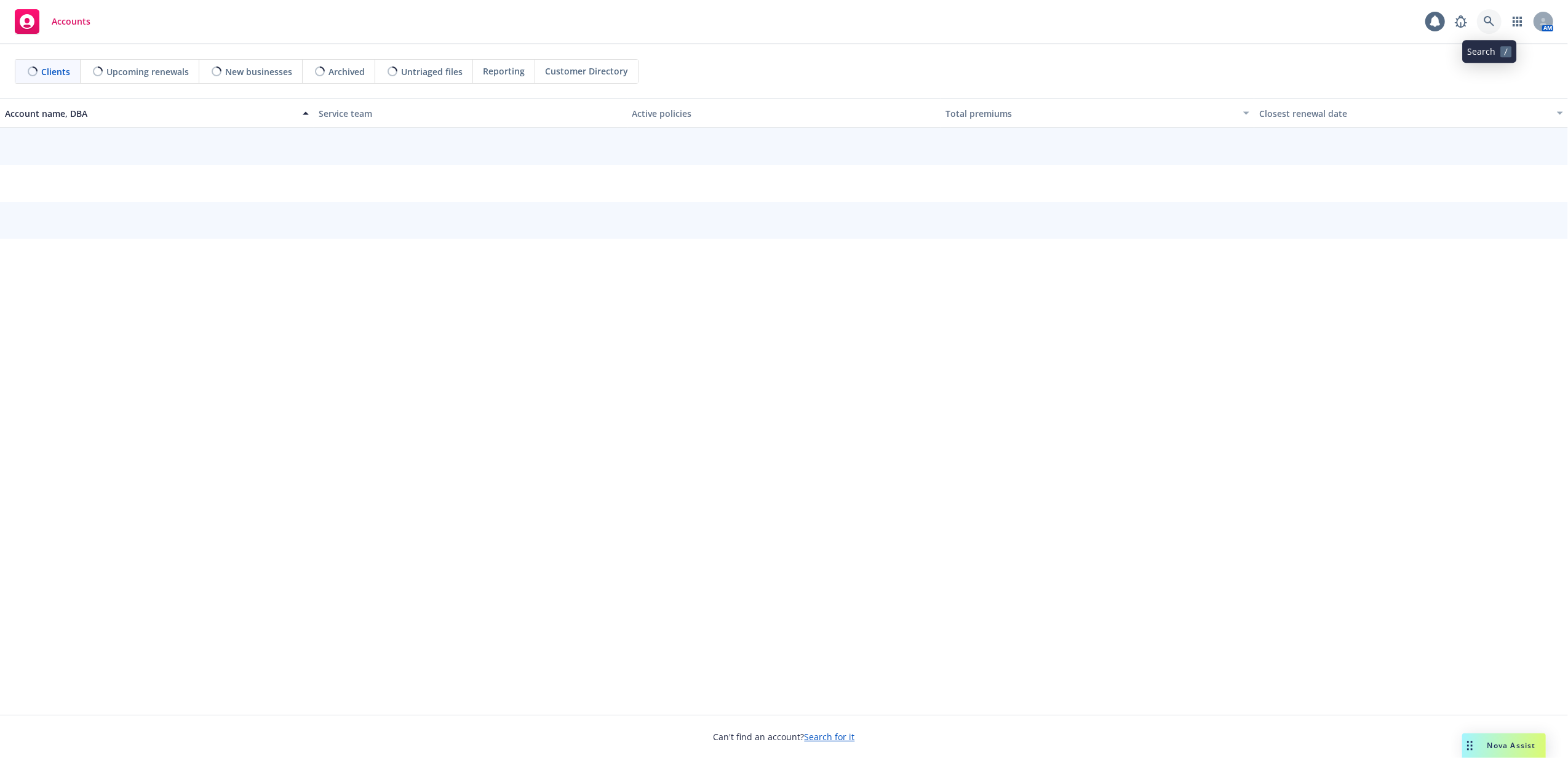
click at [1497, 23] on link at bounding box center [1489, 21] width 25 height 25
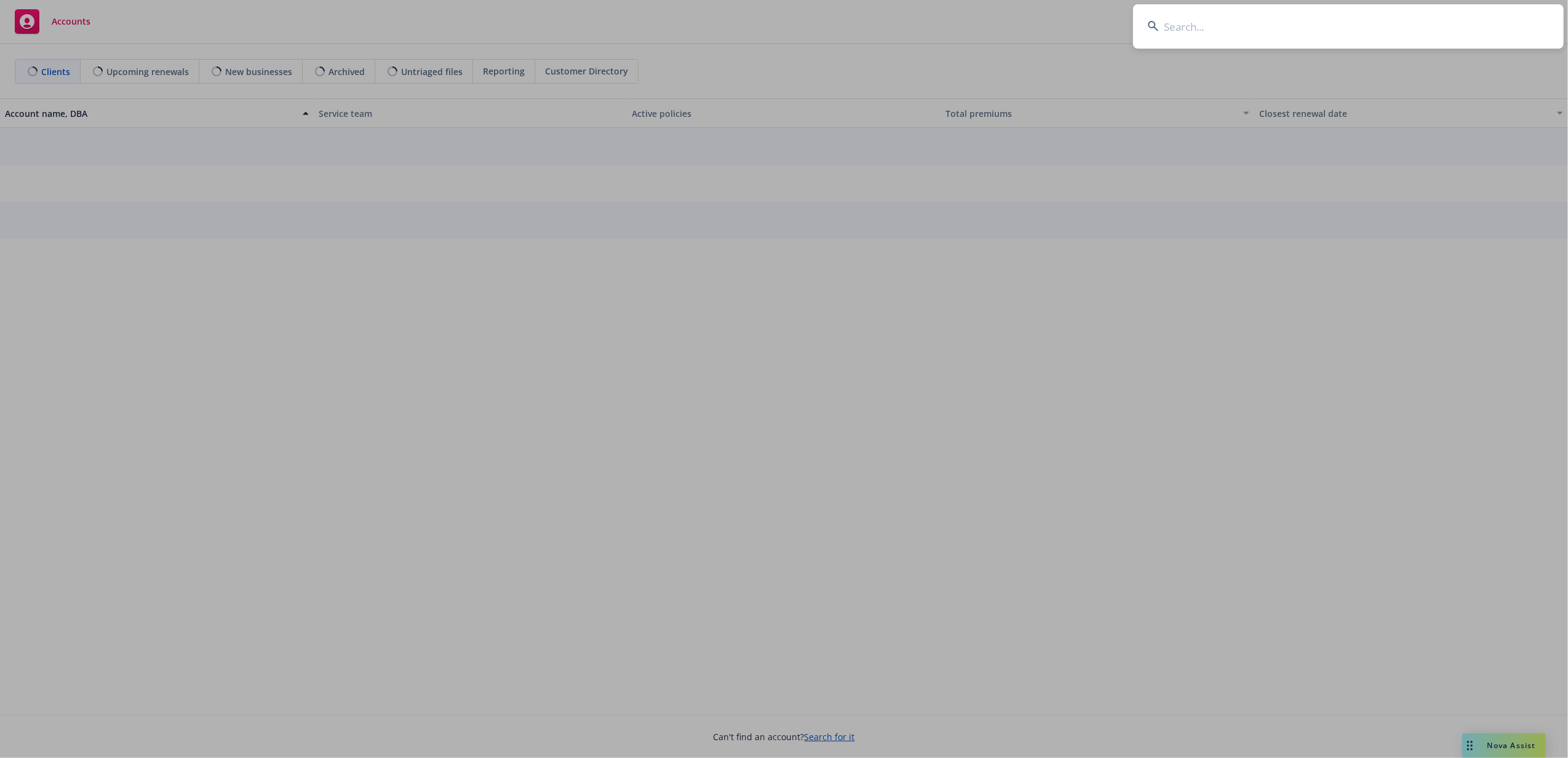
click at [1440, 23] on input at bounding box center [1349, 27] width 431 height 44
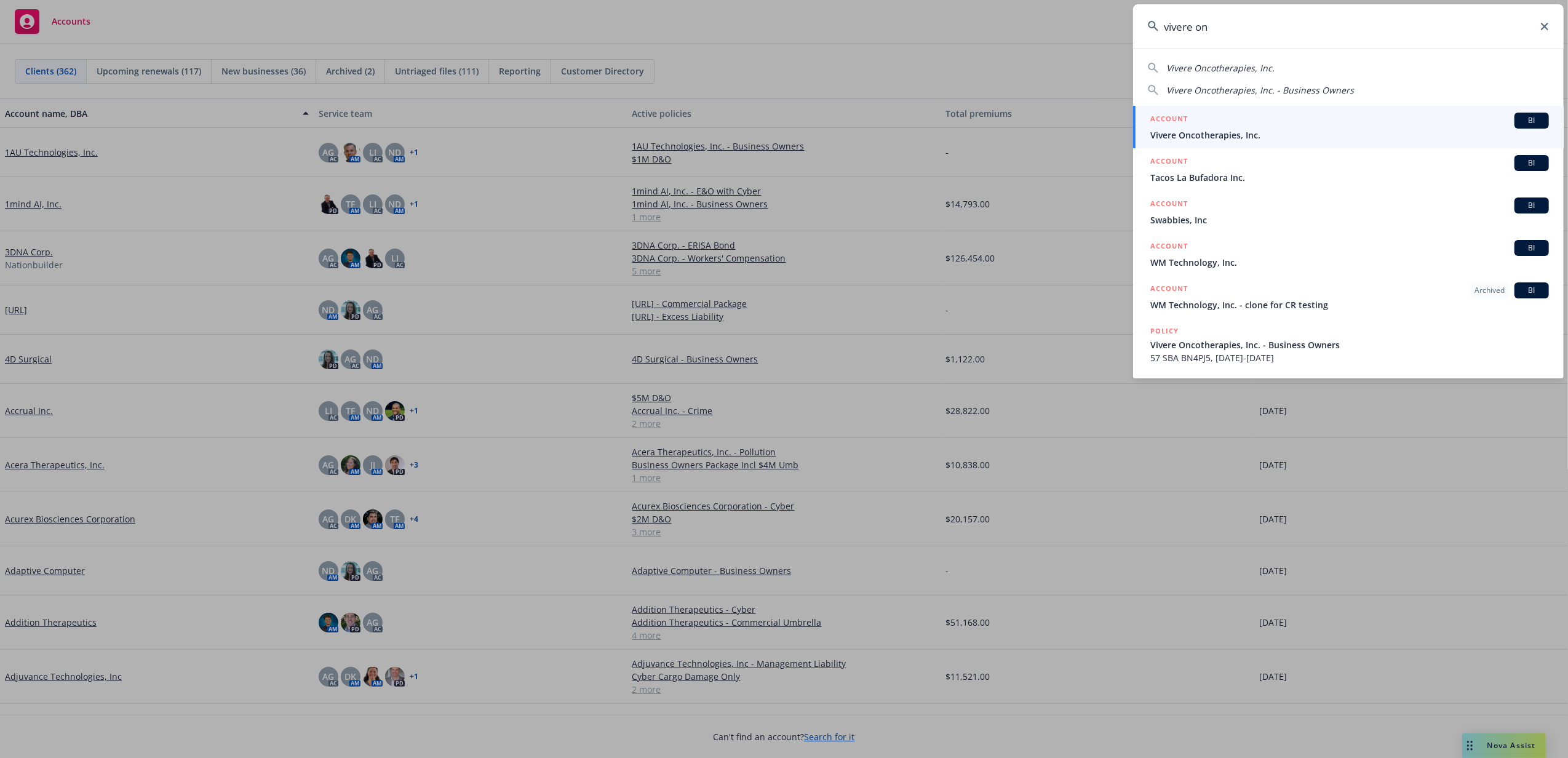
type input "vivere on"
click at [1331, 135] on span "Vivere Oncotherapies, Inc." at bounding box center [1349, 135] width 398 height 13
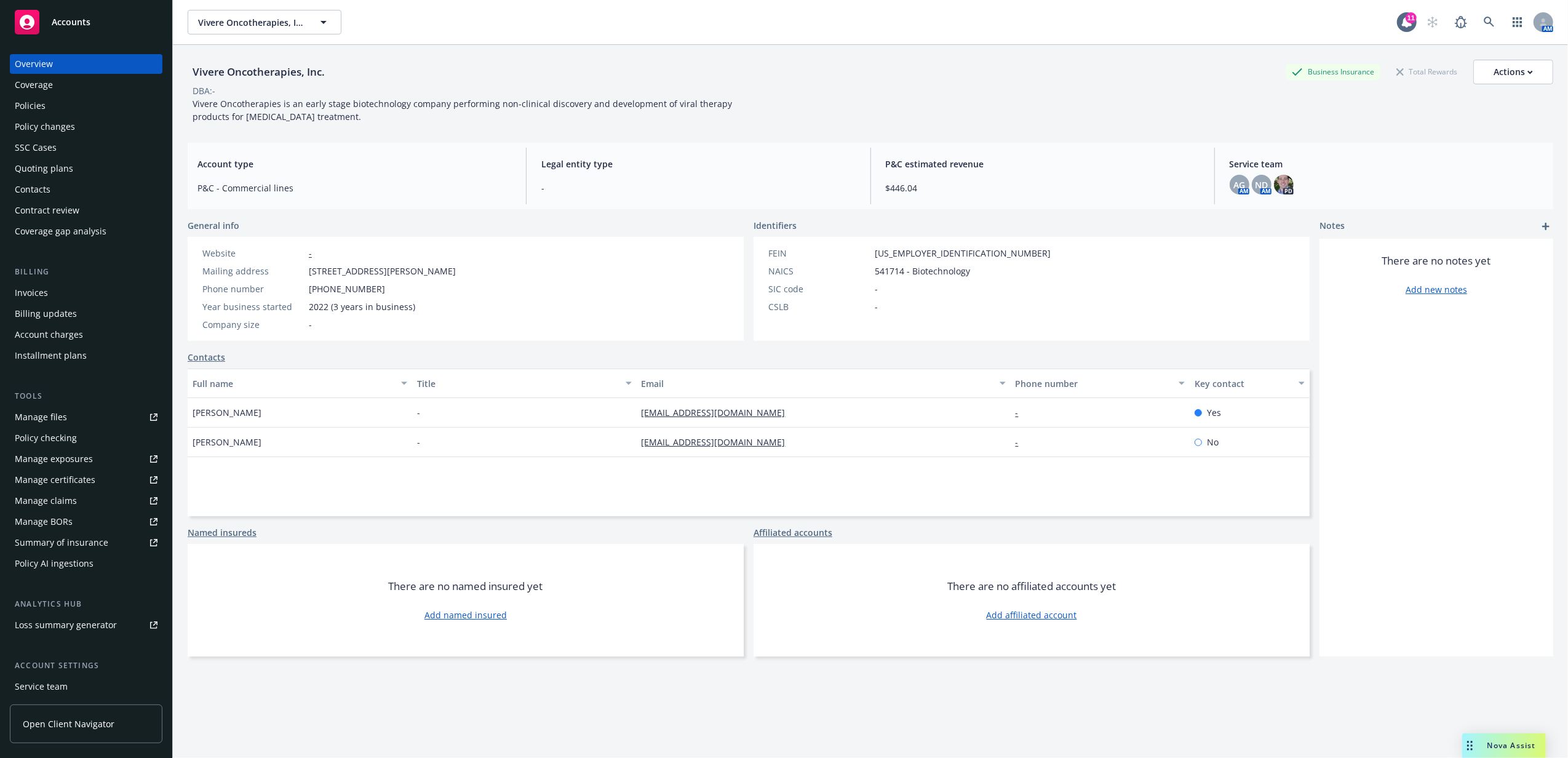
click at [111, 109] on div "Policies" at bounding box center [86, 105] width 142 height 19
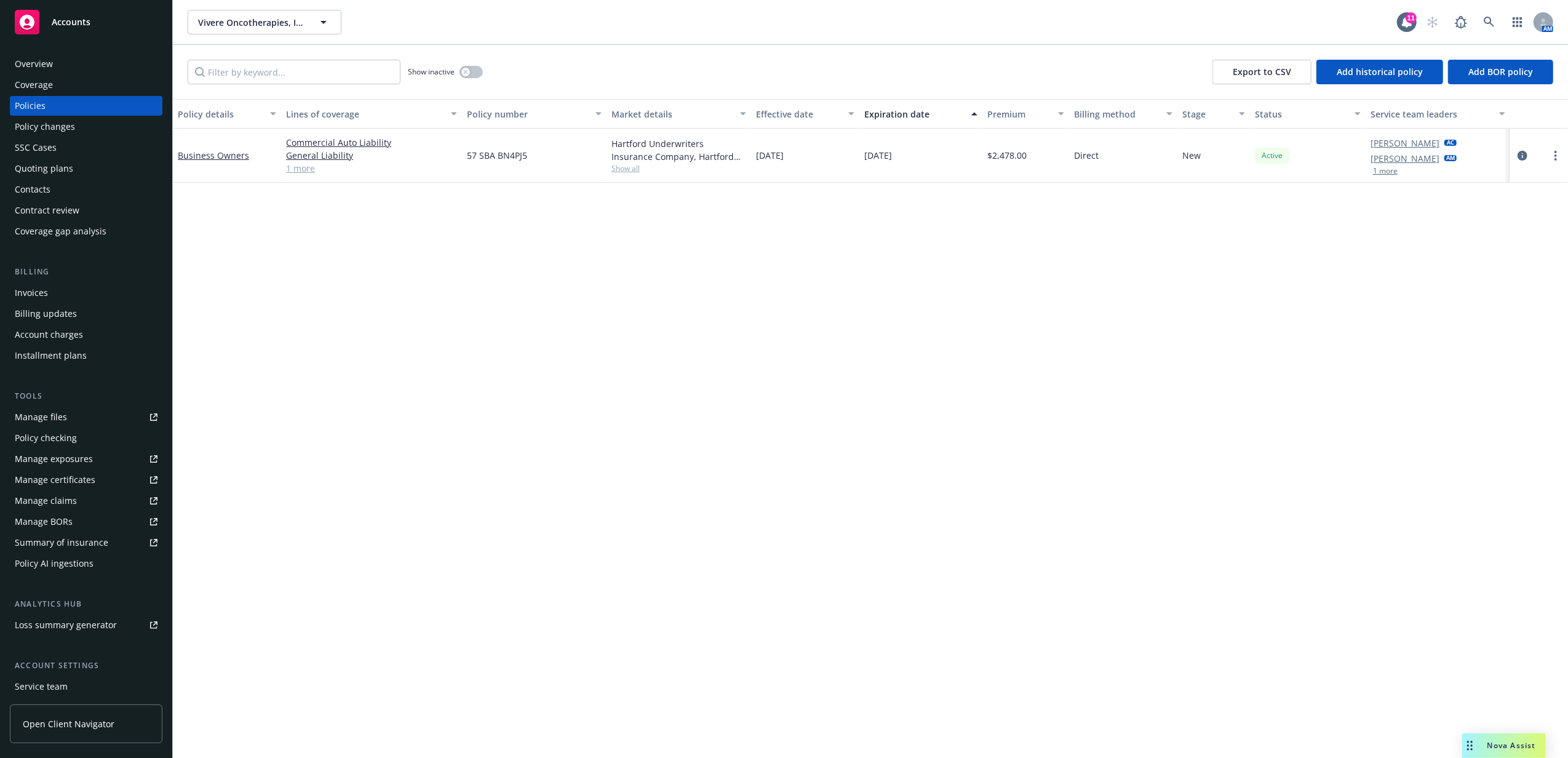
click at [298, 170] on link "1 more" at bounding box center [371, 168] width 171 height 13
click at [510, 323] on div "Policy details Lines of coverage Policy number Market details Effective date Ex…" at bounding box center [870, 428] width 1395 height 659
click at [297, 172] on link "1 more" at bounding box center [371, 168] width 171 height 13
click at [483, 67] on div "Show inactive" at bounding box center [445, 72] width 75 height 25
click at [471, 74] on button "button" at bounding box center [471, 71] width 23 height 12
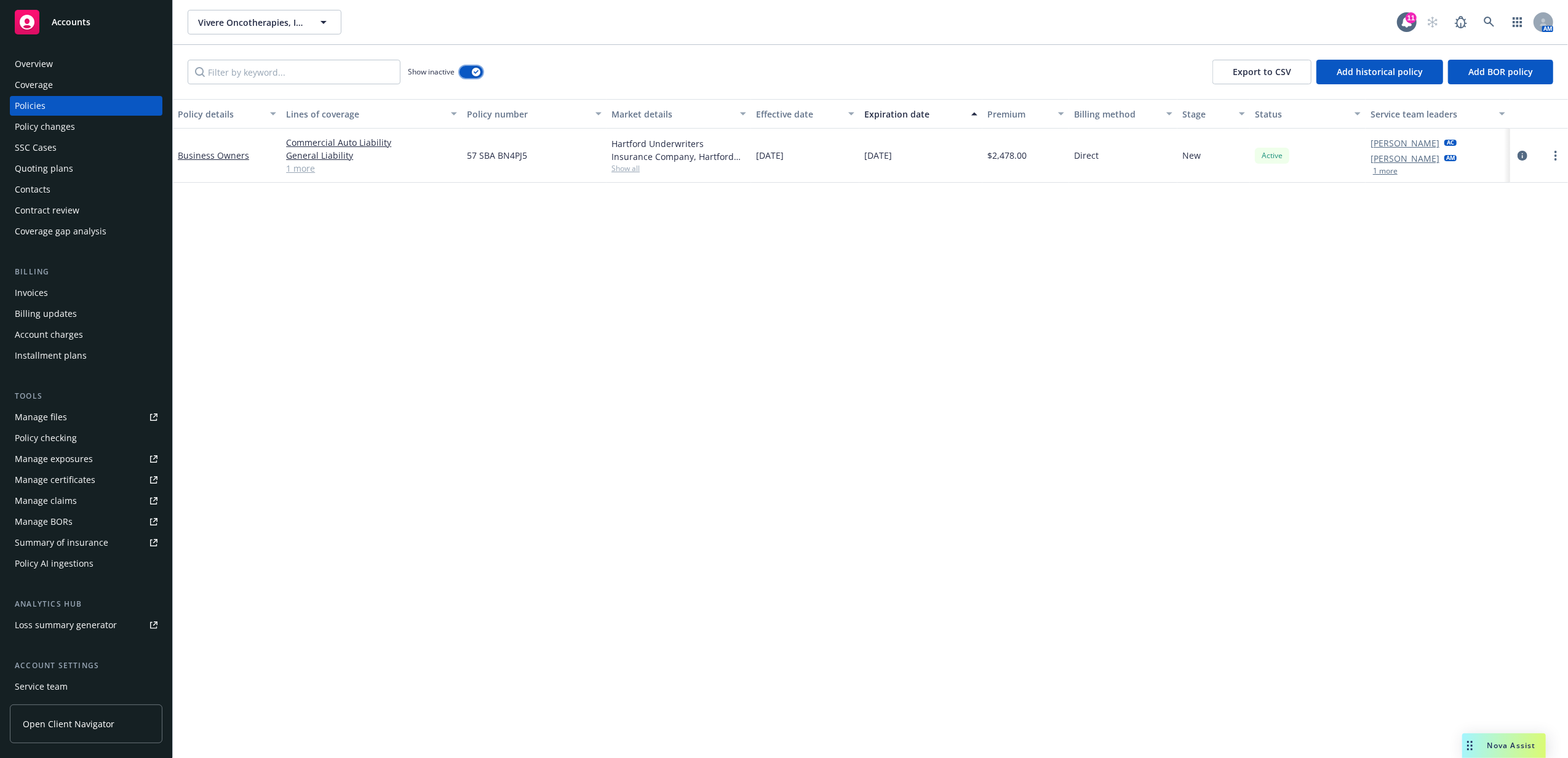
click at [471, 74] on button "button" at bounding box center [471, 71] width 23 height 12
click at [1382, 168] on button "1 more" at bounding box center [1385, 171] width 25 height 7
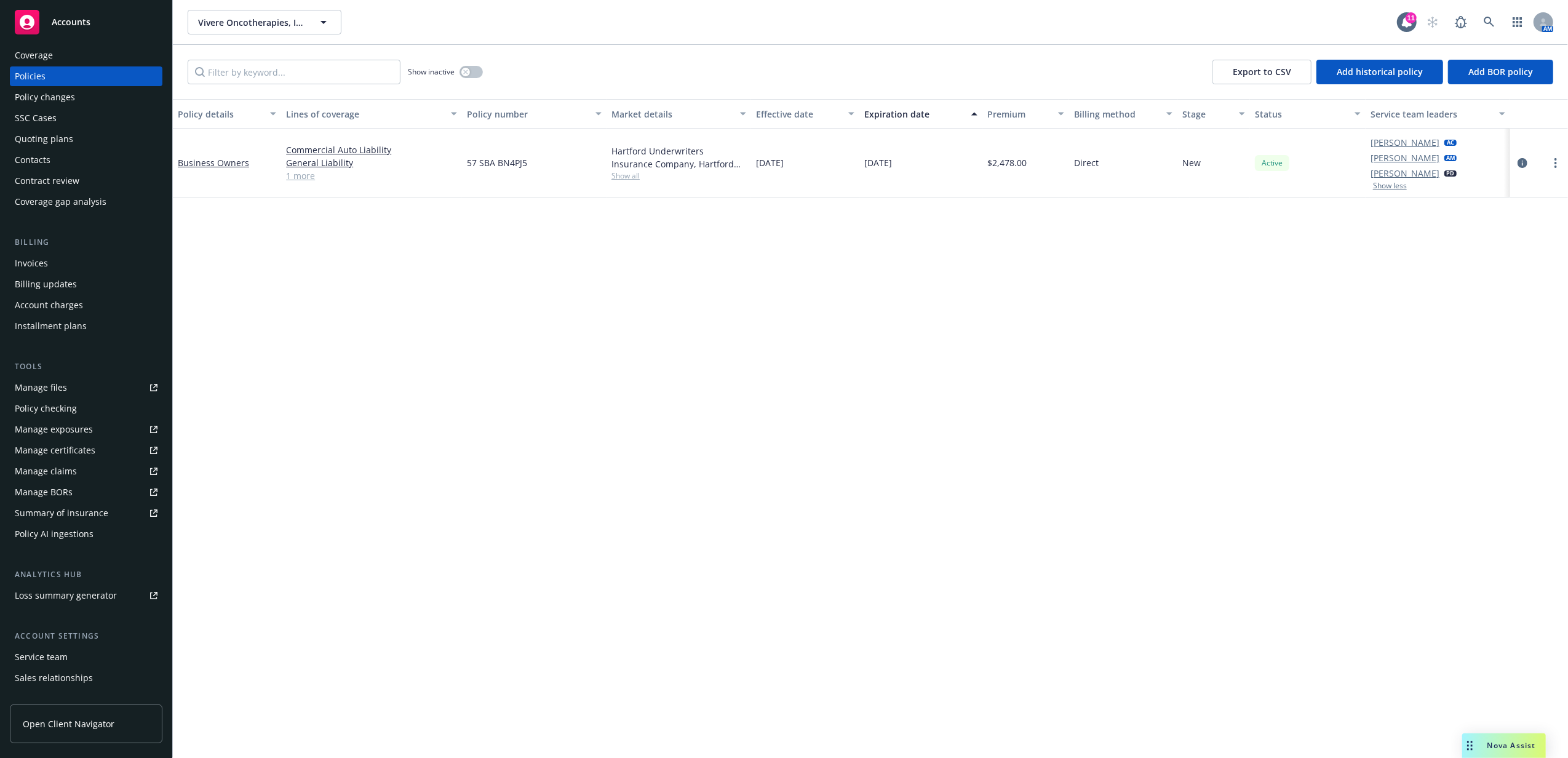
scroll to position [82, 0]
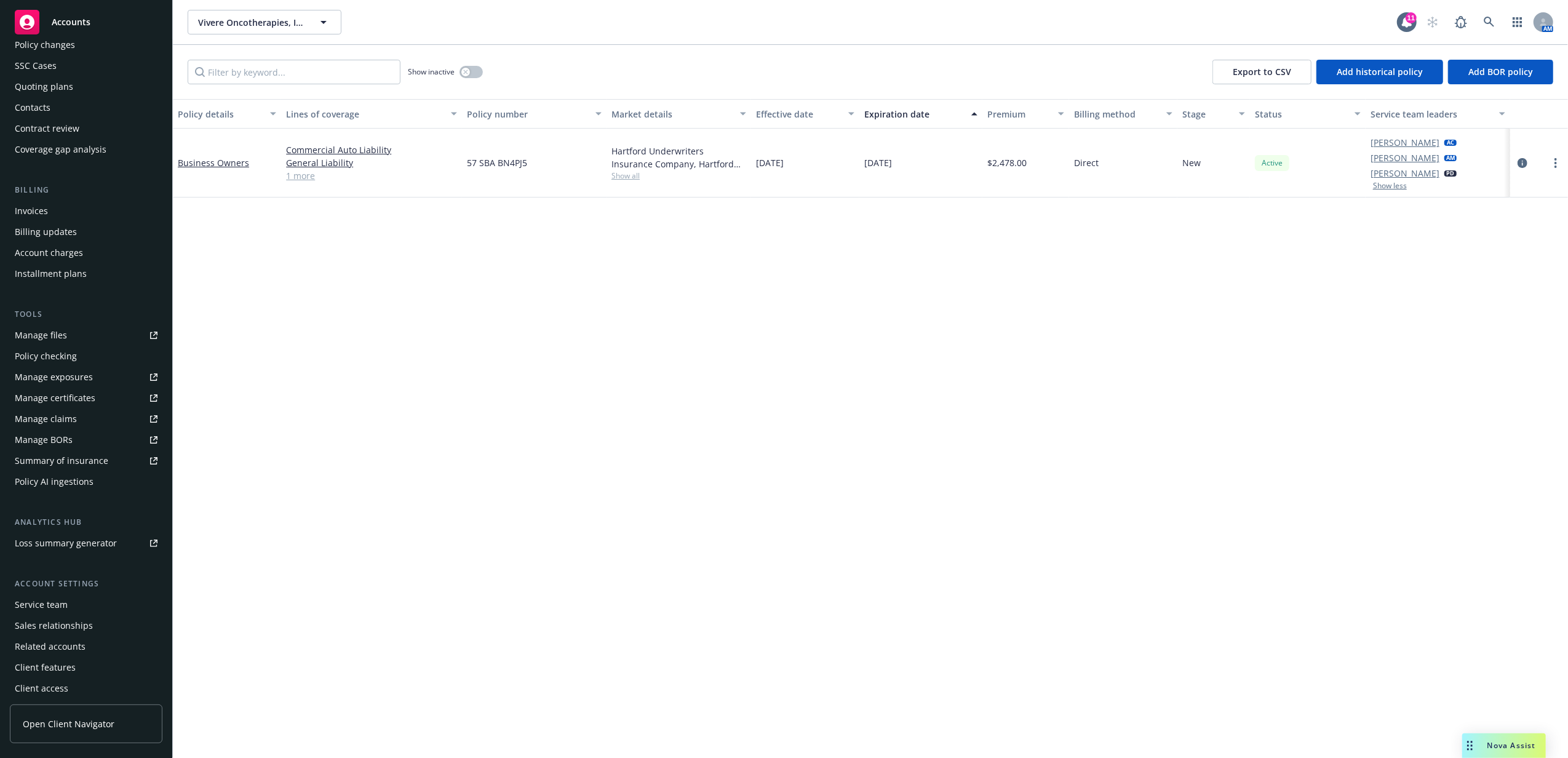
click at [69, 595] on div "Account settings Service team Sales relationships Related accounts Client featu…" at bounding box center [86, 638] width 153 height 120
click at [72, 600] on div "Service team" at bounding box center [86, 604] width 142 height 19
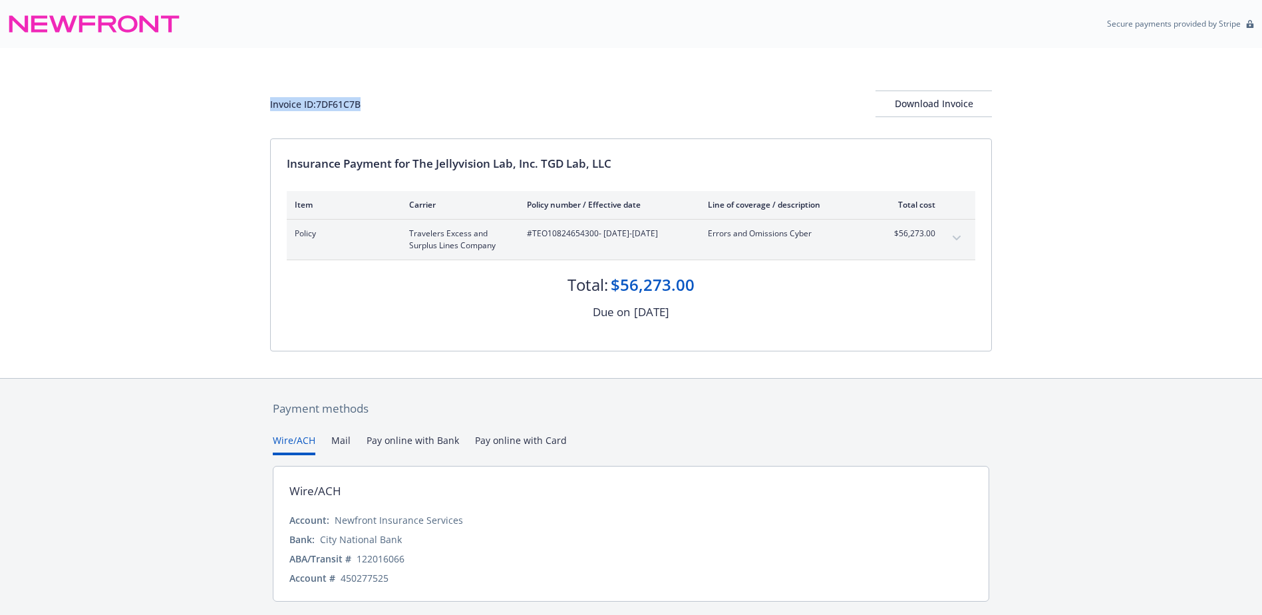
drag, startPoint x: 0, startPoint y: 0, endPoint x: 266, endPoint y: 102, distance: 285.2
click at [266, 102] on div "Invoice ID: 7DF61C7B Download Invoice Insurance Payment for The Jellyvision Lab…" at bounding box center [631, 213] width 1262 height 330
copy div "Invoice ID: 7DF61C7B"
click at [946, 100] on div "Download Invoice" at bounding box center [934, 103] width 116 height 25
